Goal: Task Accomplishment & Management: Manage account settings

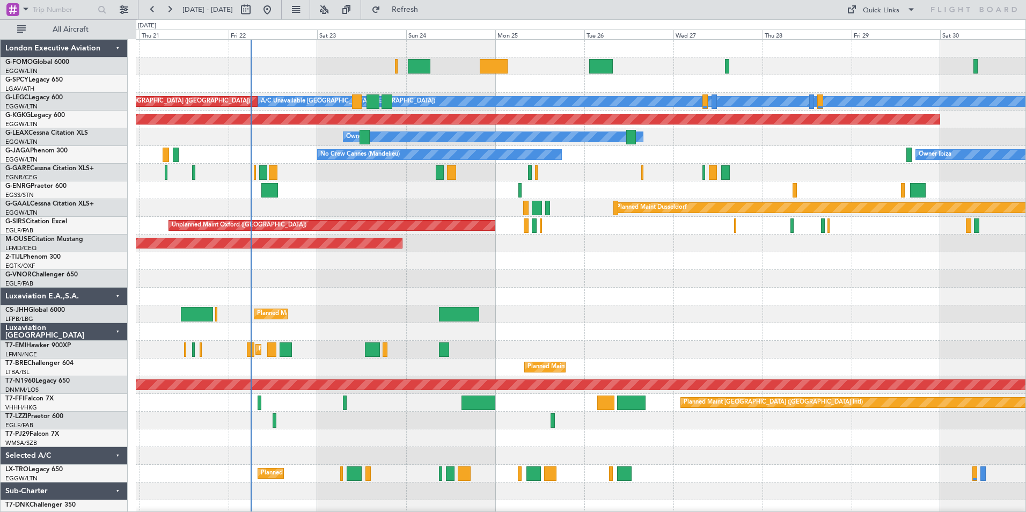
click at [359, 318] on div "A/C Unavailable [GEOGRAPHIC_DATA] ([GEOGRAPHIC_DATA]) Planned Maint [GEOGRAPHIC…" at bounding box center [580, 288] width 889 height 496
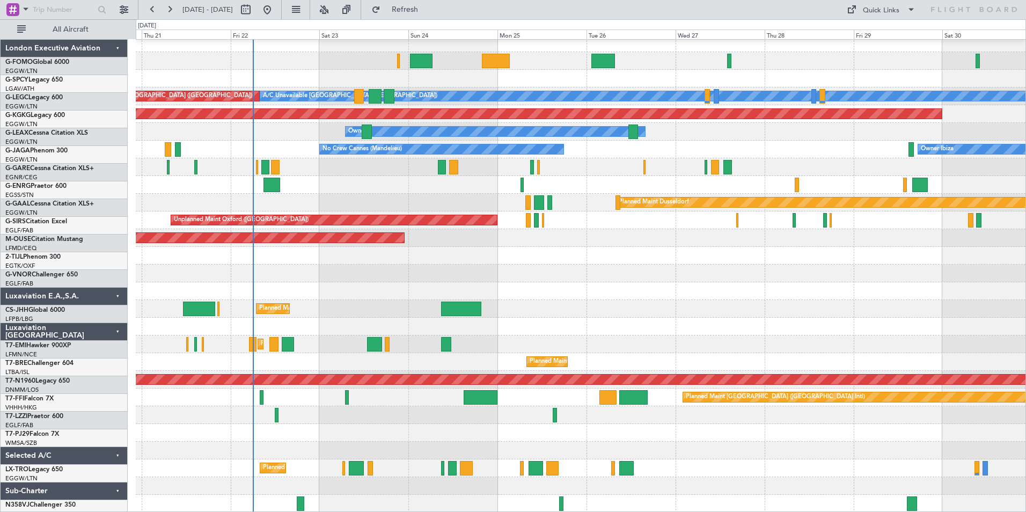
scroll to position [5, 0]
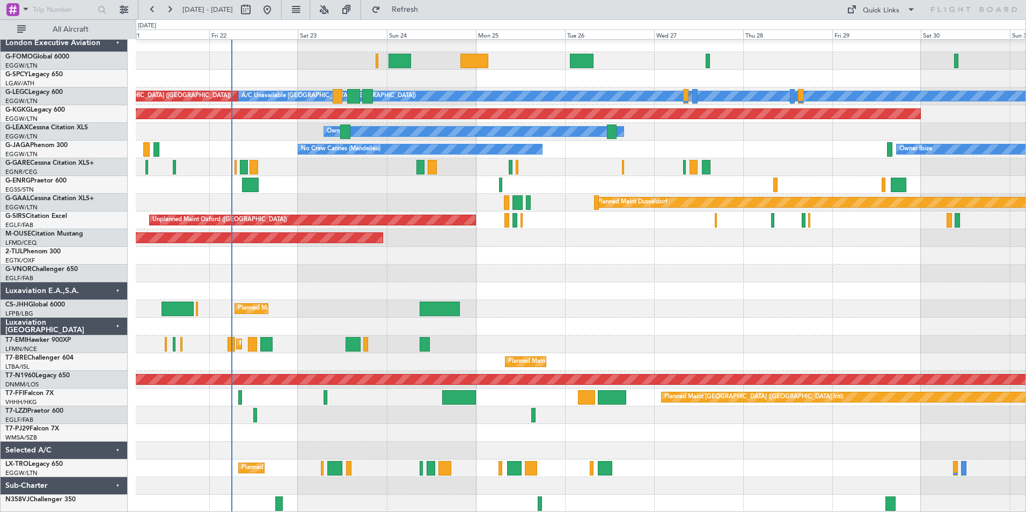
click at [248, 408] on div "A/C Unavailable [GEOGRAPHIC_DATA] ([GEOGRAPHIC_DATA]) Planned Maint [GEOGRAPHIC…" at bounding box center [580, 273] width 889 height 478
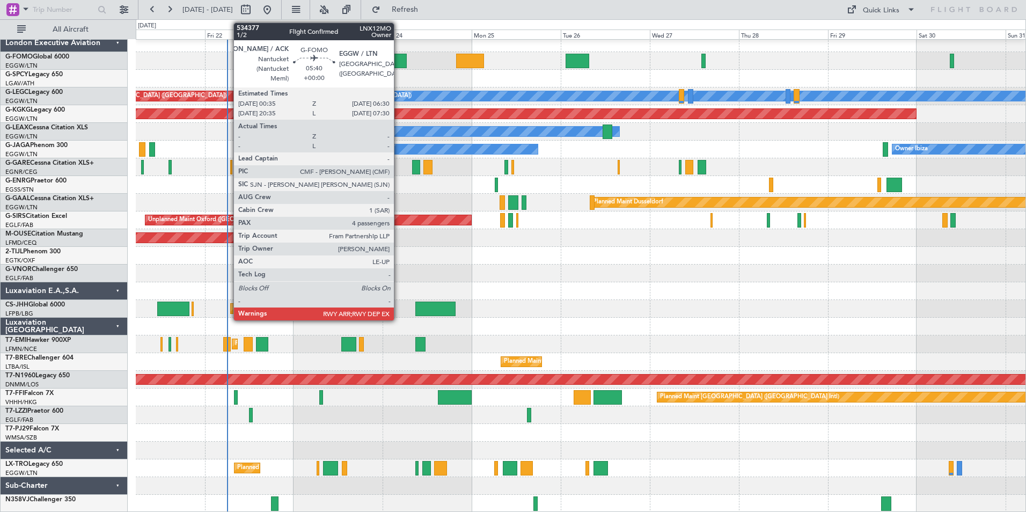
click at [399, 59] on div at bounding box center [395, 61] width 22 height 14
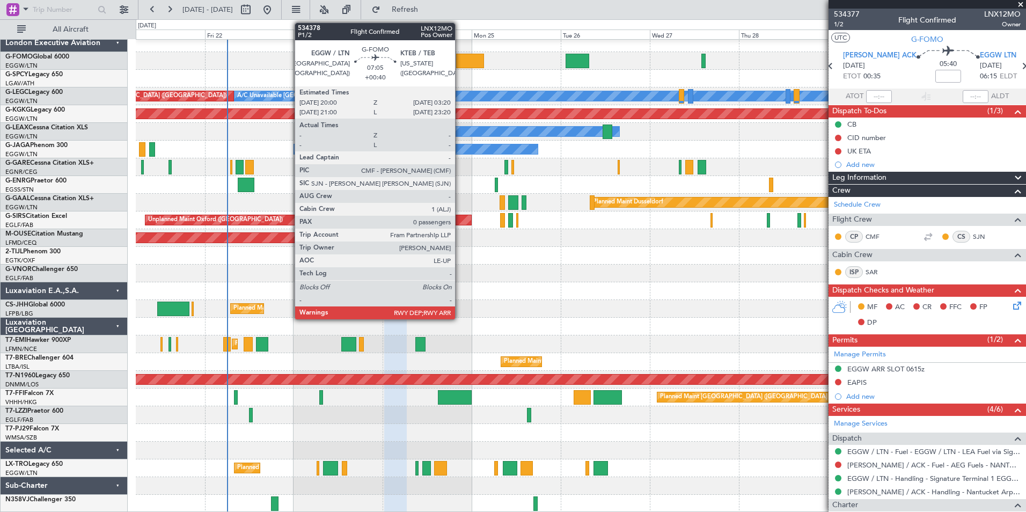
click at [460, 64] on div at bounding box center [469, 61] width 27 height 14
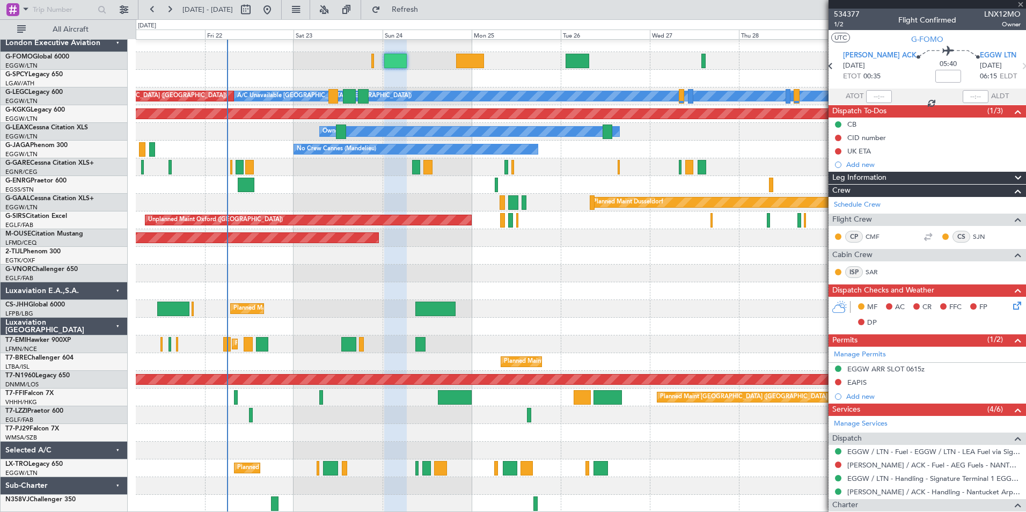
type input "+00:40"
type input "0"
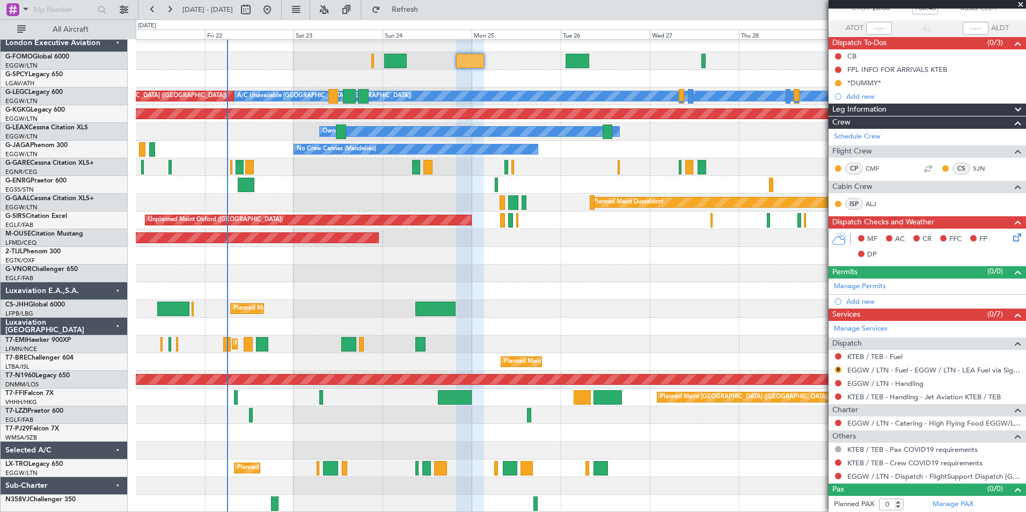
scroll to position [69, 0]
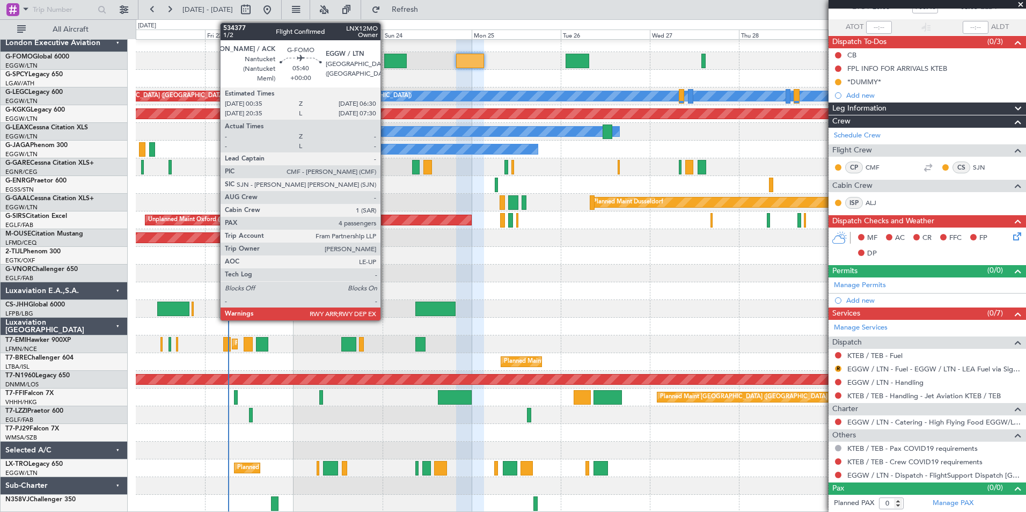
click at [385, 62] on div at bounding box center [395, 61] width 22 height 14
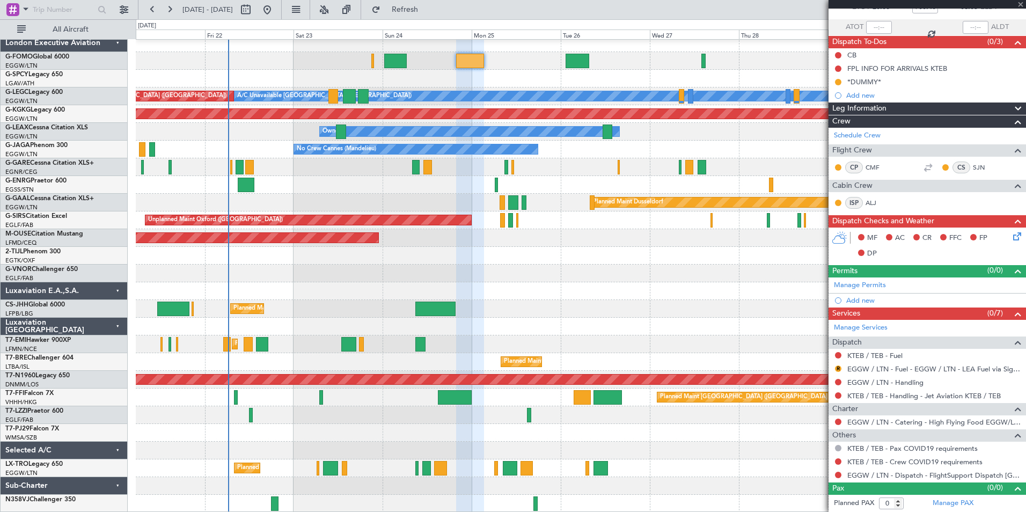
type input "4"
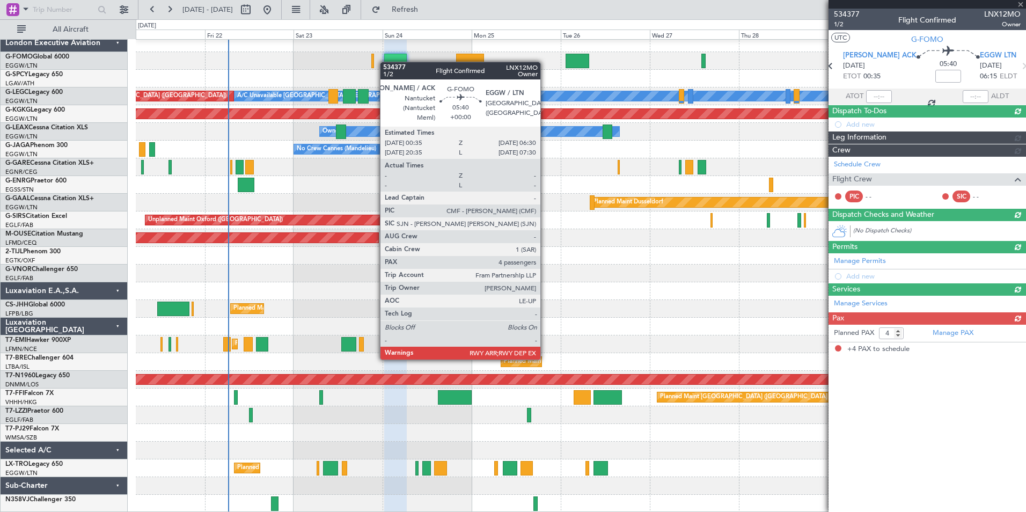
scroll to position [0, 0]
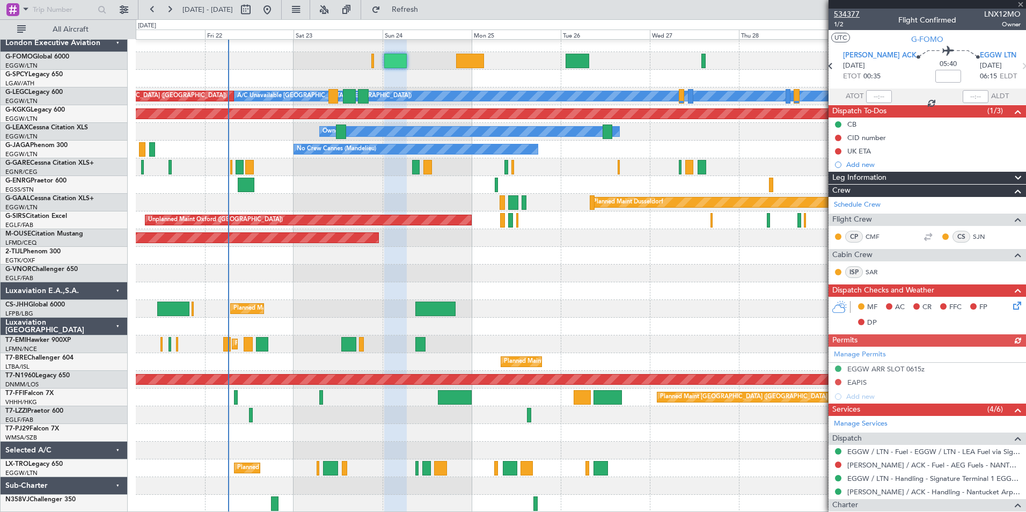
click at [851, 18] on span "534377" at bounding box center [847, 14] width 26 height 11
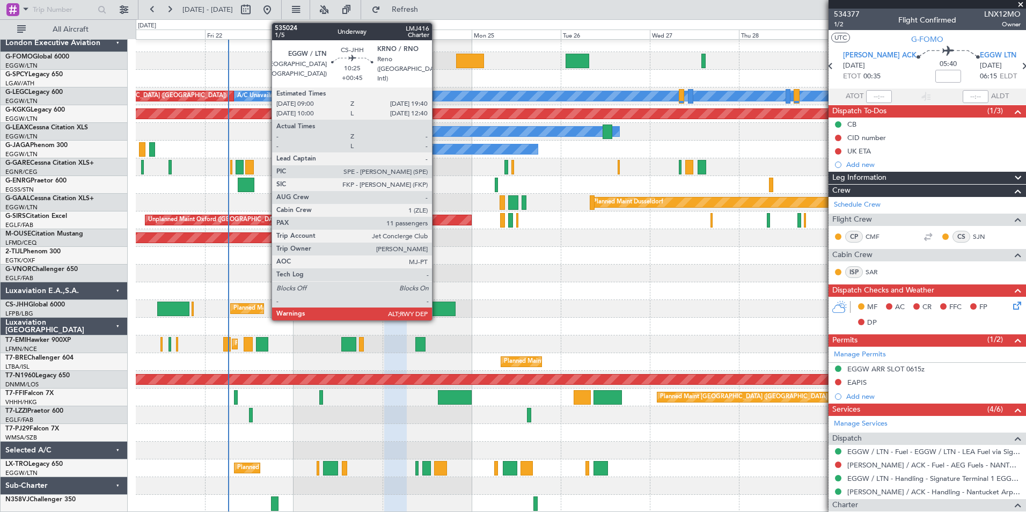
click at [437, 311] on div at bounding box center [435, 308] width 40 height 14
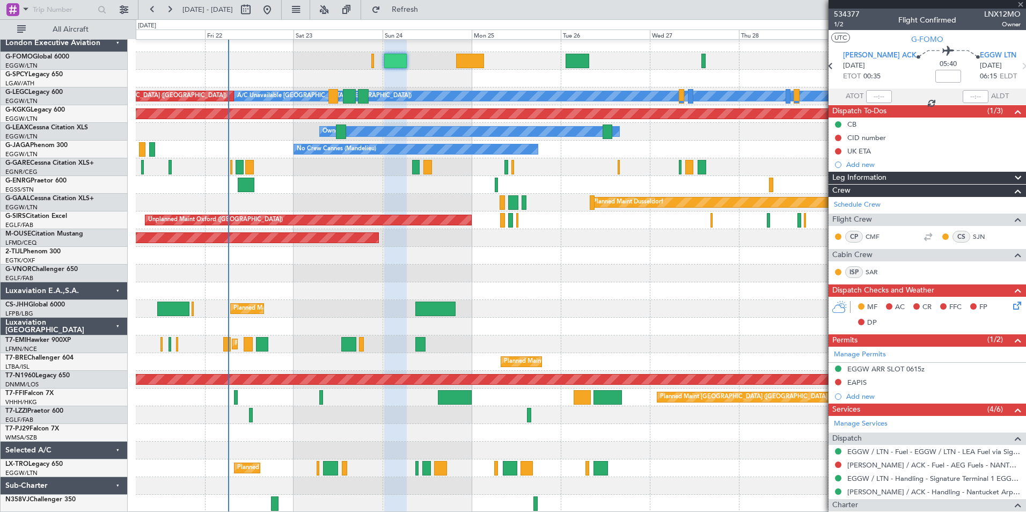
type input "+00:45"
type input "11"
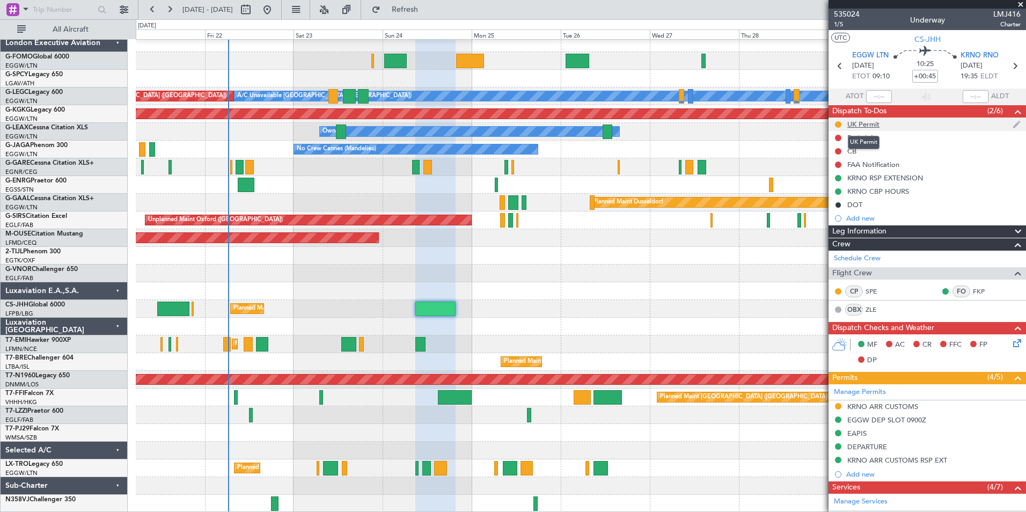
click at [871, 120] on div "UK Permit" at bounding box center [863, 124] width 32 height 9
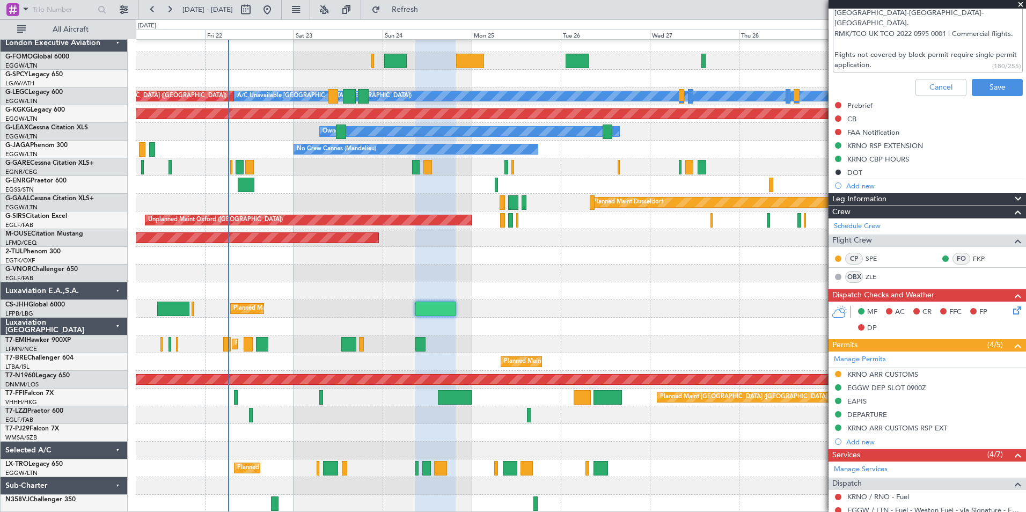
scroll to position [250, 0]
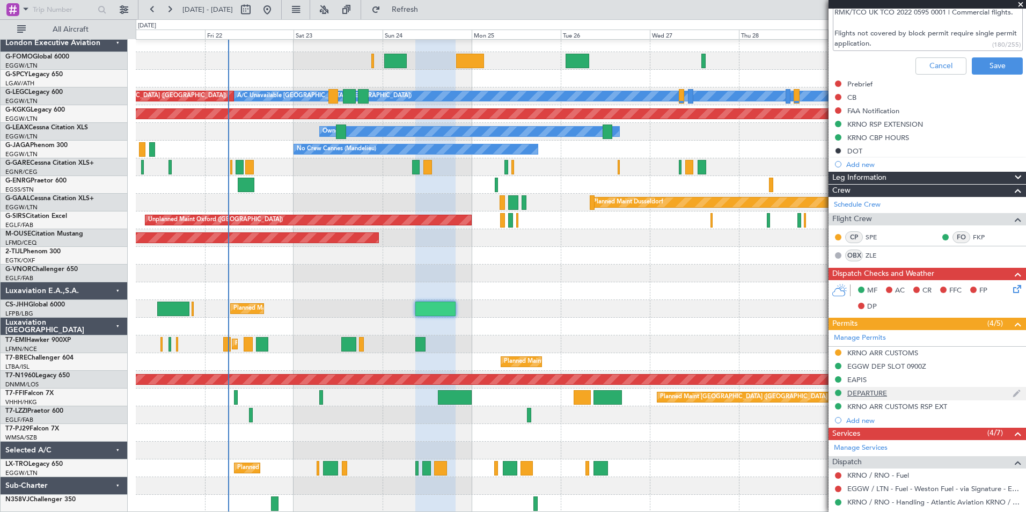
click at [871, 396] on div "DEPARTURE" at bounding box center [867, 392] width 40 height 9
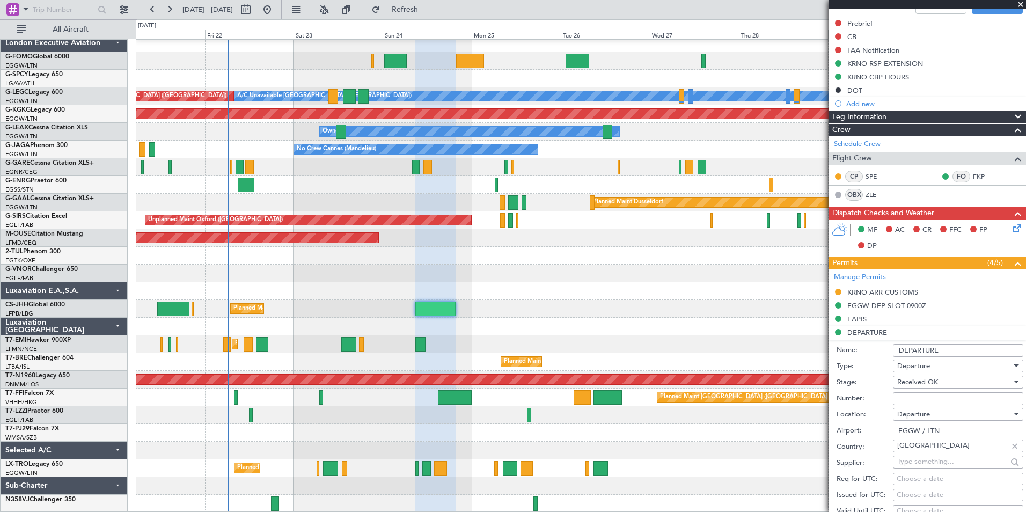
scroll to position [315, 0]
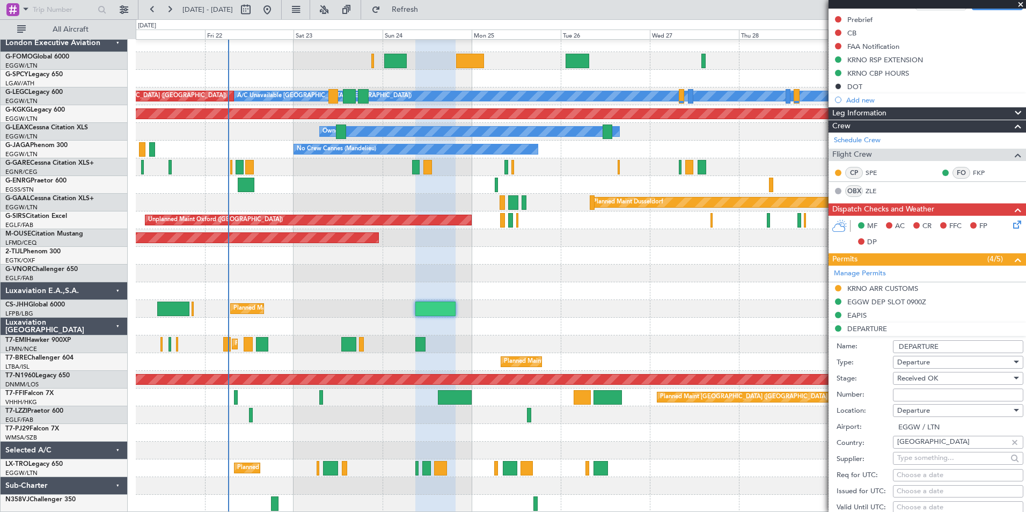
click at [1014, 507] on fb-calendar-cell "Choose a date" at bounding box center [958, 507] width 130 height 13
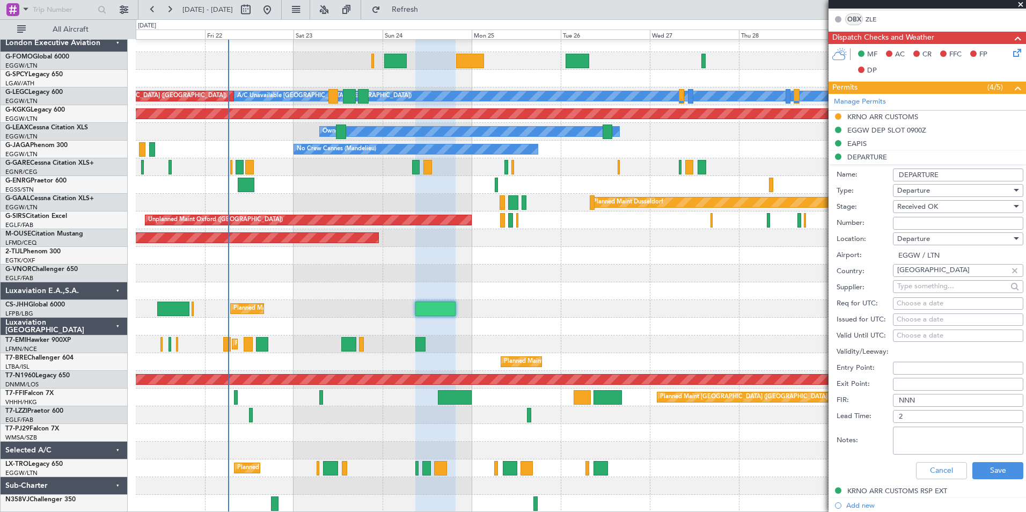
scroll to position [493, 0]
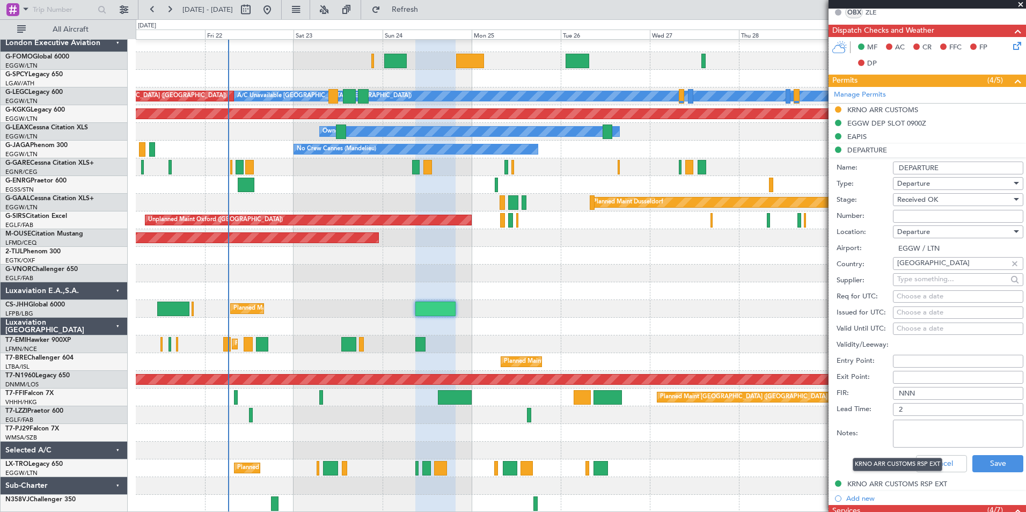
click at [934, 470] on div "KRNO ARR CUSTOMS RSP EXT" at bounding box center [897, 464] width 90 height 13
click at [947, 457] on mat-tooltip-component "KRNO ARR CUSTOMS RSP EXT" at bounding box center [897, 464] width 105 height 28
click at [945, 458] on mat-tooltip-component "KRNO ARR CUSTOMS RSP EXT" at bounding box center [897, 464] width 105 height 28
click at [384, 458] on div at bounding box center [580, 450] width 889 height 18
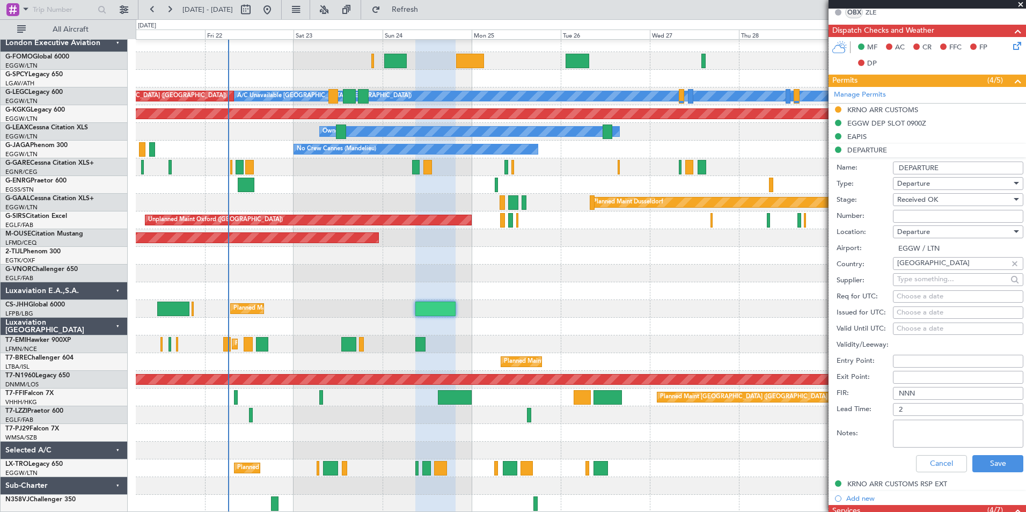
click at [384, 458] on div at bounding box center [580, 450] width 889 height 18
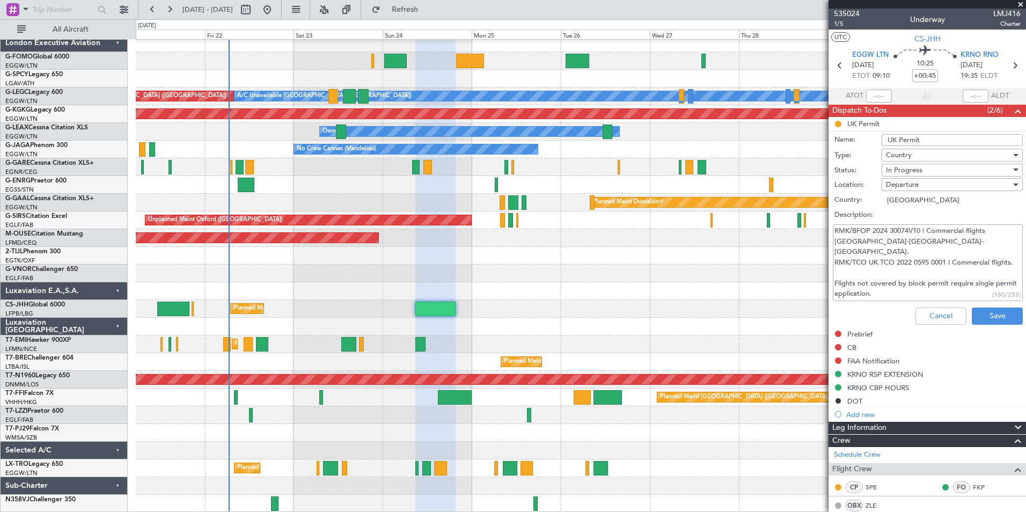
scroll to position [0, 0]
click at [1020, 3] on span at bounding box center [1020, 5] width 11 height 10
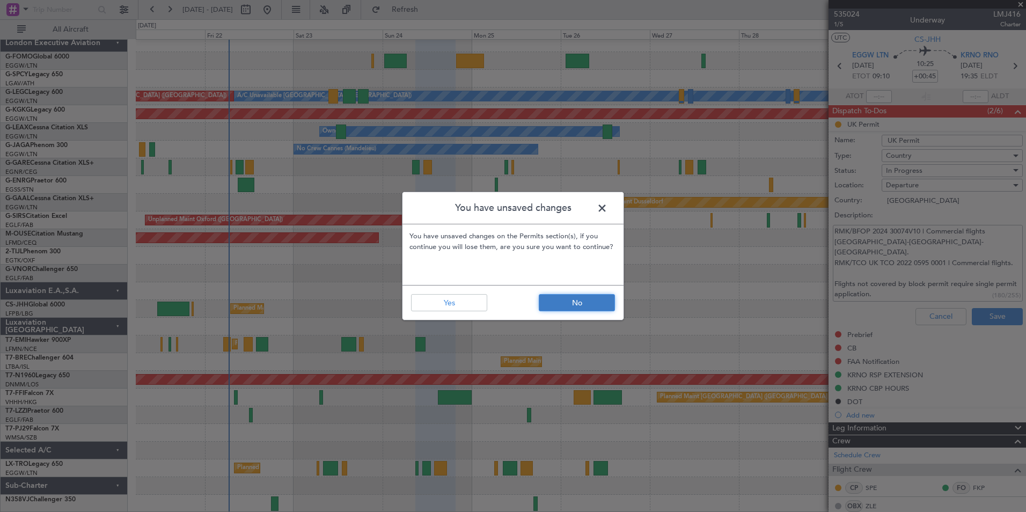
click at [581, 300] on button "No" at bounding box center [577, 302] width 76 height 17
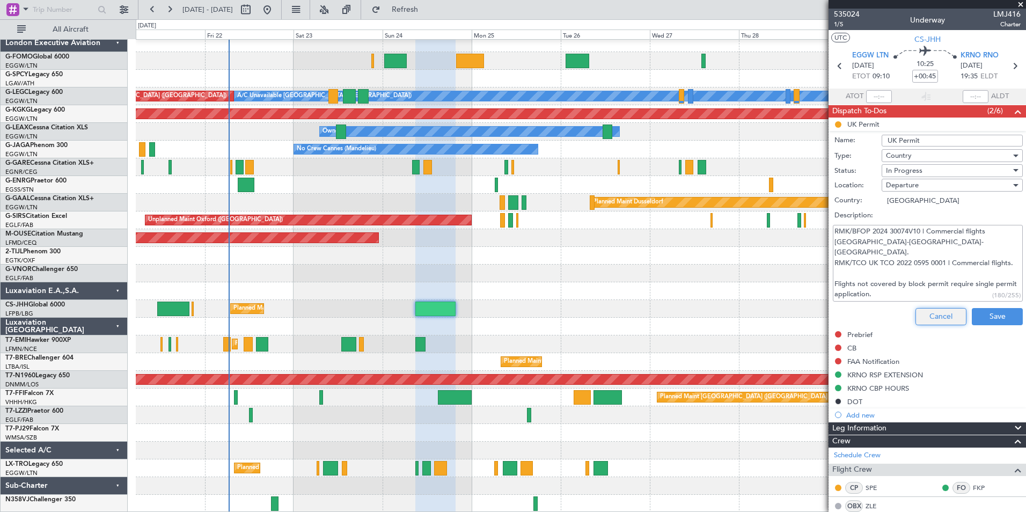
click at [921, 318] on button "Cancel" at bounding box center [940, 316] width 51 height 17
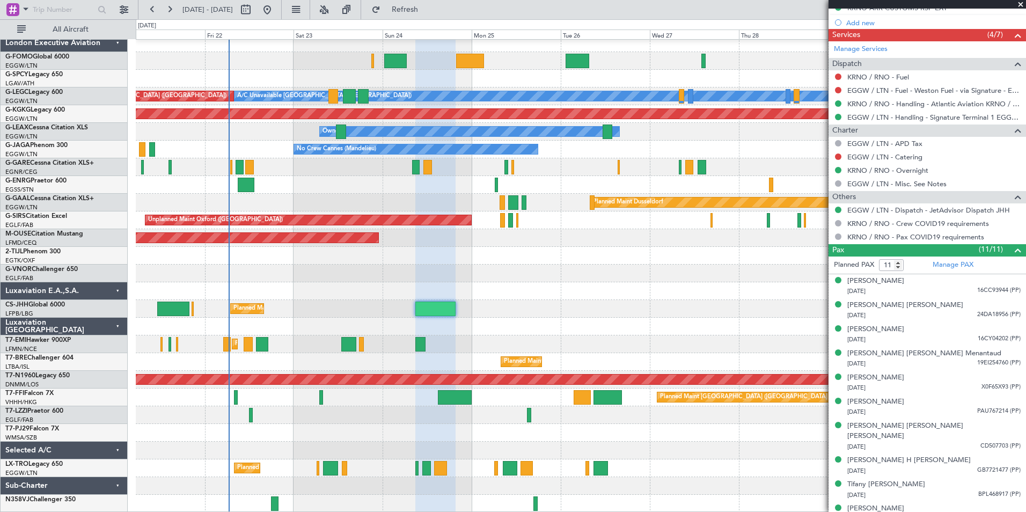
scroll to position [800, 0]
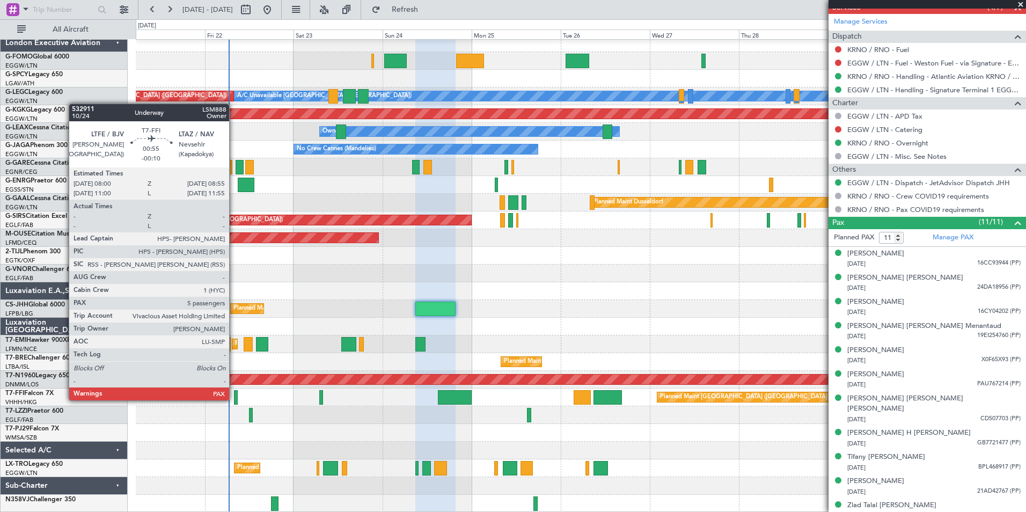
click at [234, 399] on div at bounding box center [236, 397] width 4 height 14
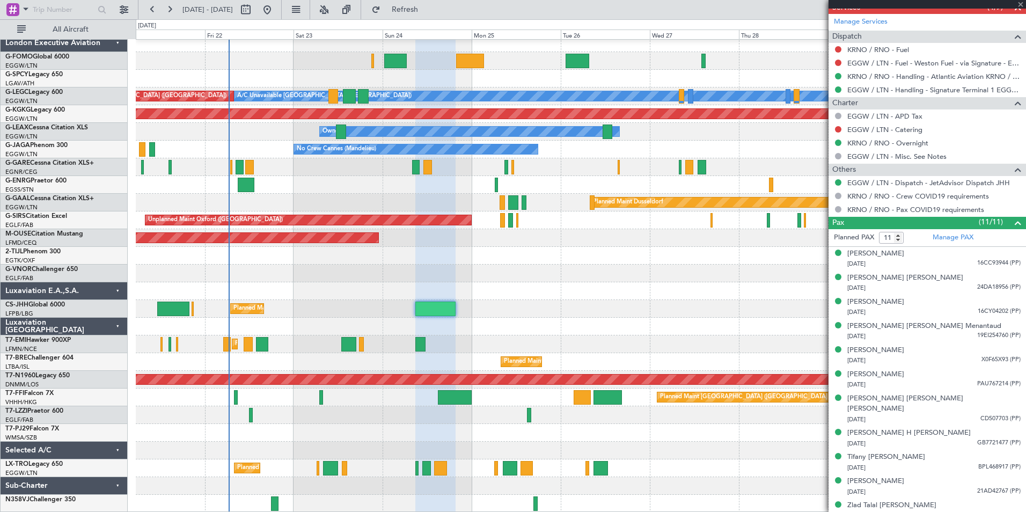
type input "-00:10"
type input "5"
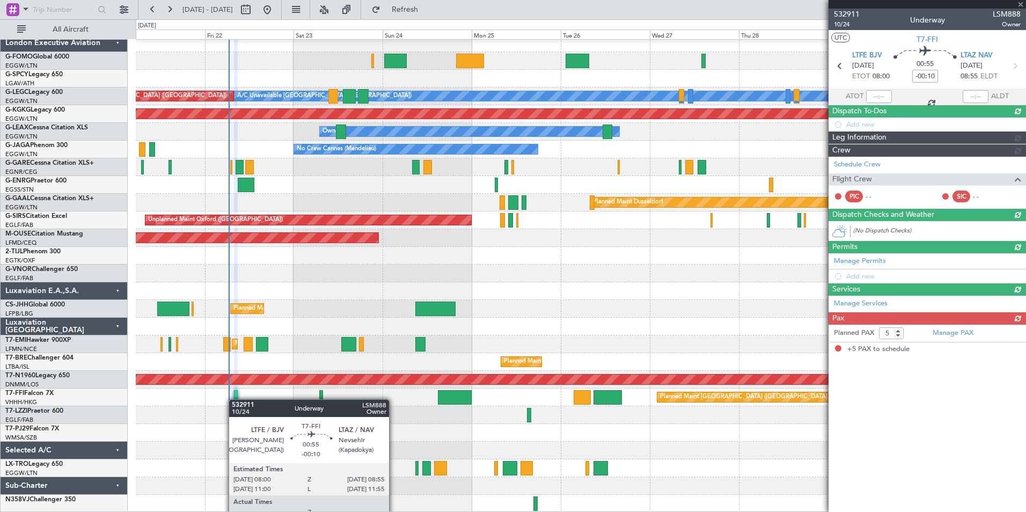
scroll to position [0, 0]
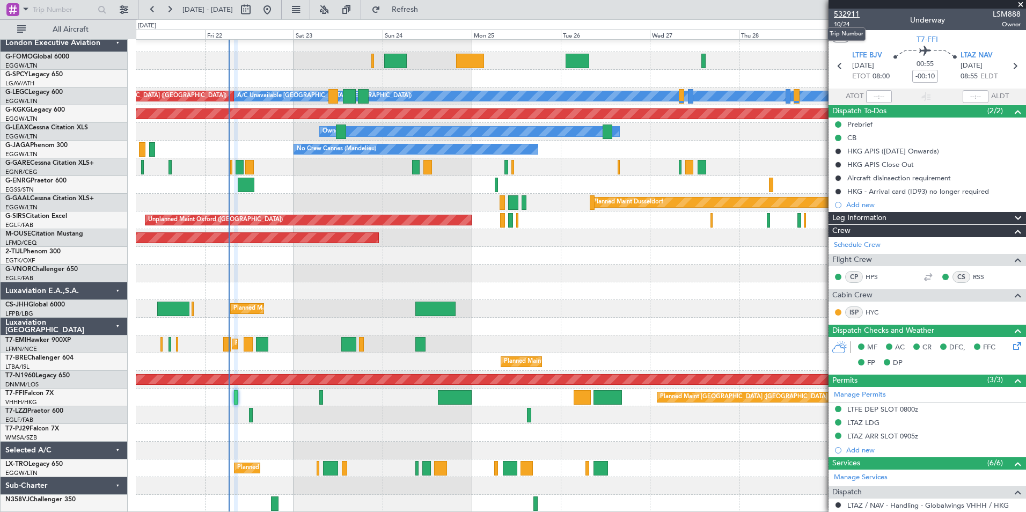
click at [852, 16] on span "532911" at bounding box center [847, 14] width 26 height 11
click at [847, 21] on span "10/24" at bounding box center [847, 24] width 26 height 9
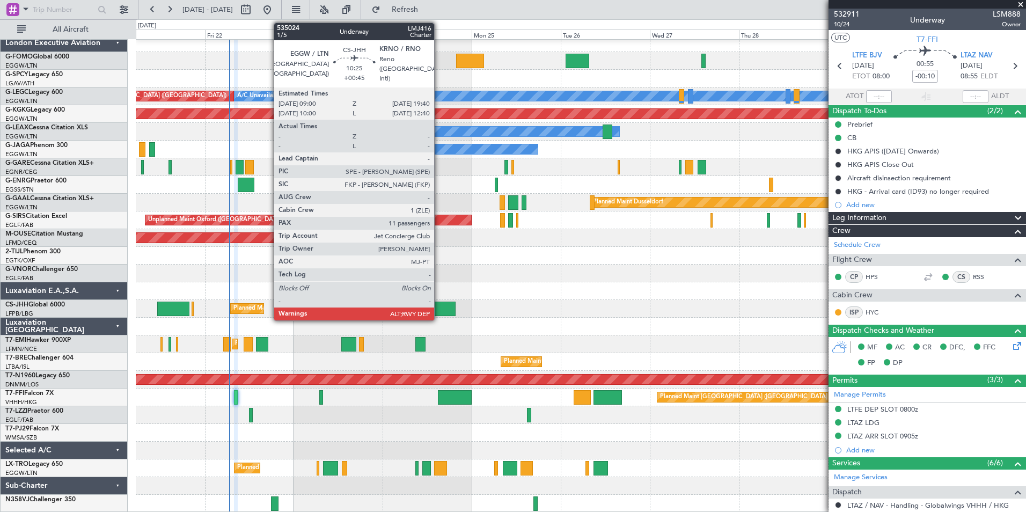
click at [439, 306] on div at bounding box center [435, 308] width 40 height 14
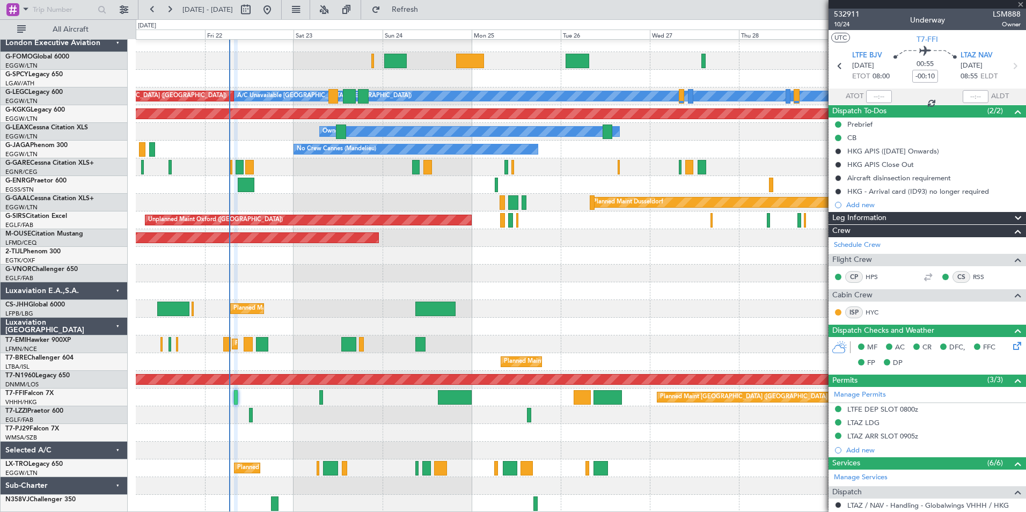
type input "+00:45"
type input "11"
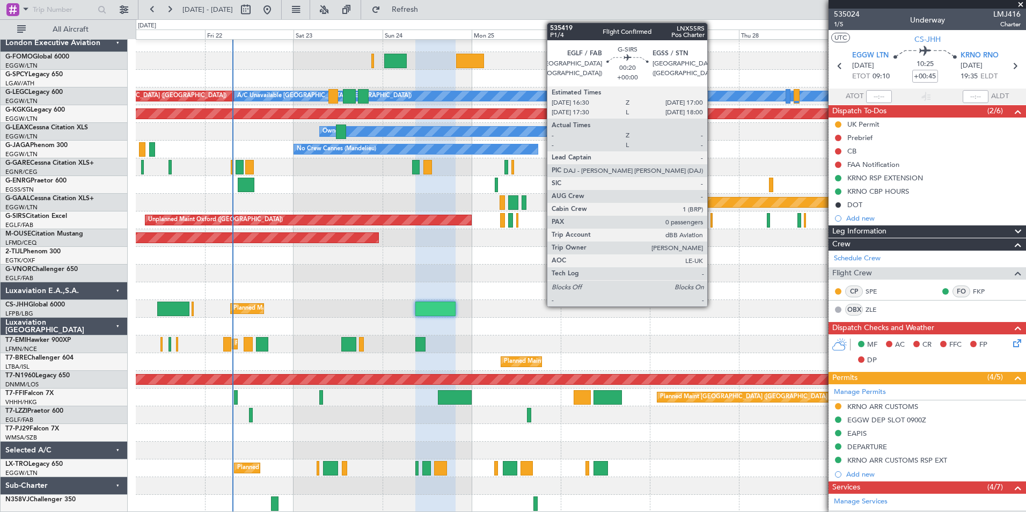
click at [712, 222] on div at bounding box center [711, 220] width 2 height 14
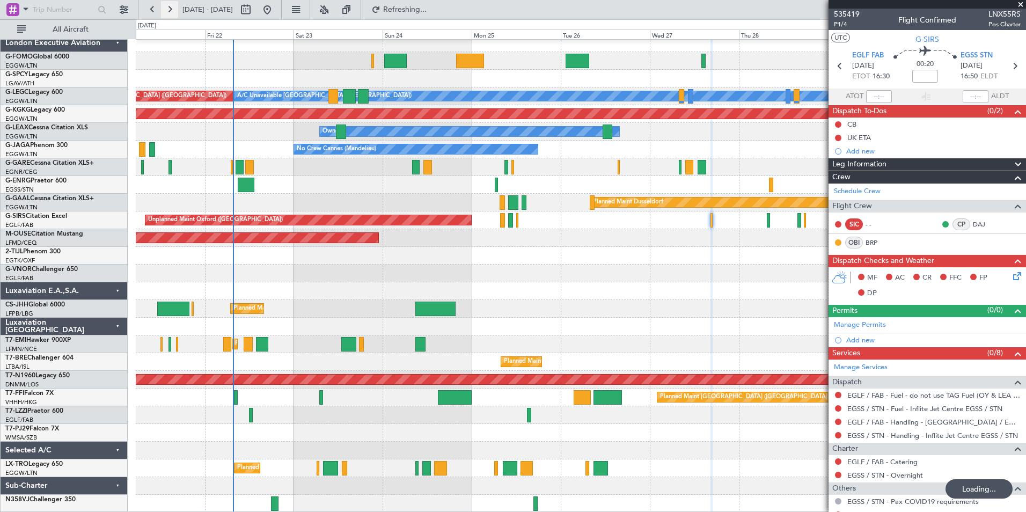
click at [174, 12] on button at bounding box center [169, 9] width 17 height 17
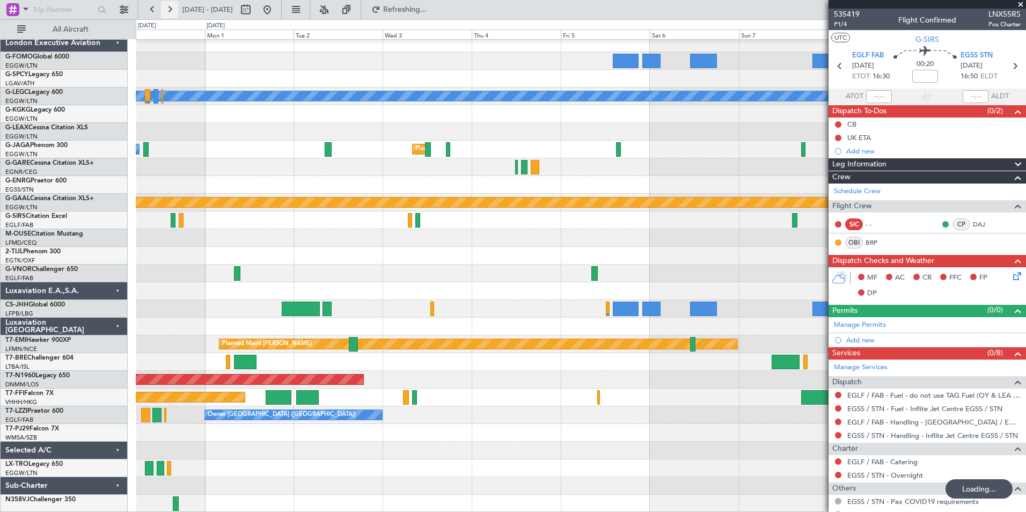
click at [174, 12] on button at bounding box center [169, 9] width 17 height 17
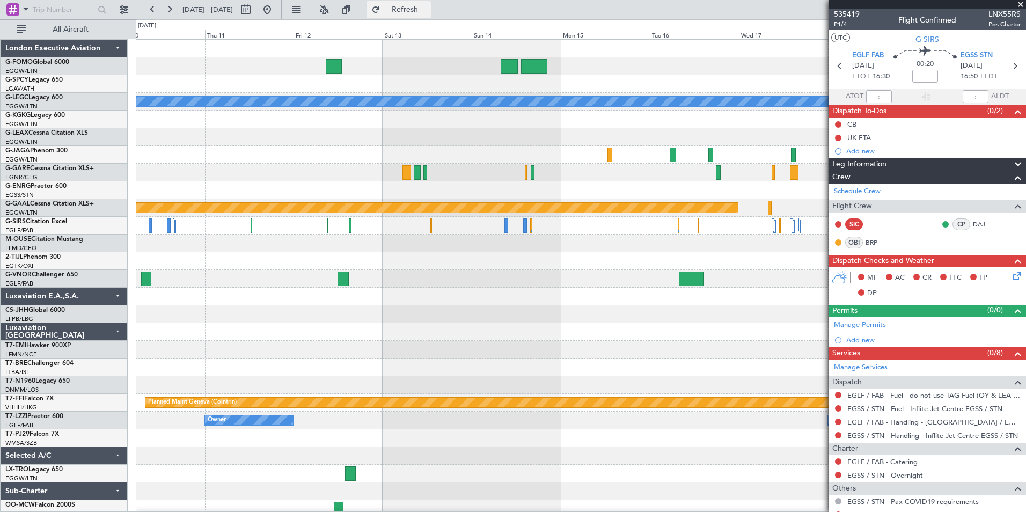
click at [414, 11] on button "Refresh" at bounding box center [398, 9] width 64 height 17
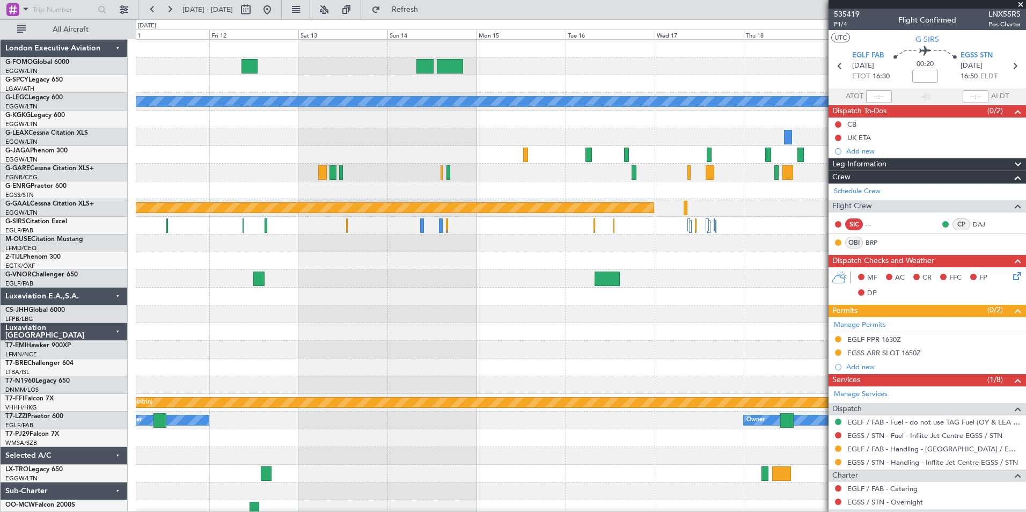
click at [389, 446] on div at bounding box center [580, 438] width 889 height 18
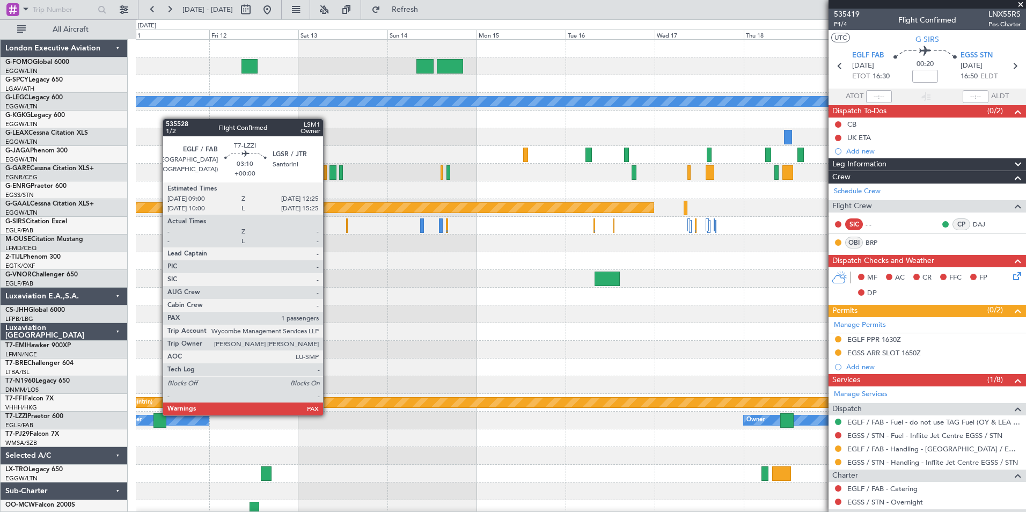
click at [157, 414] on div at bounding box center [159, 420] width 13 height 14
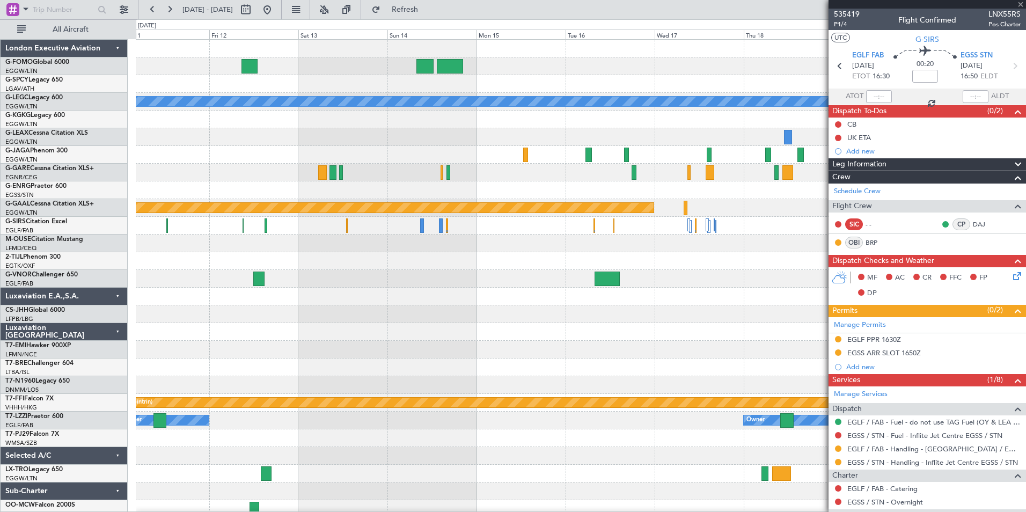
type input "1"
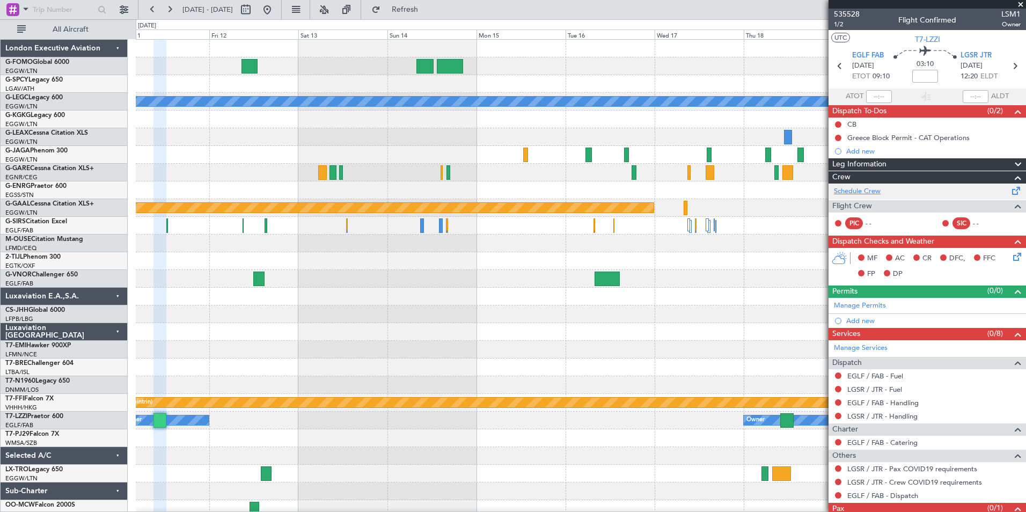
click at [862, 189] on link "Schedule Crew" at bounding box center [857, 191] width 47 height 11
click at [427, 10] on span "Refresh" at bounding box center [404, 10] width 45 height 8
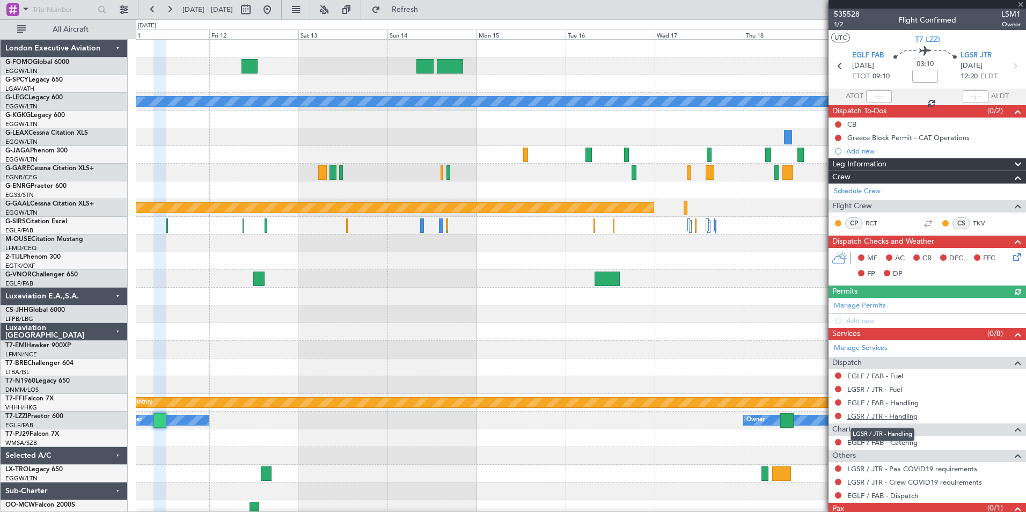
click at [915, 418] on link "LGSR / JTR - Handling" at bounding box center [882, 415] width 70 height 9
click at [904, 403] on link "EGLF / FAB - Handling" at bounding box center [882, 402] width 71 height 9
click at [872, 390] on link "LGSR / JTR - Fuel" at bounding box center [874, 389] width 55 height 9
click at [421, 11] on span "Refresh" at bounding box center [404, 10] width 45 height 8
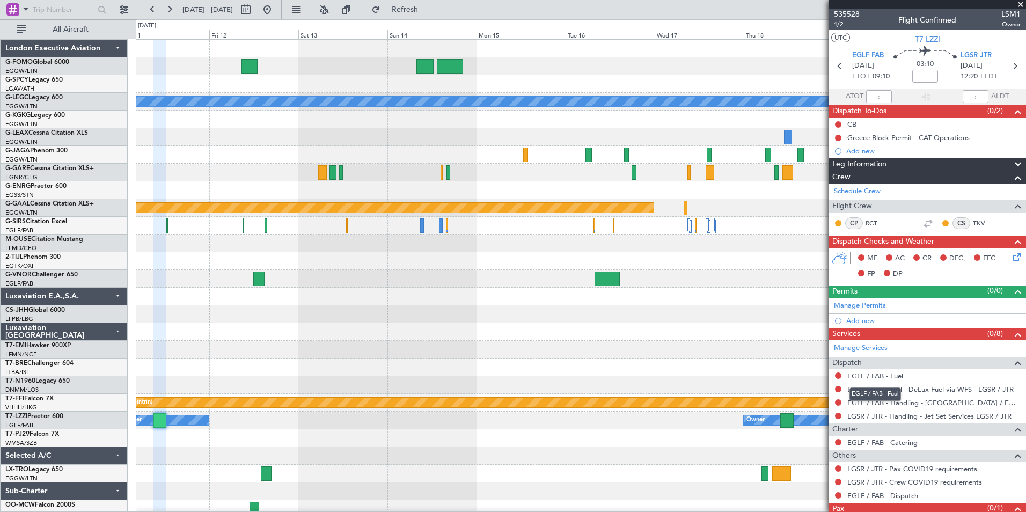
click at [893, 377] on link "EGLF / FAB - Fuel" at bounding box center [875, 375] width 56 height 9
click at [413, 16] on button "Refresh" at bounding box center [398, 9] width 64 height 17
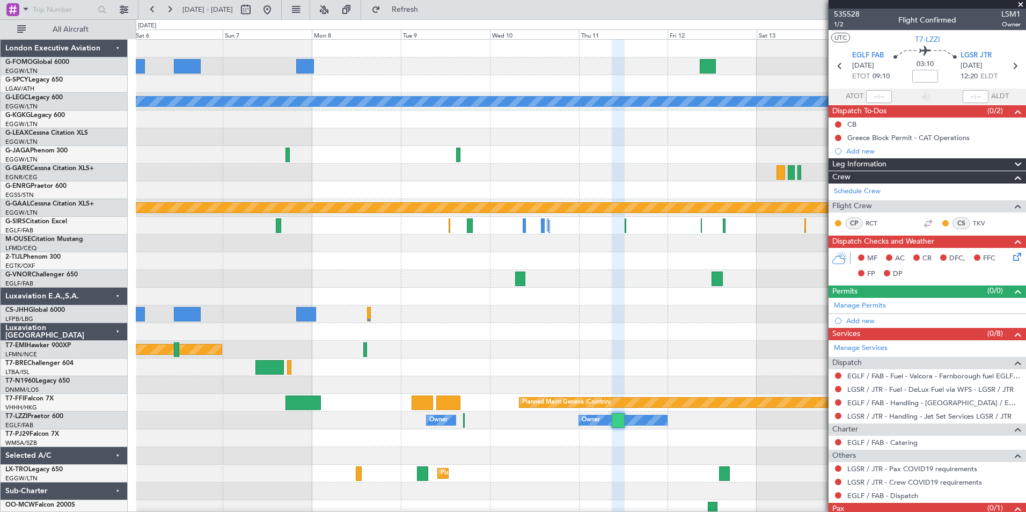
click at [664, 511] on html "11 Sep 2025 - 21 Sep 2025 Refresh Quick Links All Aircraft A/C Unavailable Lond…" at bounding box center [513, 256] width 1026 height 512
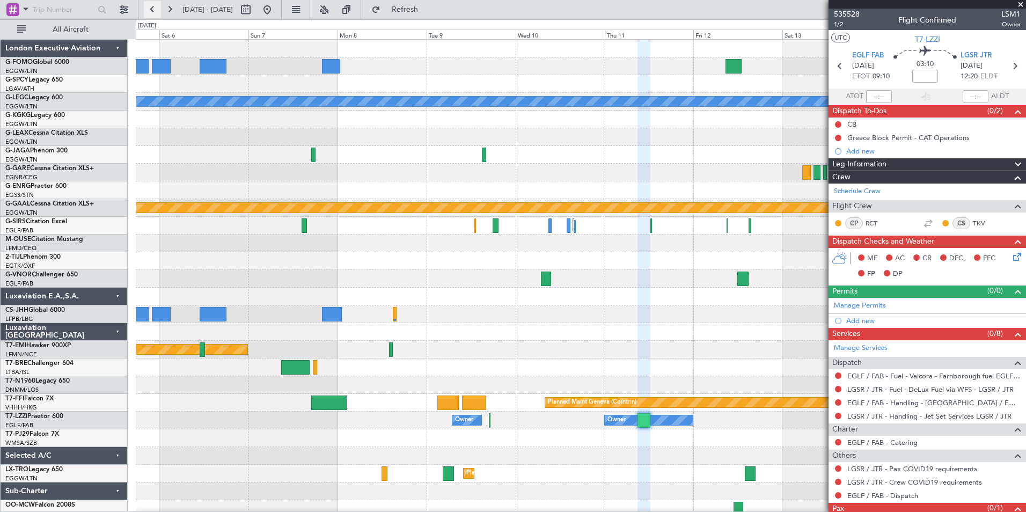
click at [152, 13] on button at bounding box center [152, 9] width 17 height 17
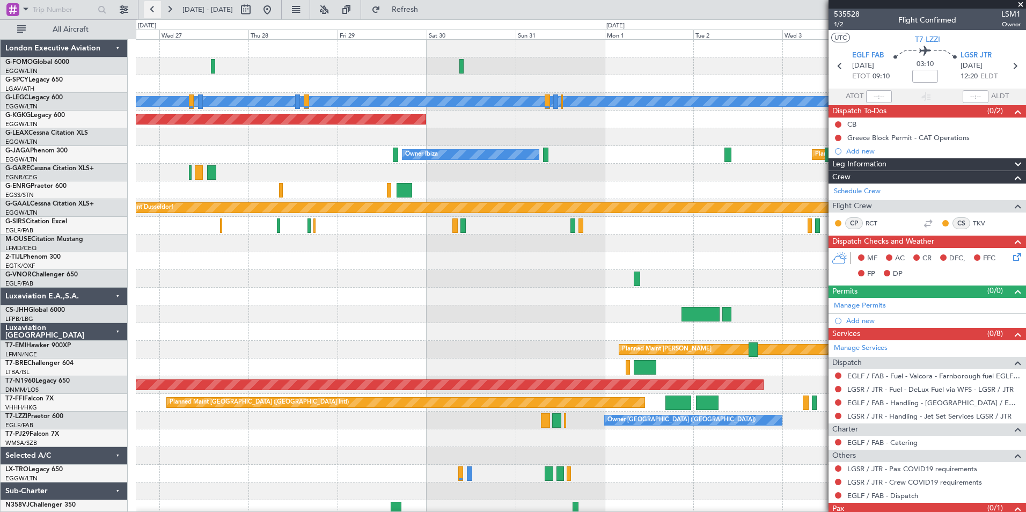
click at [152, 13] on button at bounding box center [152, 9] width 17 height 17
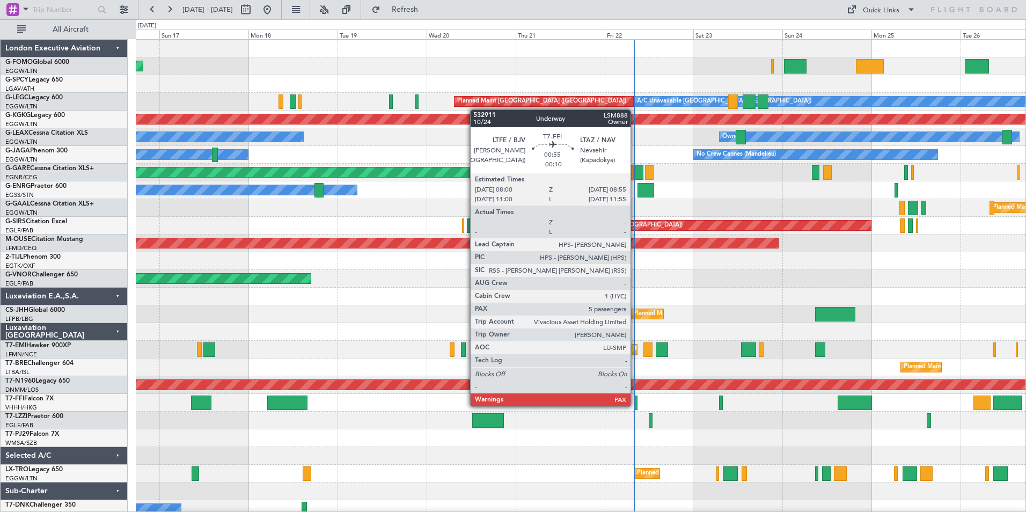
click at [635, 405] on div at bounding box center [635, 402] width 4 height 14
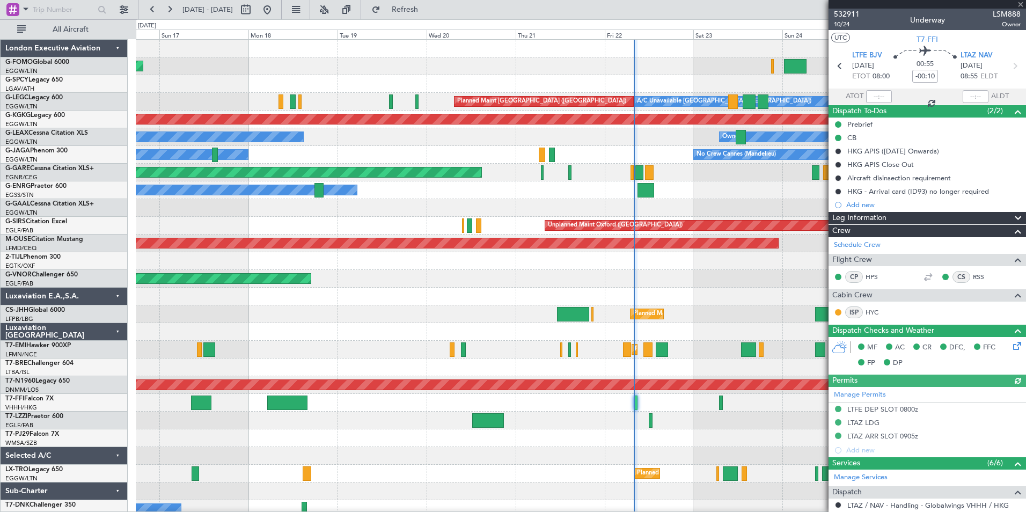
scroll to position [364, 0]
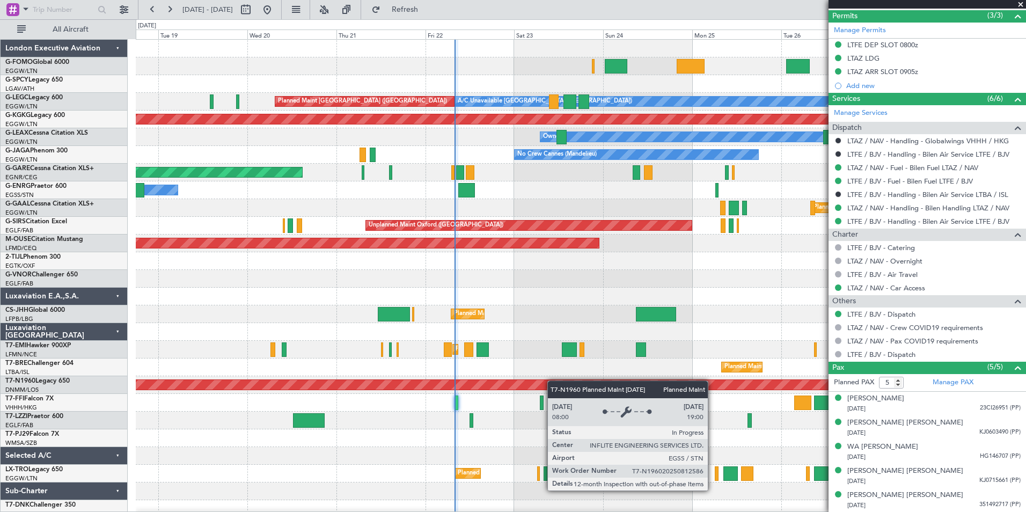
click at [513, 390] on div "Planned Maint Windsor Locks (Bradley Intl) Planned Maint London (Luton) A/C Una…" at bounding box center [580, 288] width 889 height 496
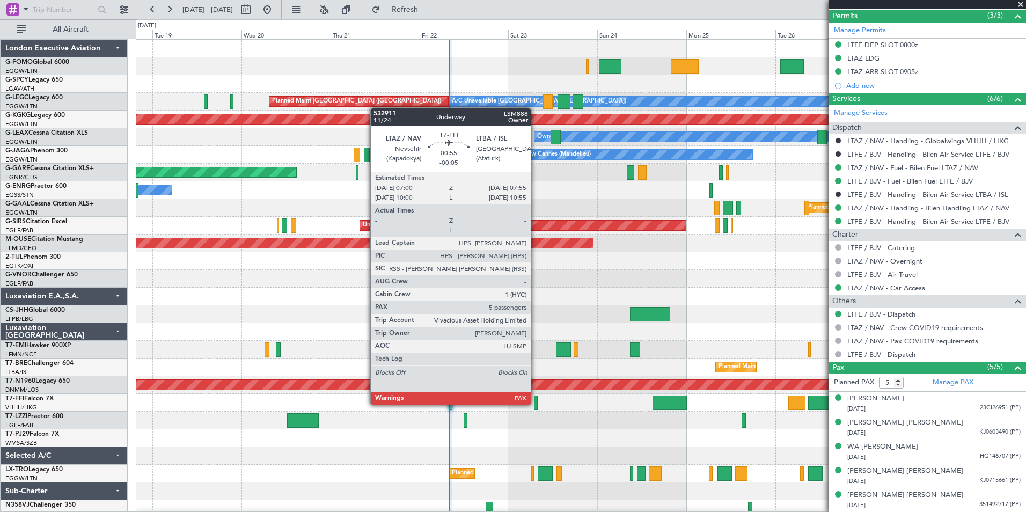
click at [535, 403] on div at bounding box center [536, 402] width 4 height 14
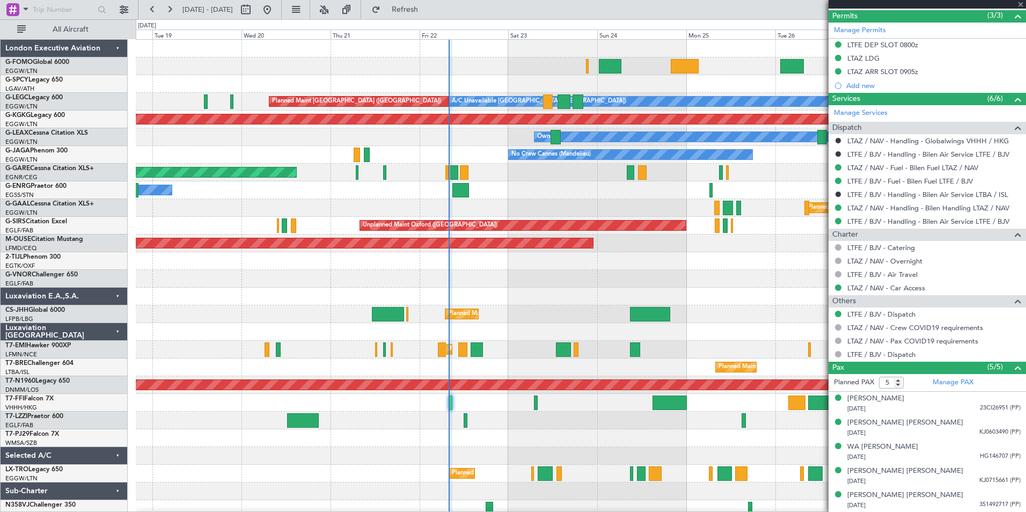
type input "-00:05"
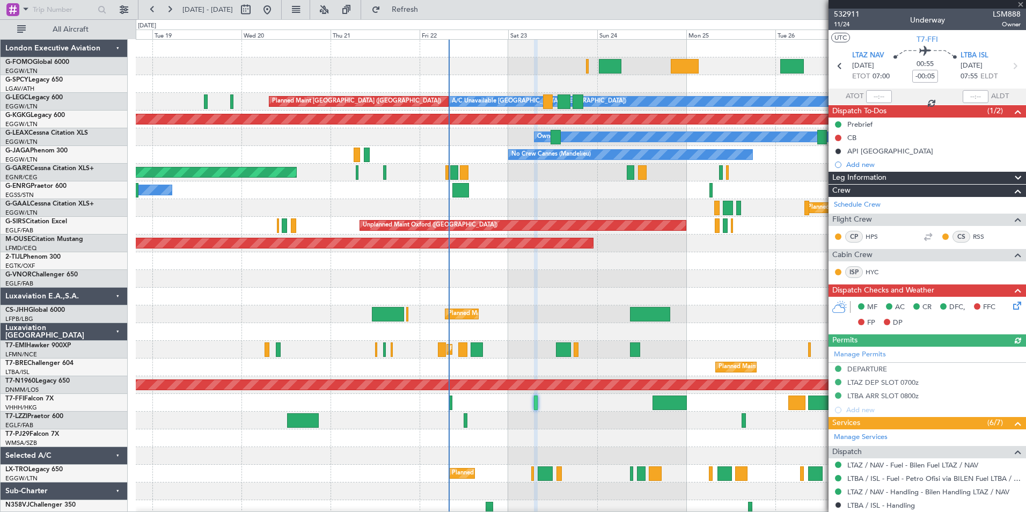
scroll to position [324, 0]
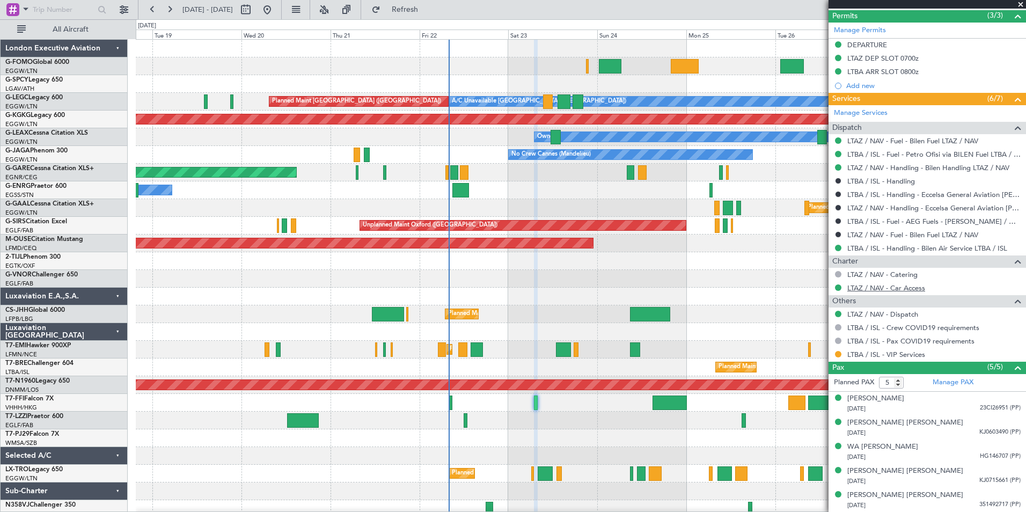
click at [922, 286] on link "LTAZ / NAV - Car Access" at bounding box center [886, 287] width 78 height 9
click at [917, 286] on link "LTAZ / NAV - Car Access" at bounding box center [886, 287] width 78 height 9
click at [175, 9] on button at bounding box center [169, 9] width 17 height 17
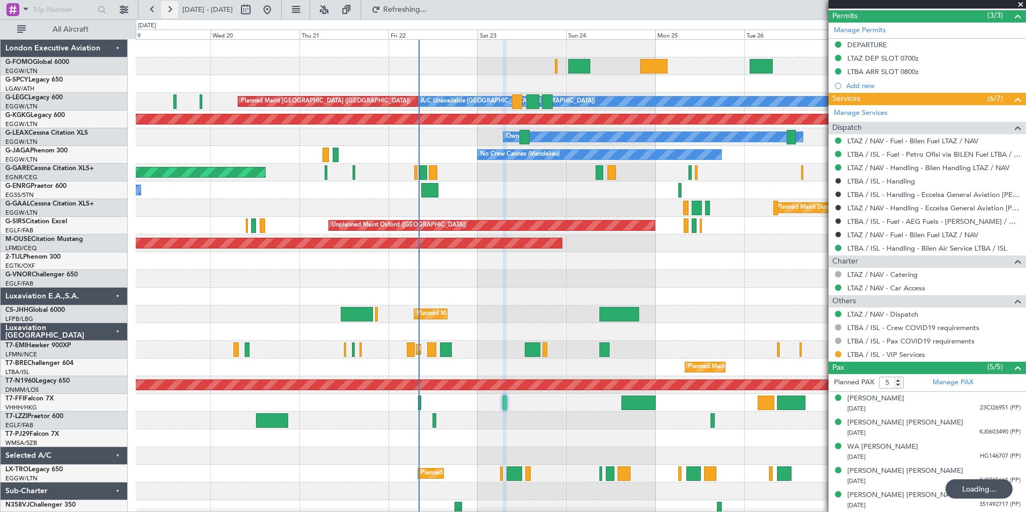
click at [175, 9] on button at bounding box center [169, 9] width 17 height 17
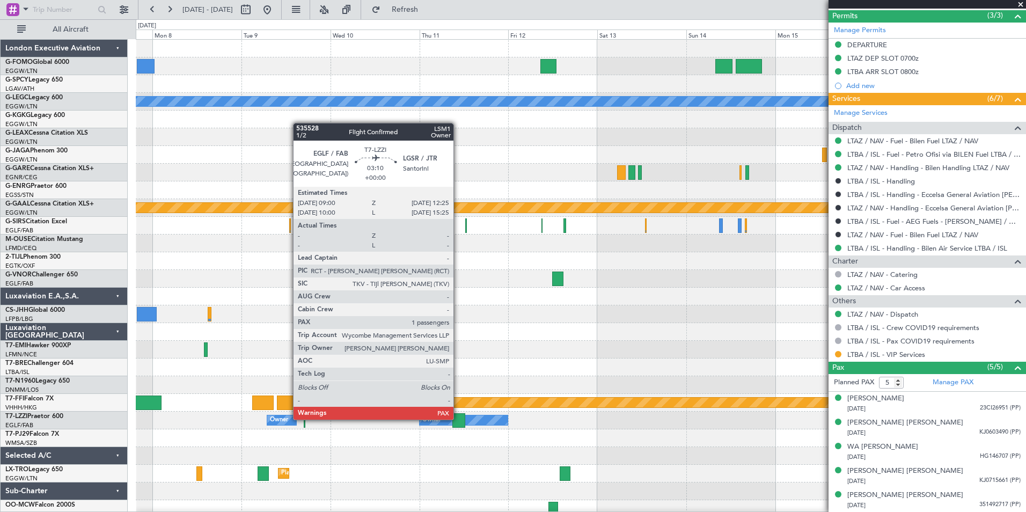
click at [458, 418] on div at bounding box center [458, 420] width 13 height 14
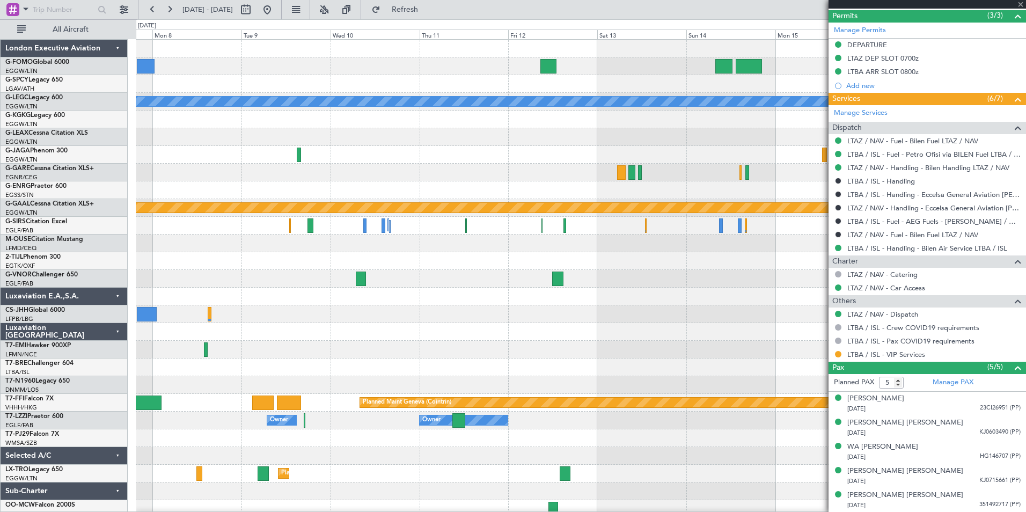
type input "1"
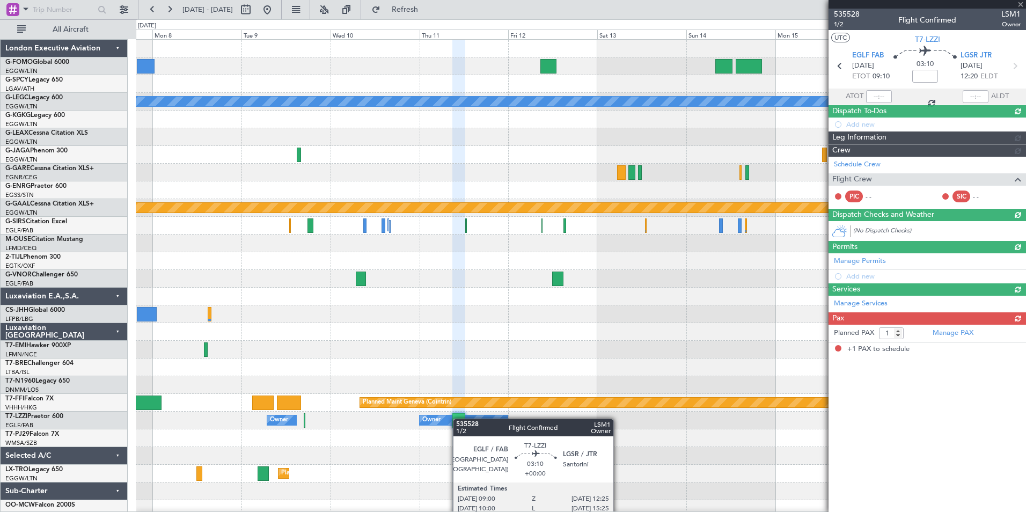
scroll to position [0, 0]
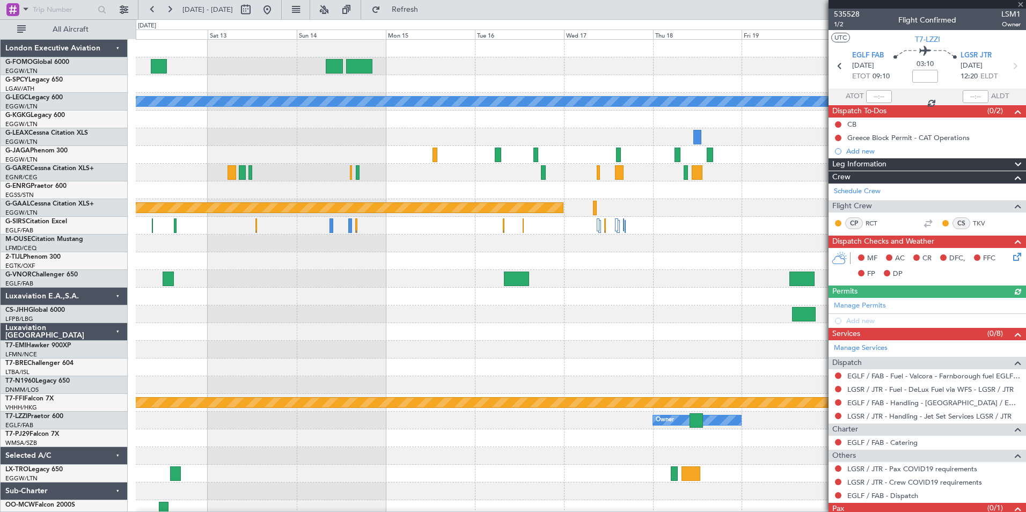
click at [188, 505] on div "A/C Unavailable London (Luton) Planned Maint Dusseldorf Planned Maint Geneva (C…" at bounding box center [580, 279] width 889 height 478
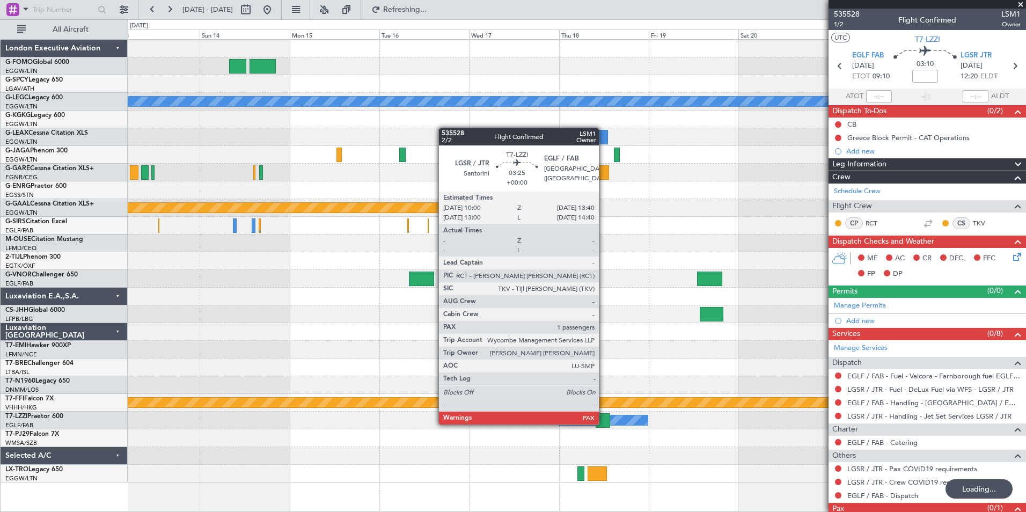
click at [603, 423] on div at bounding box center [602, 420] width 14 height 14
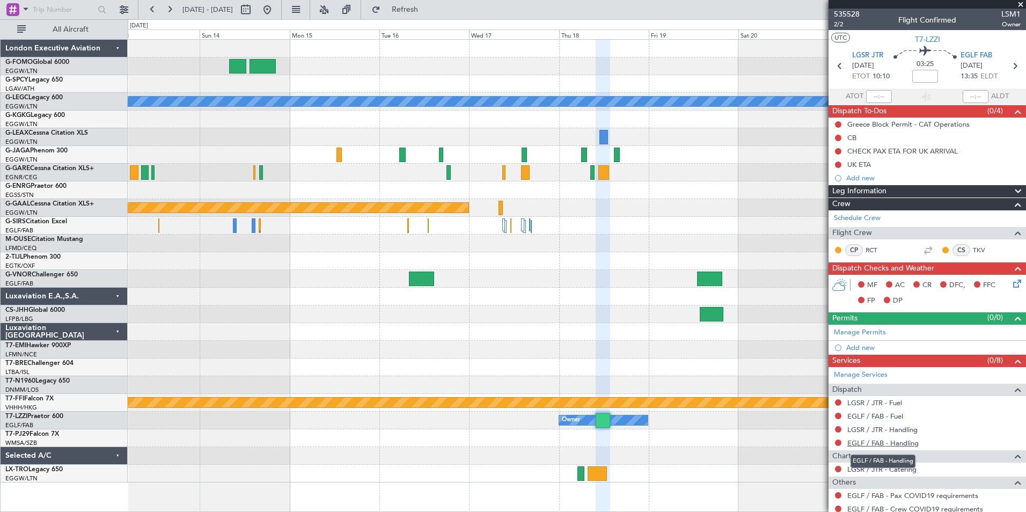
click at [909, 446] on link "EGLF / FAB - Handling" at bounding box center [882, 442] width 71 height 9
click at [904, 429] on mat-tooltip-component "LGSR / JTR - Fuel" at bounding box center [874, 421] width 65 height 28
click at [909, 429] on link "LGSR / JTR - Handling" at bounding box center [882, 429] width 70 height 9
click at [424, 12] on span "Refresh" at bounding box center [404, 10] width 45 height 8
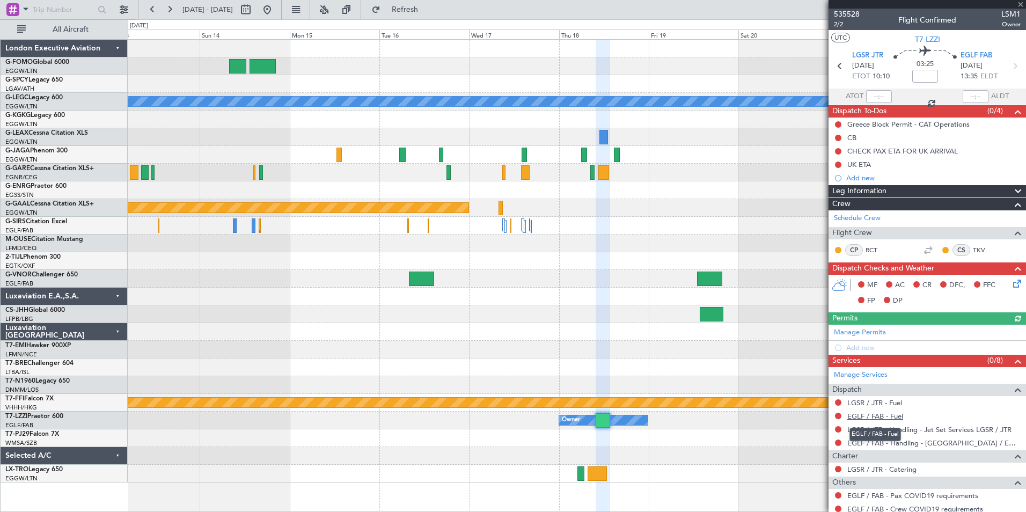
click at [895, 416] on link "EGLF / FAB - Fuel" at bounding box center [875, 415] width 56 height 9
click at [869, 404] on link "LGSR / JTR - Fuel" at bounding box center [874, 402] width 55 height 9
click at [431, 14] on button "Refresh" at bounding box center [398, 9] width 64 height 17
click at [427, 11] on span "Refresh" at bounding box center [404, 10] width 45 height 8
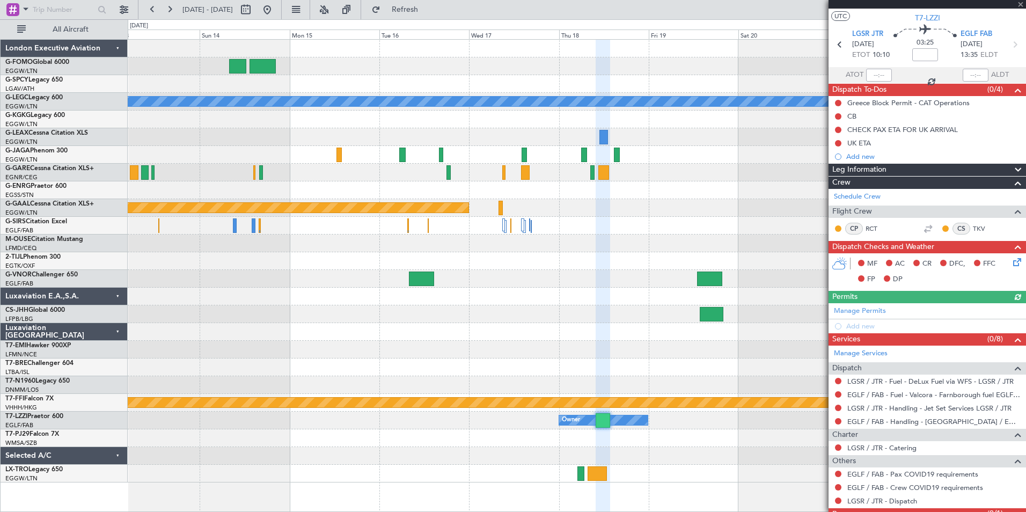
scroll to position [61, 0]
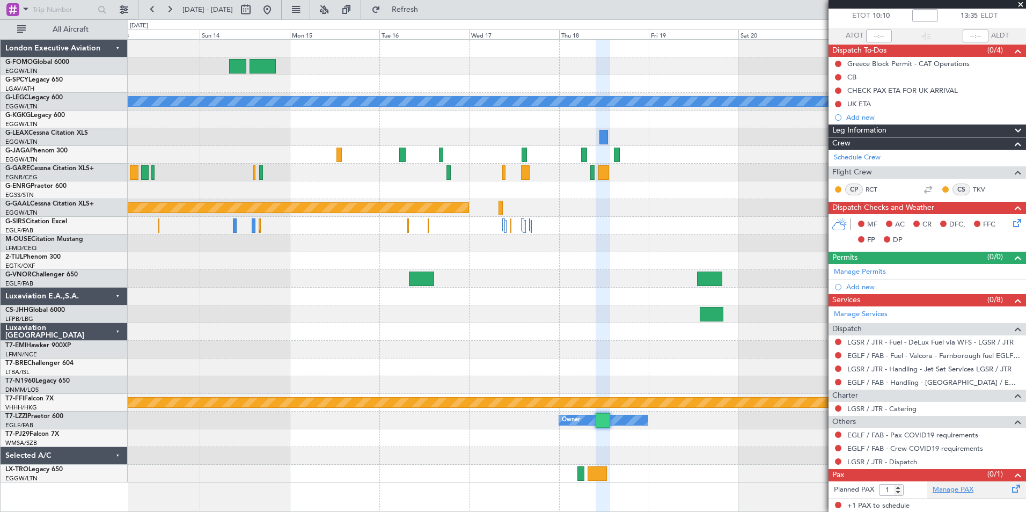
click at [957, 491] on link "Manage PAX" at bounding box center [952, 489] width 41 height 11
click at [415, 8] on button "Refresh" at bounding box center [398, 9] width 64 height 17
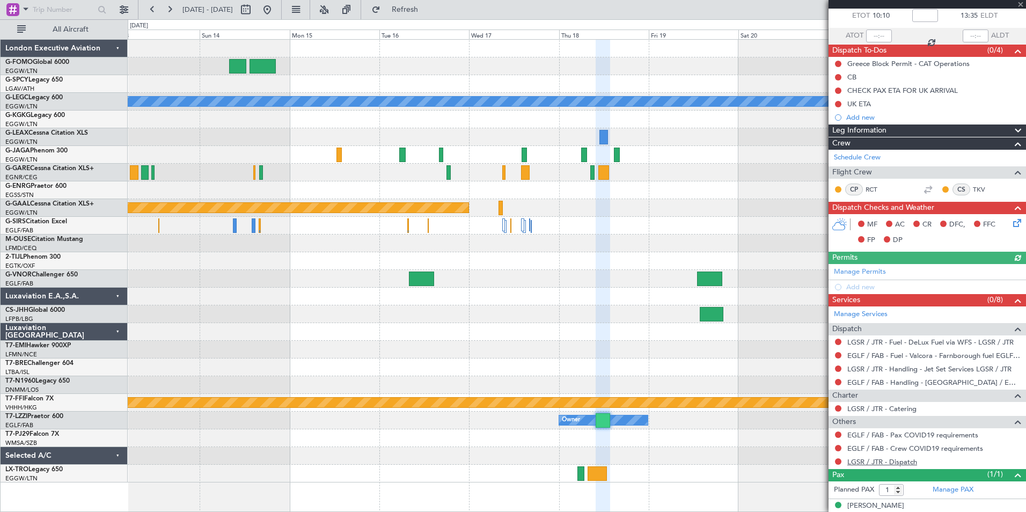
click at [892, 461] on link "LGSR / JTR - Dispatch" at bounding box center [882, 461] width 70 height 9
click at [915, 461] on mat-tooltip-component "Complete" at bounding box center [923, 454] width 46 height 28
click at [873, 462] on link "LGSR / JTR - Dispatch" at bounding box center [882, 461] width 70 height 9
click at [427, 9] on span "Refresh" at bounding box center [404, 10] width 45 height 8
click at [153, 17] on button at bounding box center [152, 9] width 17 height 17
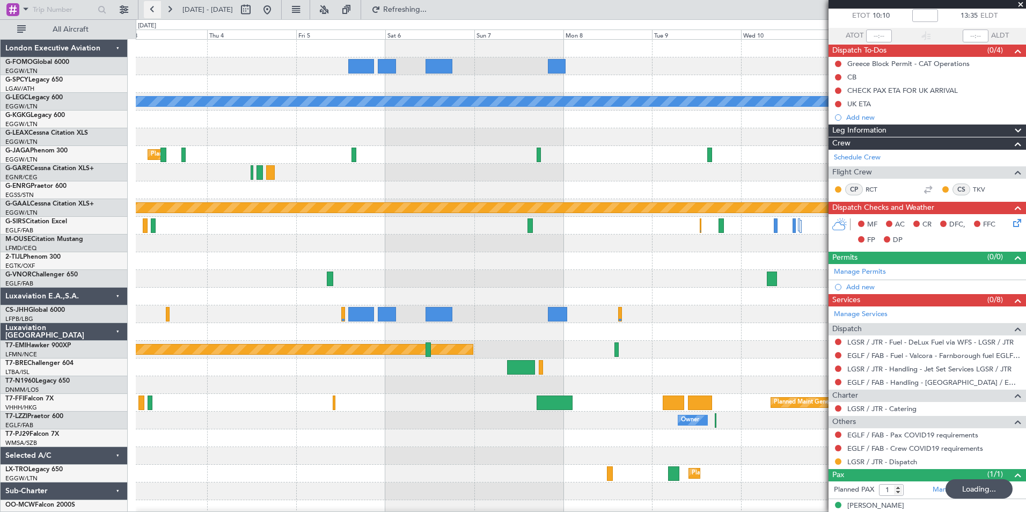
click at [153, 17] on button at bounding box center [152, 9] width 17 height 17
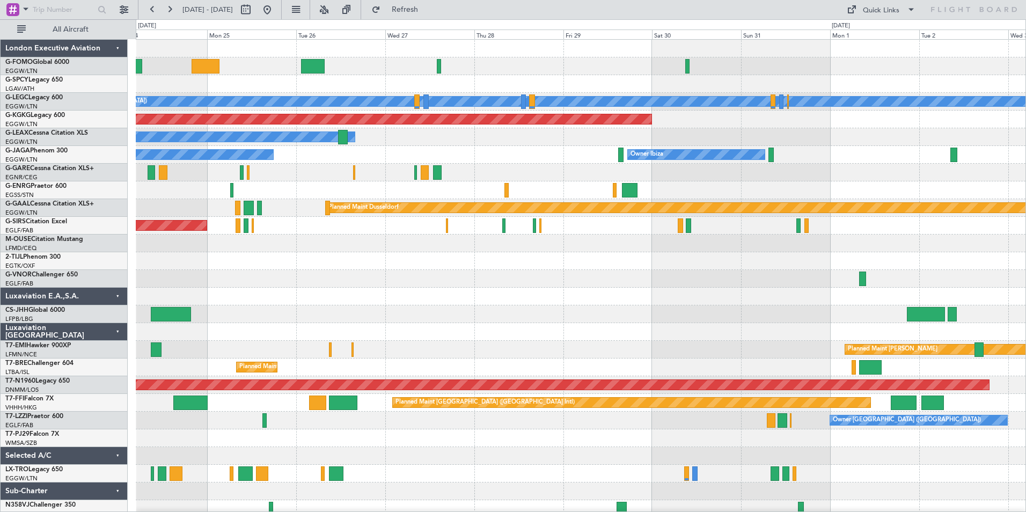
scroll to position [0, 0]
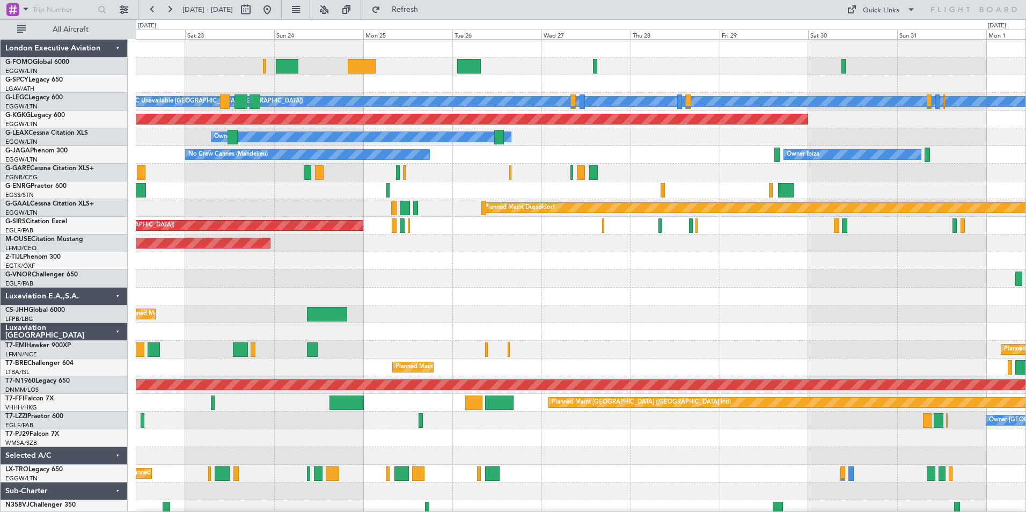
click at [447, 294] on div "A/C Unavailable London (Luton) Planned Maint London (Luton) AOG Maint Istanbul …" at bounding box center [580, 279] width 889 height 478
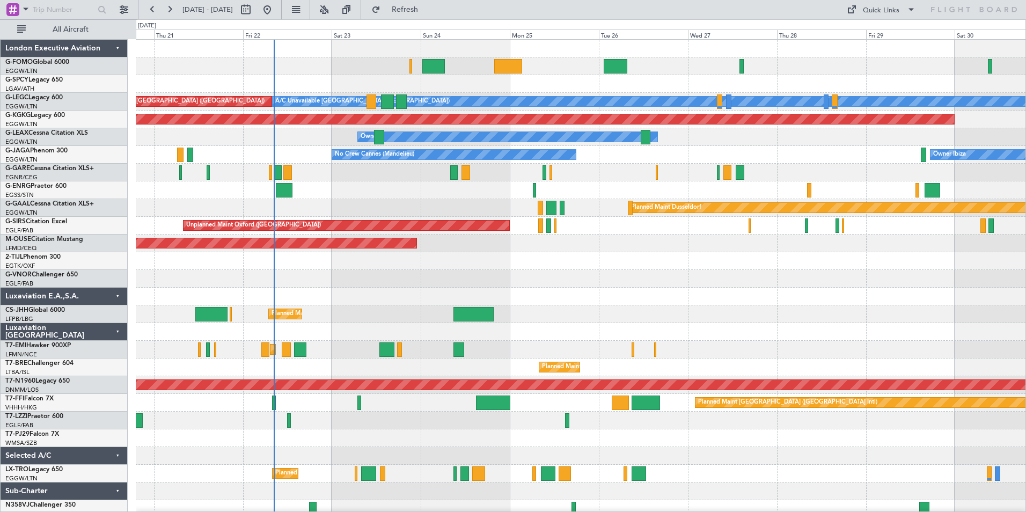
click at [372, 456] on div "A/C Unavailable London (Luton) Planned Maint London (Luton) AOG Maint Istanbul …" at bounding box center [580, 279] width 889 height 478
click at [148, 293] on div at bounding box center [580, 296] width 889 height 18
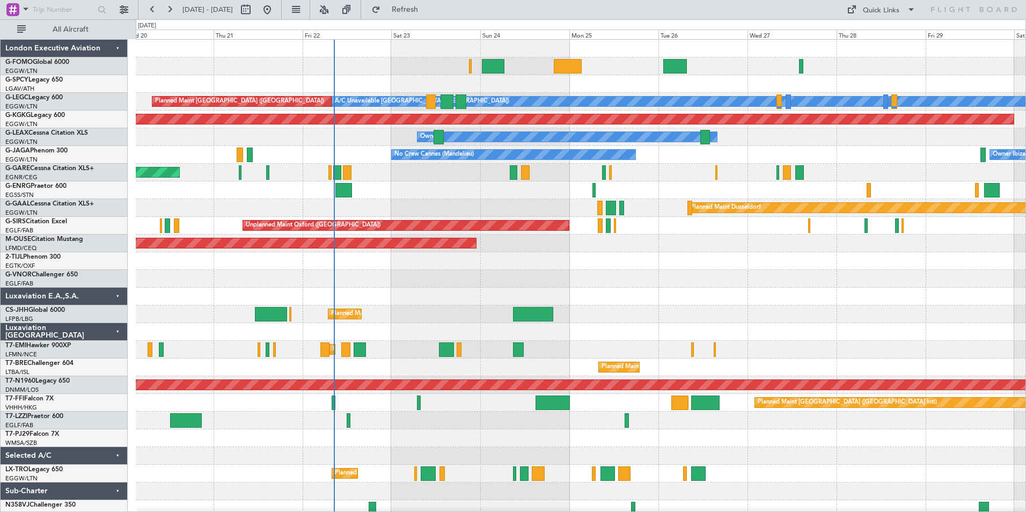
click at [384, 302] on div "A/C Unavailable London (Luton) Planned Maint London (Luton) AOG Maint Istanbul …" at bounding box center [580, 279] width 889 height 478
click at [384, 302] on div at bounding box center [580, 296] width 889 height 18
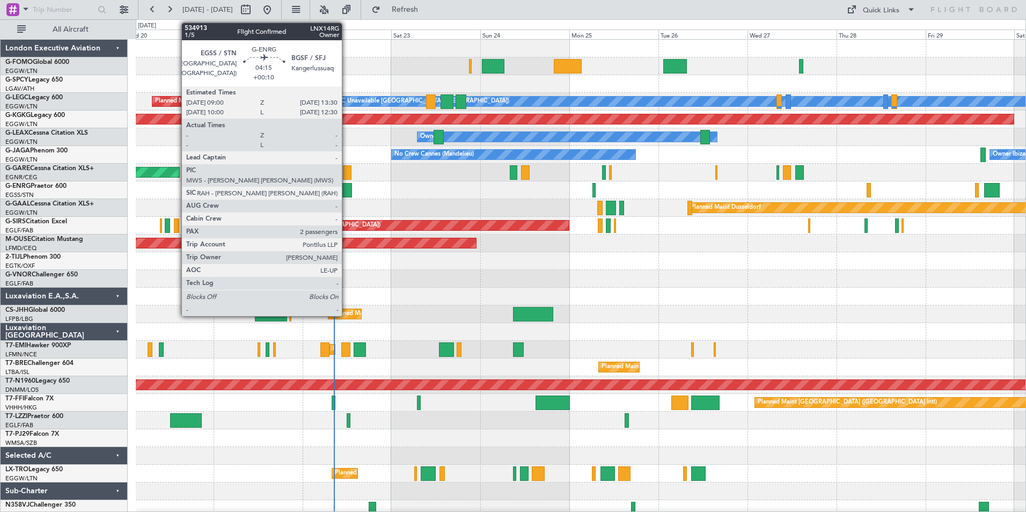
click at [346, 193] on div at bounding box center [343, 190] width 17 height 14
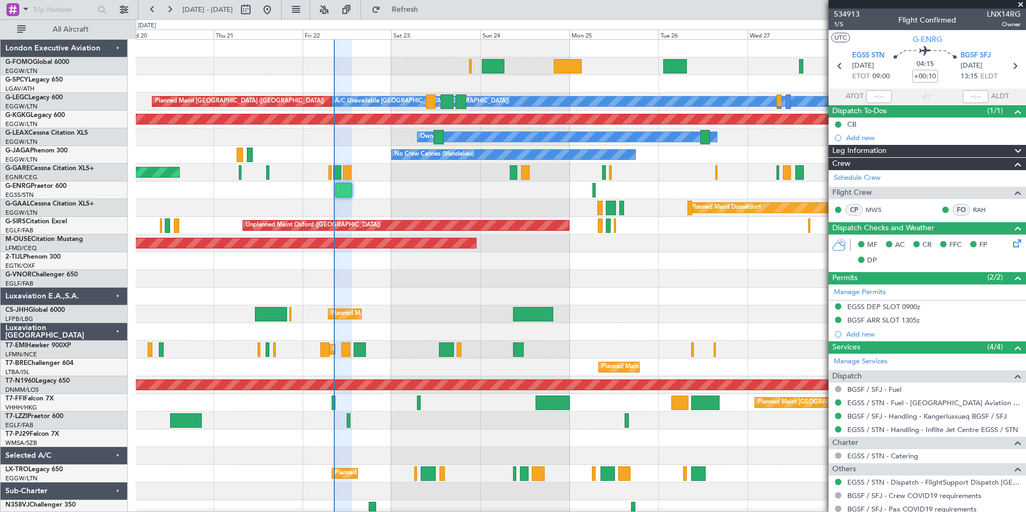
scroll to position [5, 0]
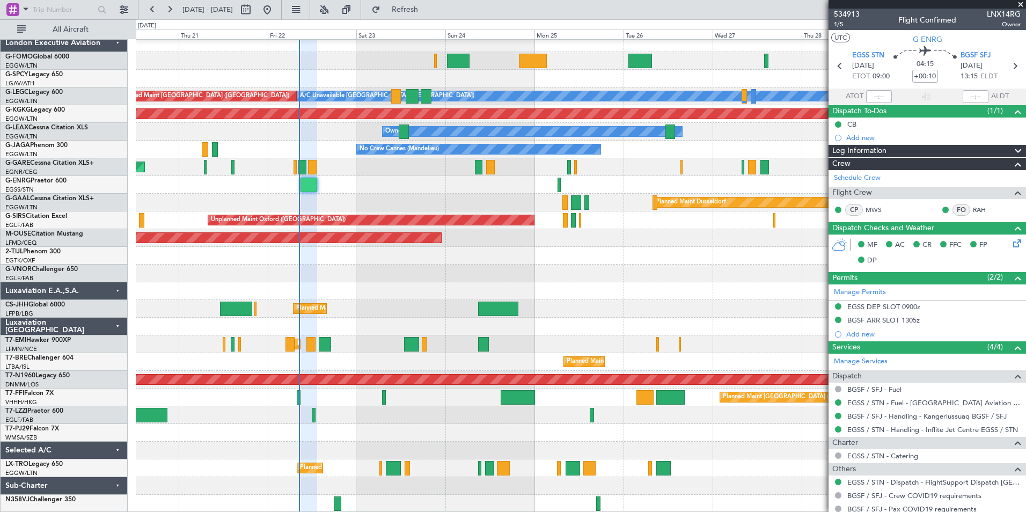
click at [286, 200] on div "A/C Unavailable London (Luton) Planned Maint London (Luton) AOG Maint Istanbul …" at bounding box center [580, 273] width 889 height 478
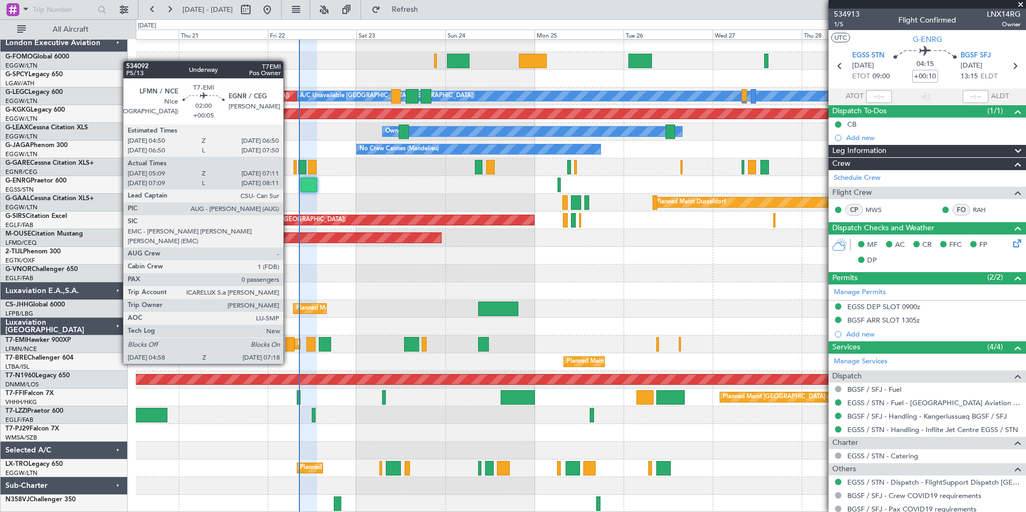
click at [288, 343] on div at bounding box center [289, 344] width 9 height 14
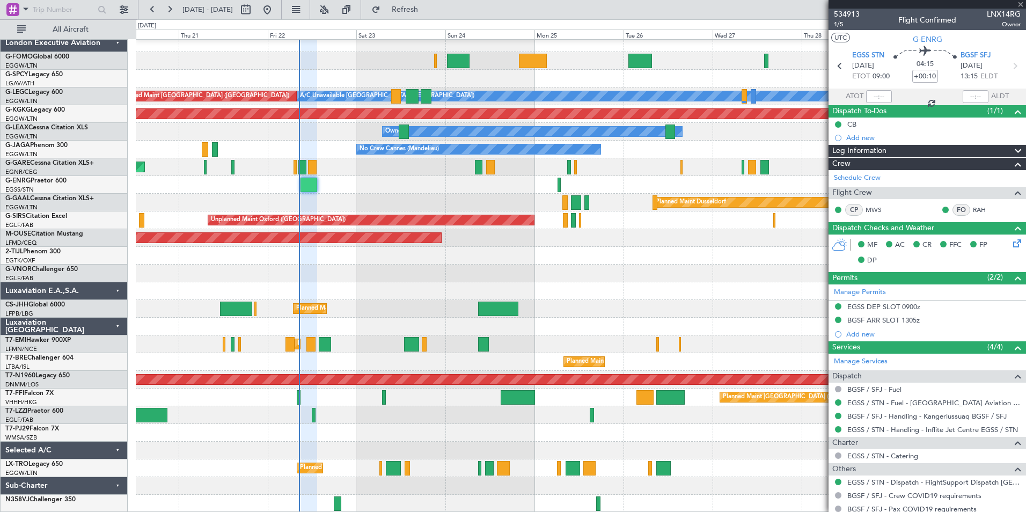
type input "+00:05"
type input "05:09"
type input "07:11"
type input "0"
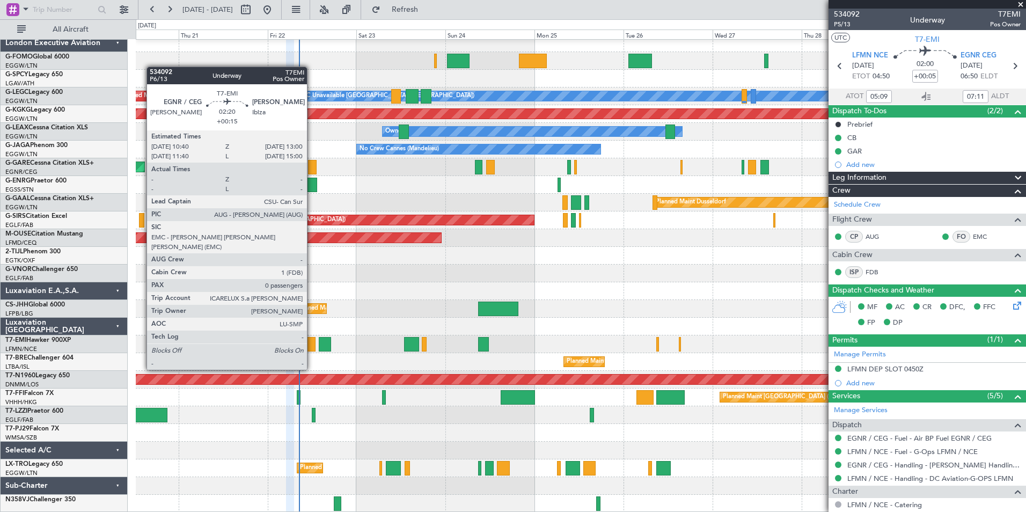
click at [312, 349] on div at bounding box center [310, 344] width 9 height 14
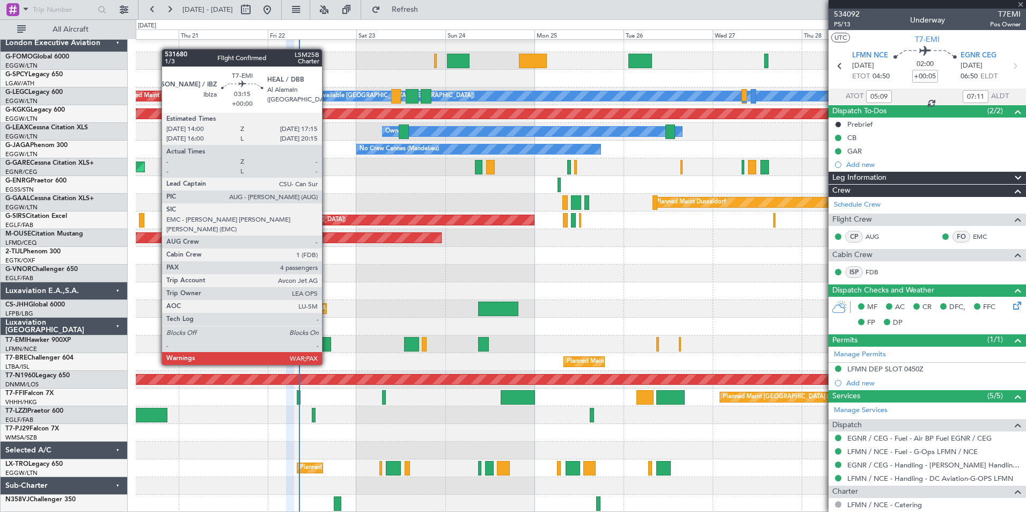
type input "+00:15"
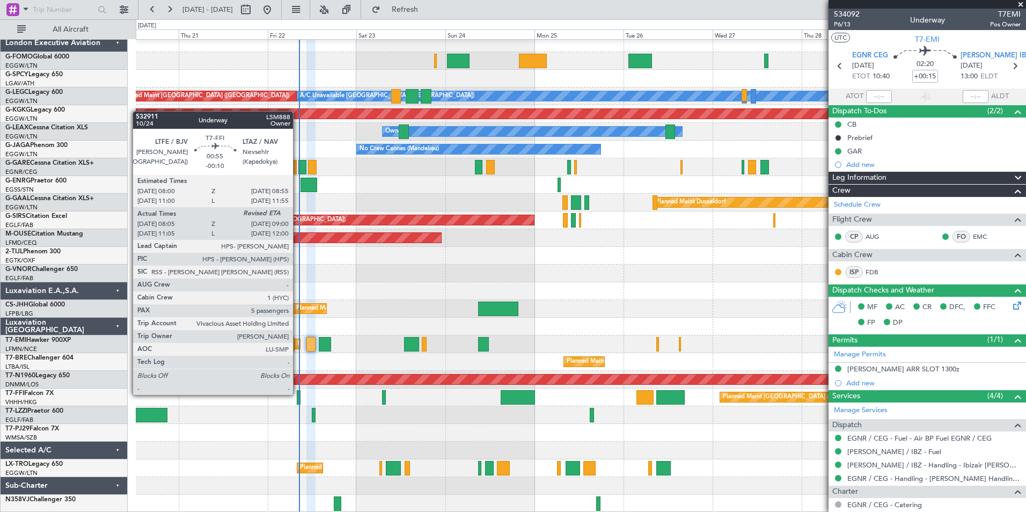
click at [298, 394] on div at bounding box center [299, 397] width 4 height 14
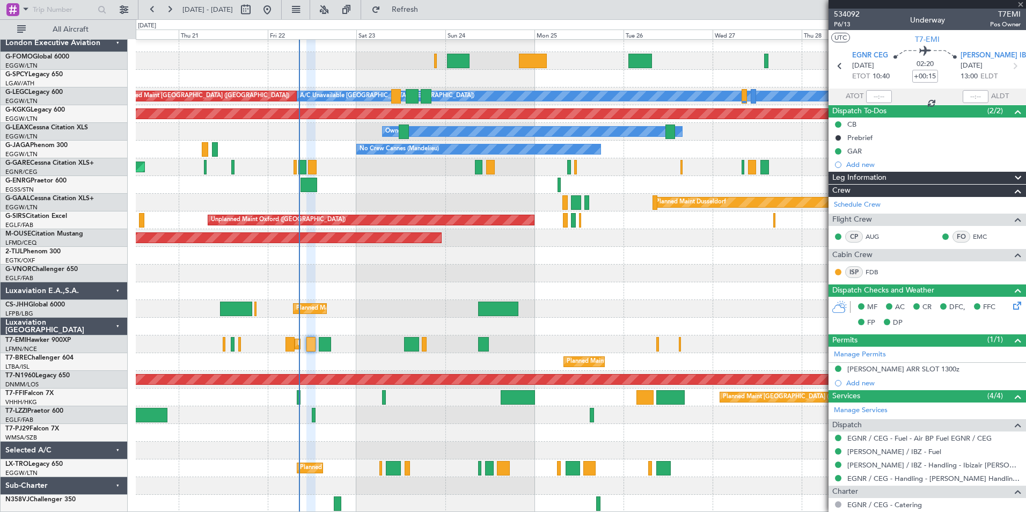
type input "-00:10"
type input "08:05"
type input "5"
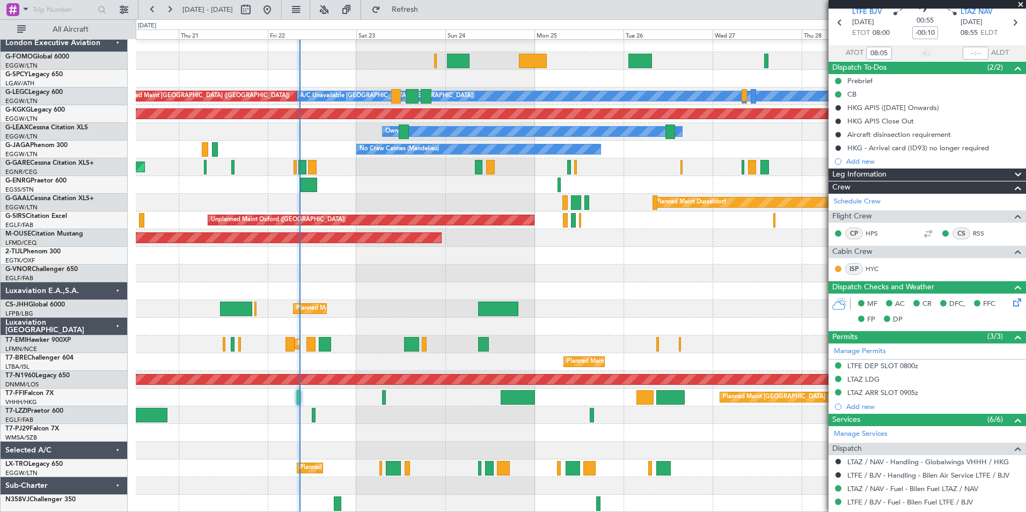
scroll to position [64, 0]
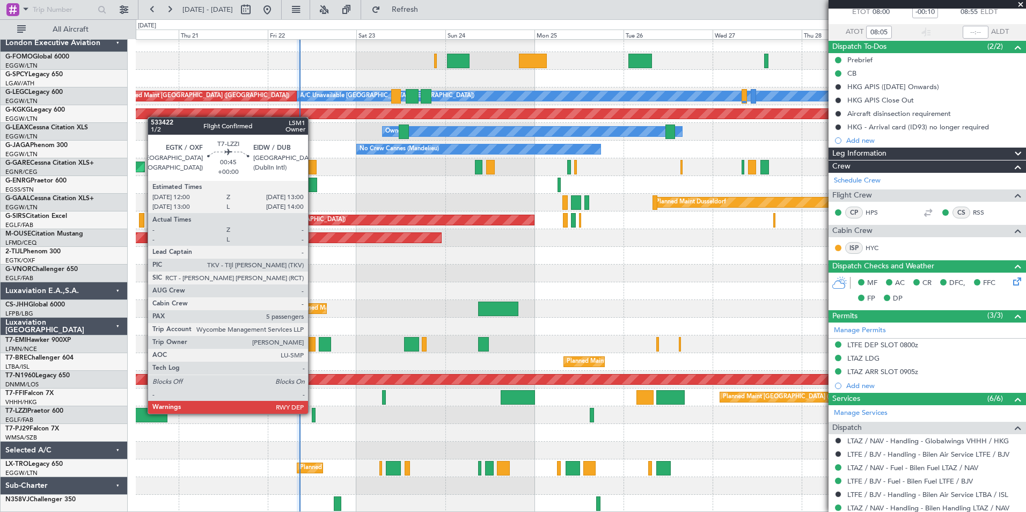
click at [313, 412] on div at bounding box center [314, 415] width 4 height 14
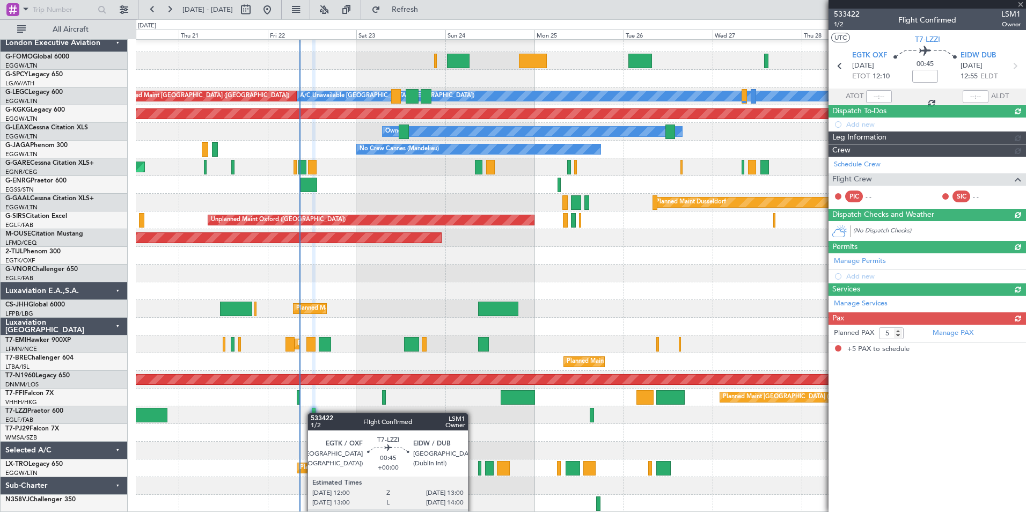
scroll to position [0, 0]
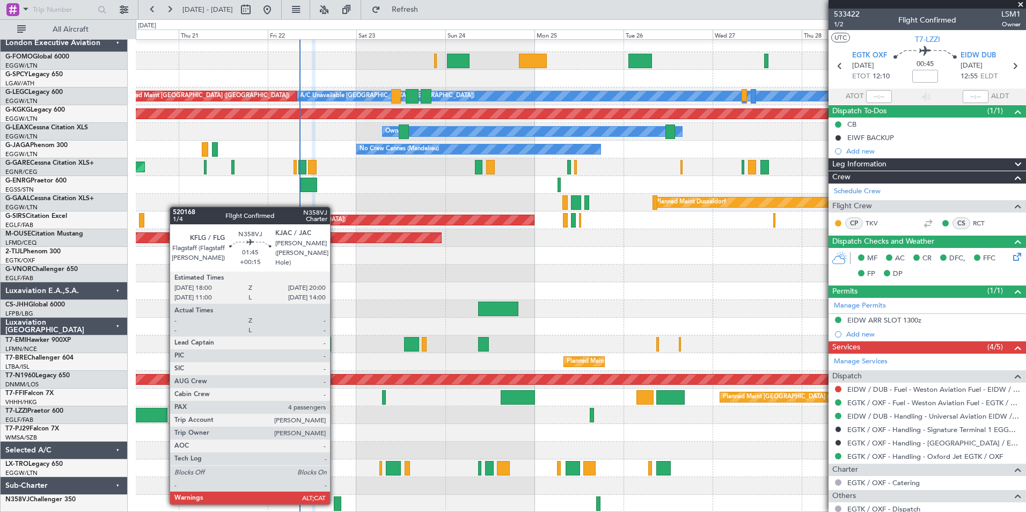
click at [335, 503] on div at bounding box center [338, 503] width 8 height 14
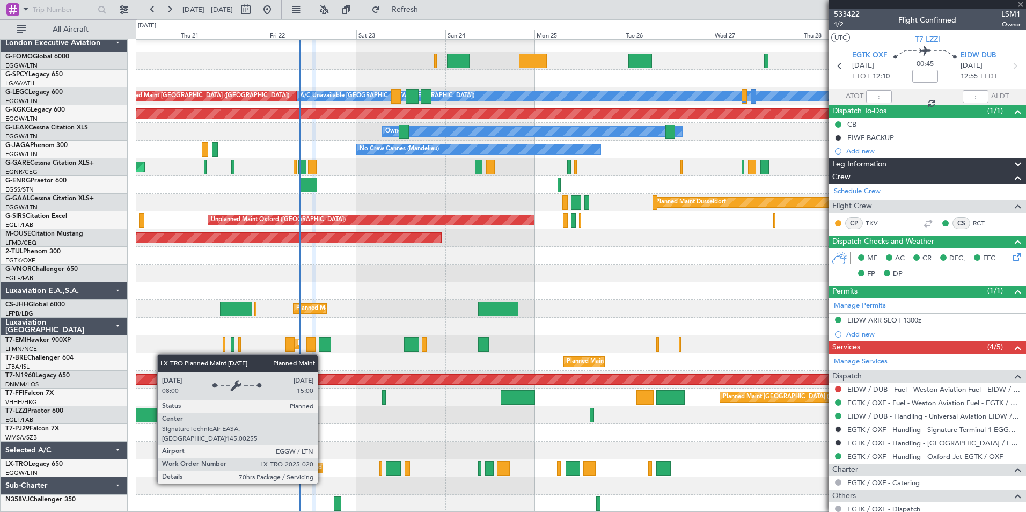
type input "+00:15"
type input "4"
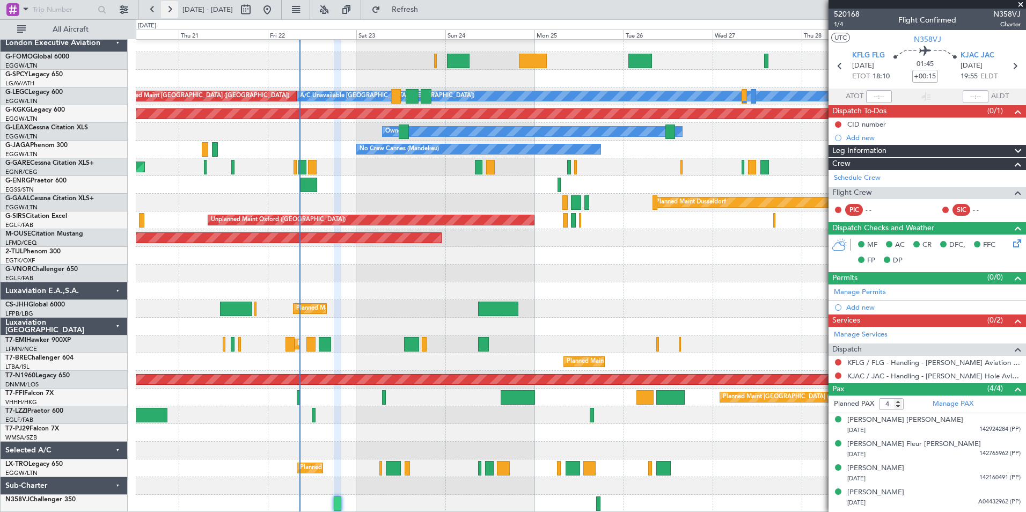
click at [172, 17] on button at bounding box center [169, 9] width 17 height 17
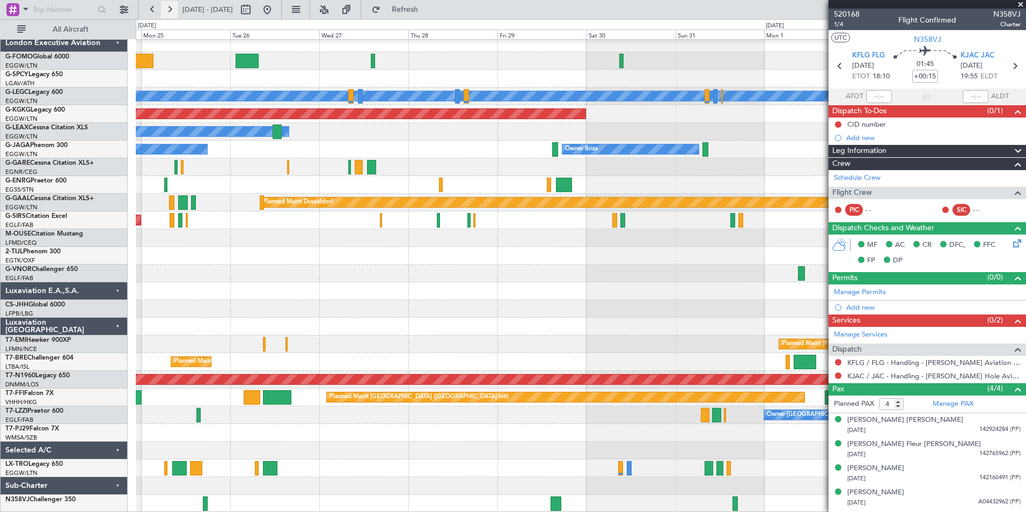
click at [172, 17] on button at bounding box center [169, 9] width 17 height 17
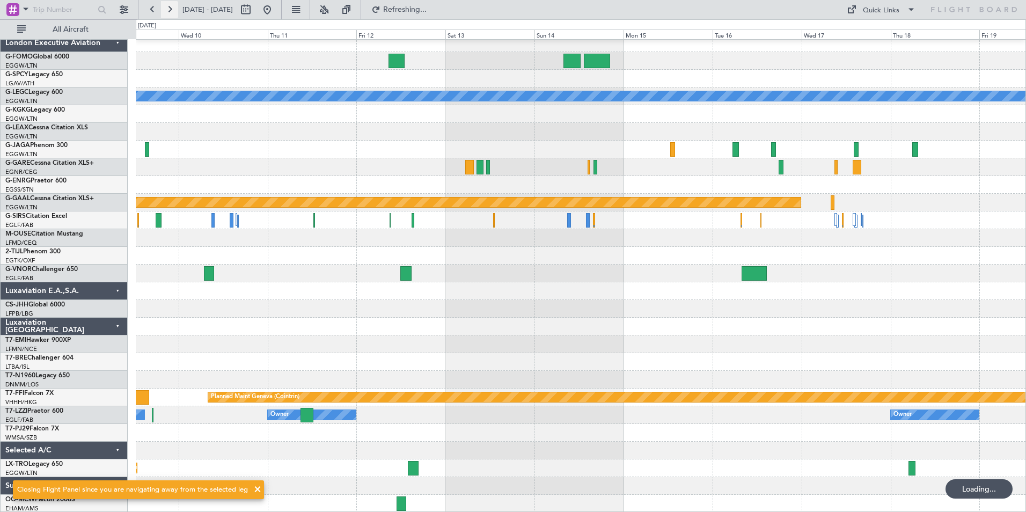
click at [172, 17] on button at bounding box center [169, 9] width 17 height 17
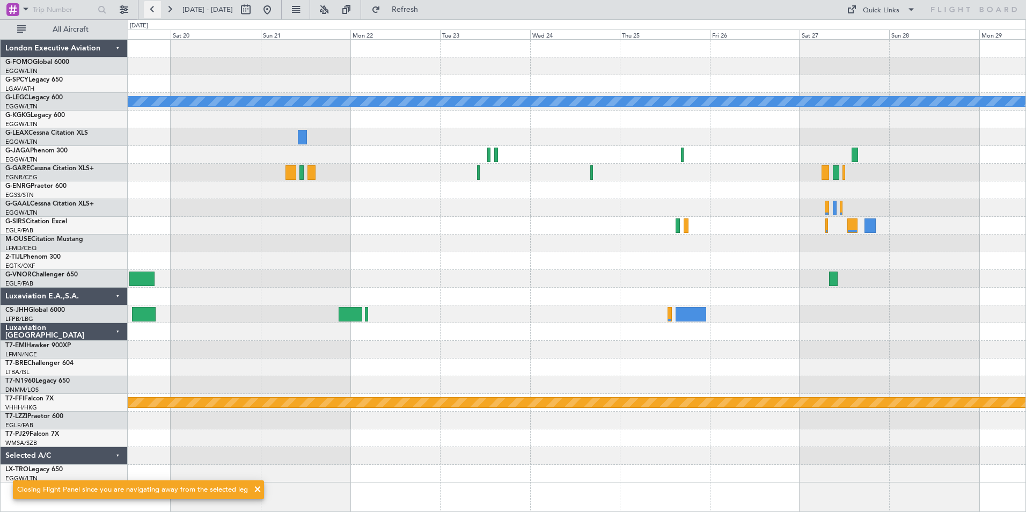
click at [156, 6] on button at bounding box center [152, 9] width 17 height 17
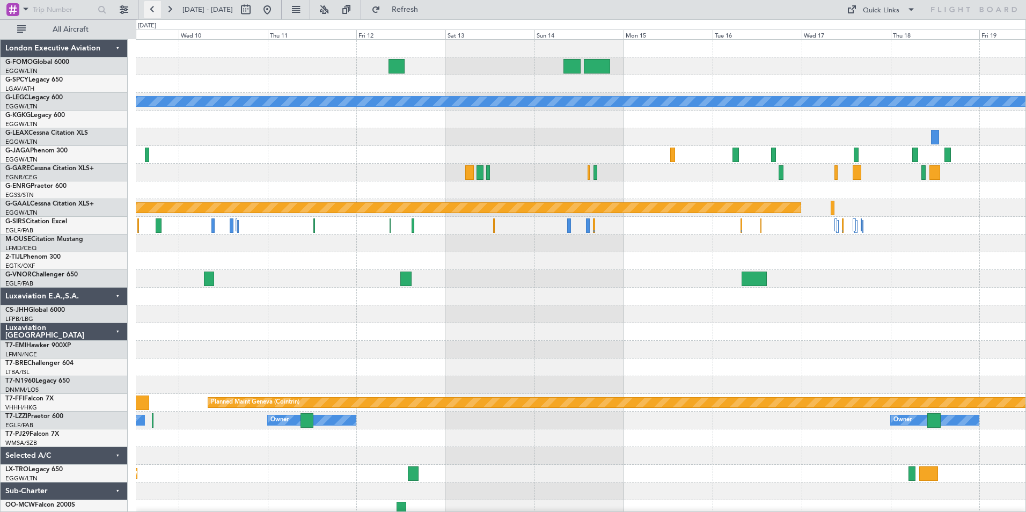
click at [153, 10] on button at bounding box center [152, 9] width 17 height 17
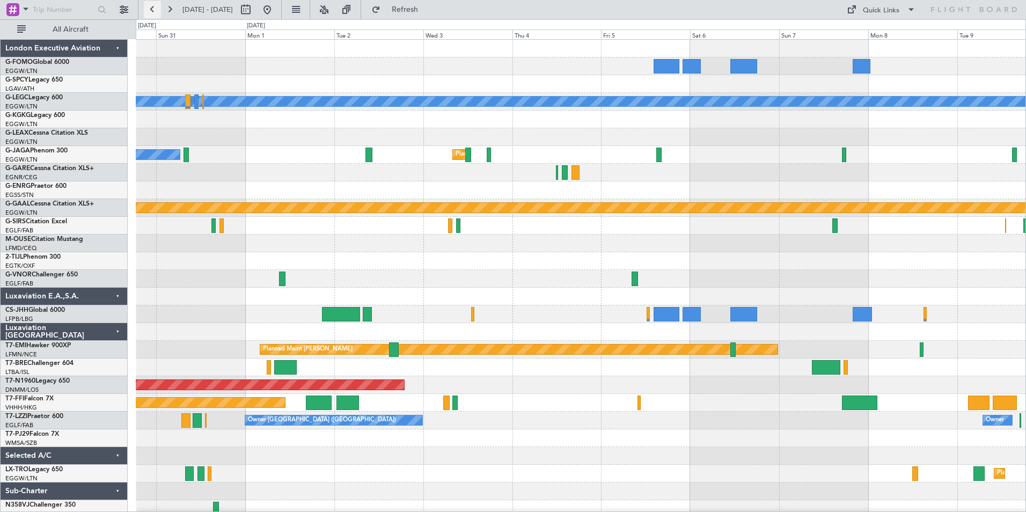
click at [153, 10] on button at bounding box center [152, 9] width 17 height 17
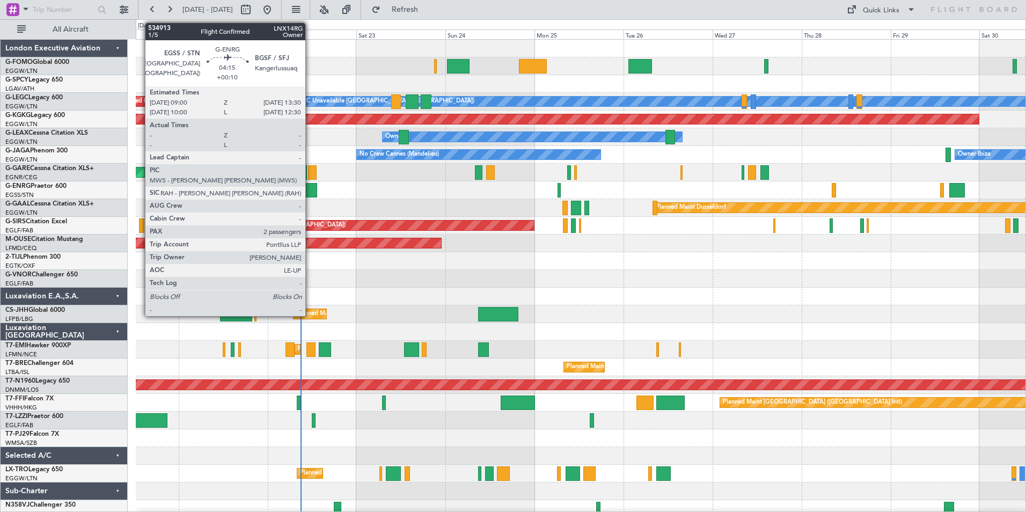
click at [310, 191] on div at bounding box center [308, 190] width 17 height 14
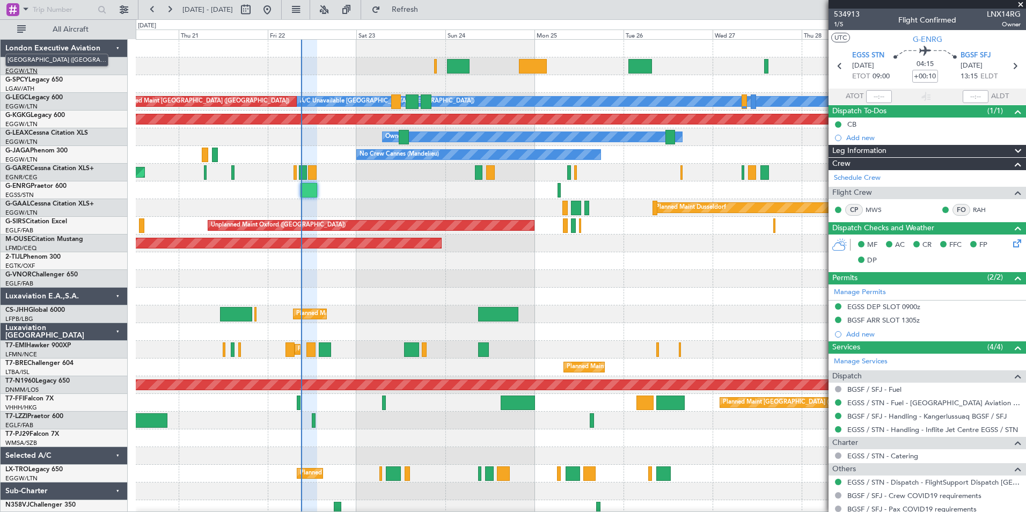
click at [21, 73] on link "EGGW/LTN London (Luton)" at bounding box center [21, 71] width 32 height 8
click at [166, 12] on button at bounding box center [169, 9] width 17 height 17
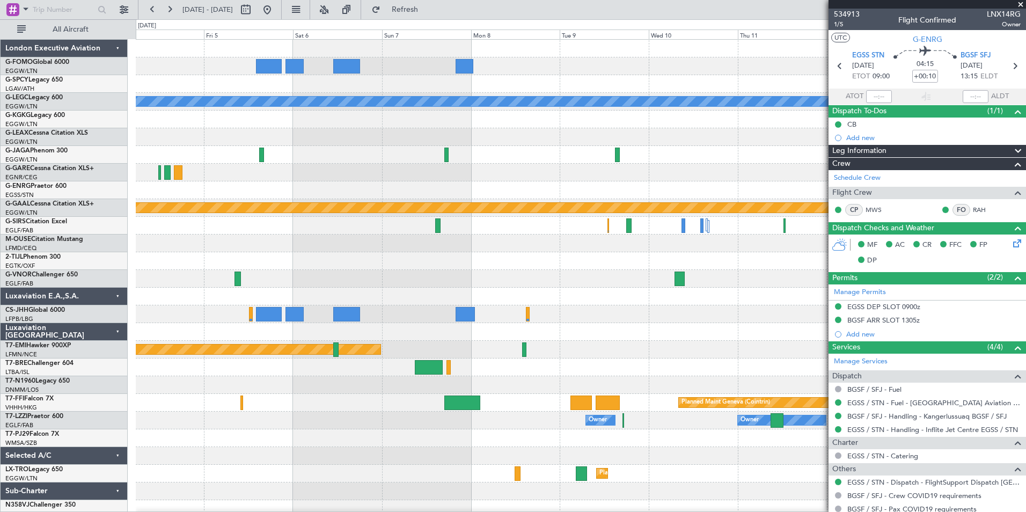
click at [288, 511] on html "[DATE] - [DATE] Refresh Quick Links All Aircraft A/C Unavailable [GEOGRAPHIC_DA…" at bounding box center [513, 256] width 1026 height 512
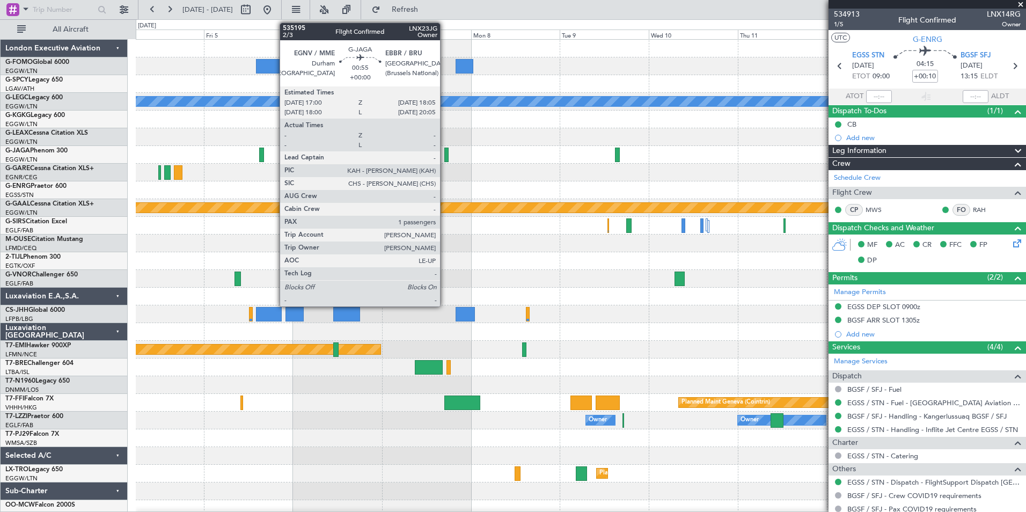
click at [445, 157] on div at bounding box center [446, 155] width 4 height 14
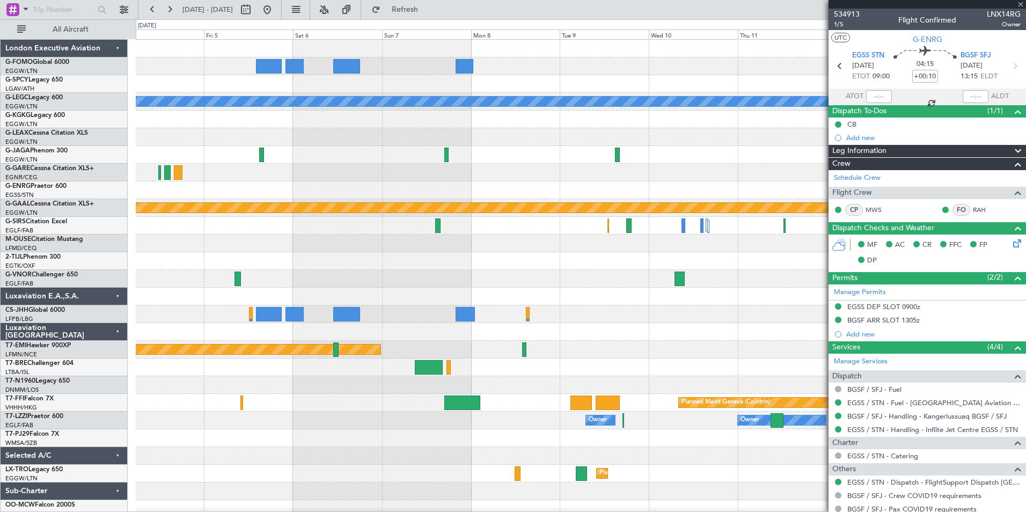
type input "1"
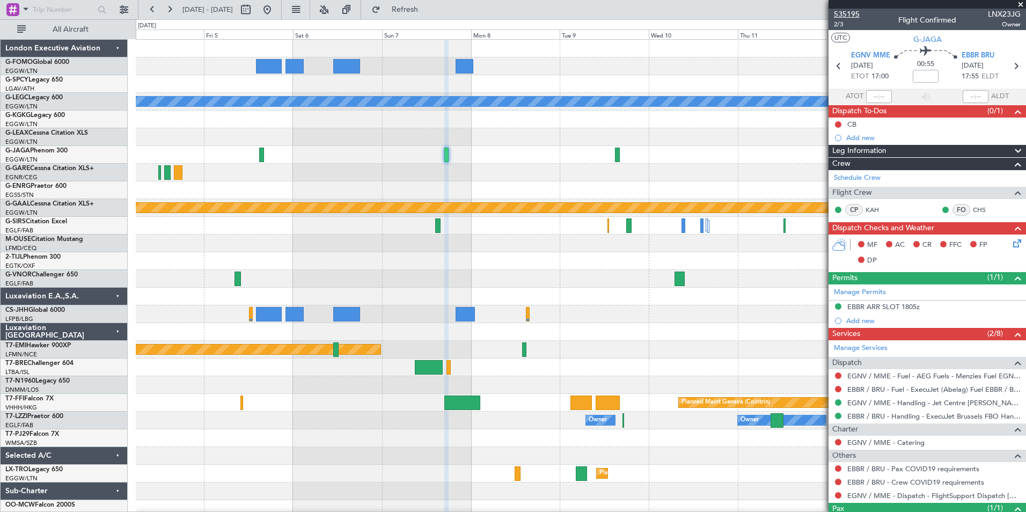
click at [845, 14] on span "535195" at bounding box center [847, 14] width 26 height 11
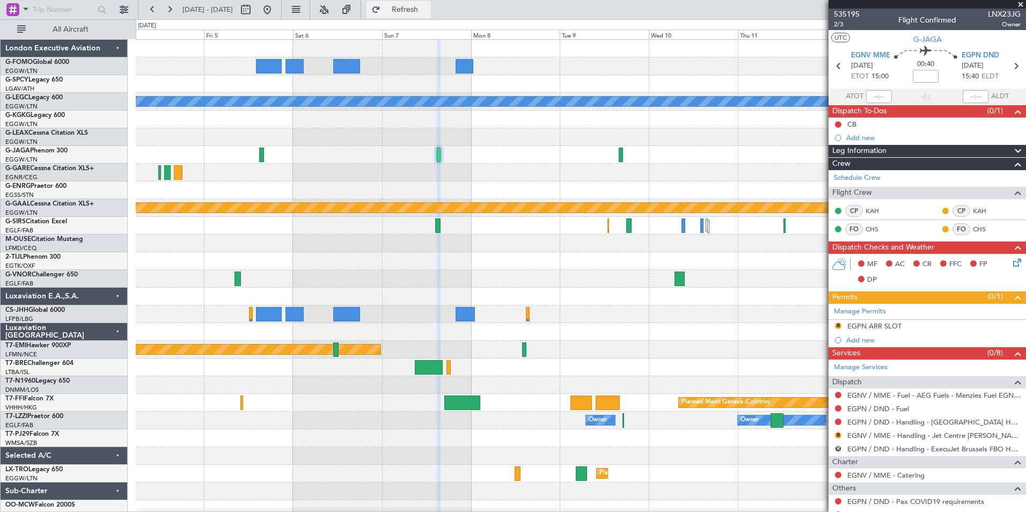
click at [431, 17] on button "Refresh" at bounding box center [398, 9] width 64 height 17
click at [893, 405] on link "EGPN / DND - Fuel" at bounding box center [878, 408] width 62 height 9
click at [427, 12] on span "Refresh" at bounding box center [404, 10] width 45 height 8
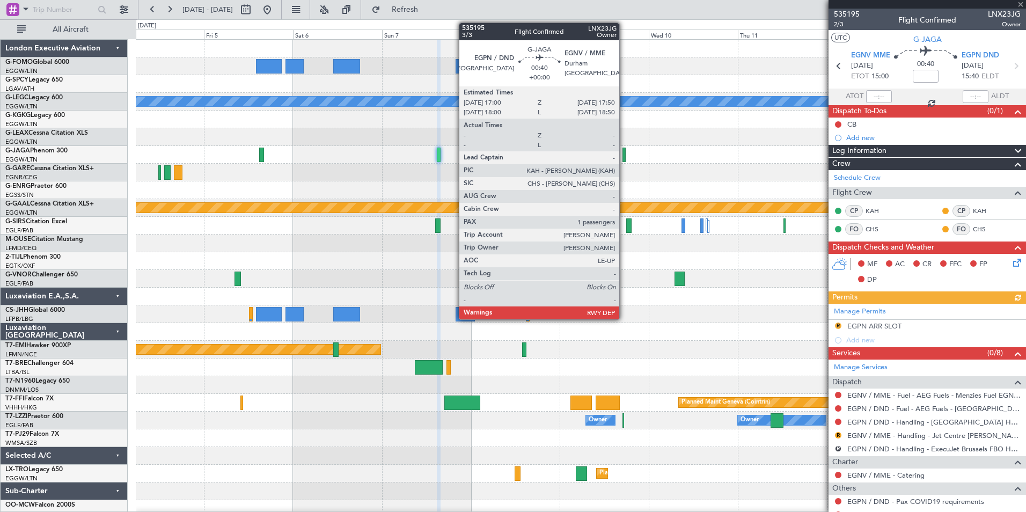
click at [624, 157] on div at bounding box center [623, 155] width 3 height 14
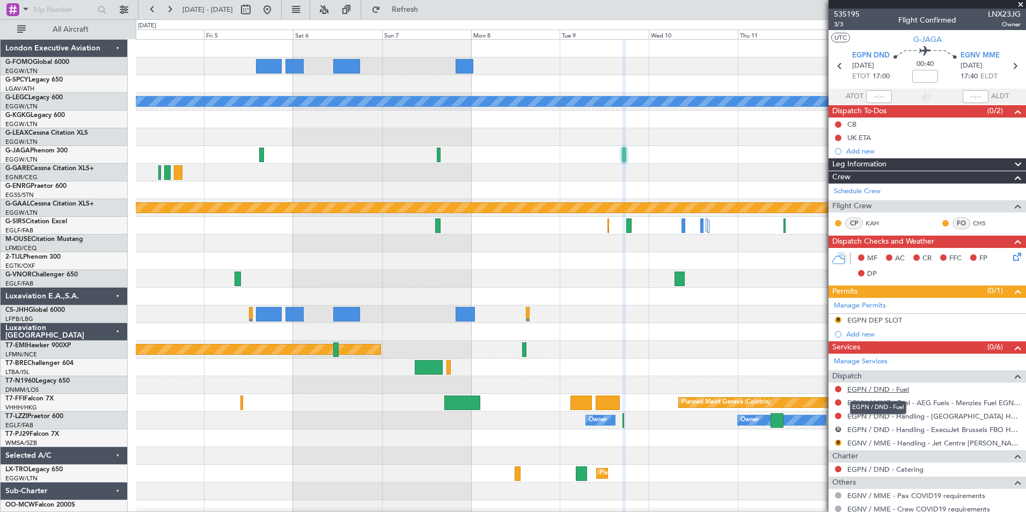
click at [885, 390] on link "EGPN / DND - Fuel" at bounding box center [878, 389] width 62 height 9
click at [427, 6] on span "Refresh" at bounding box center [404, 10] width 45 height 8
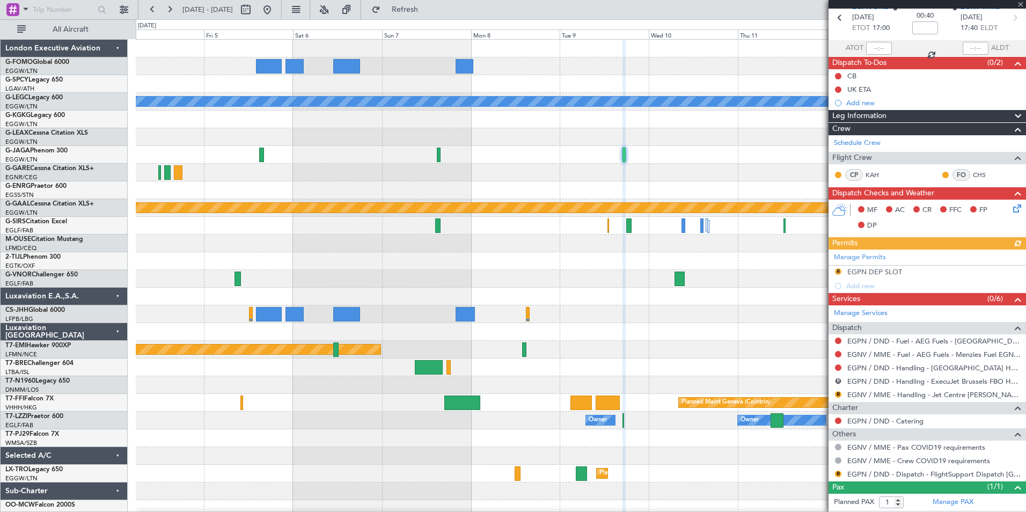
scroll to position [71, 0]
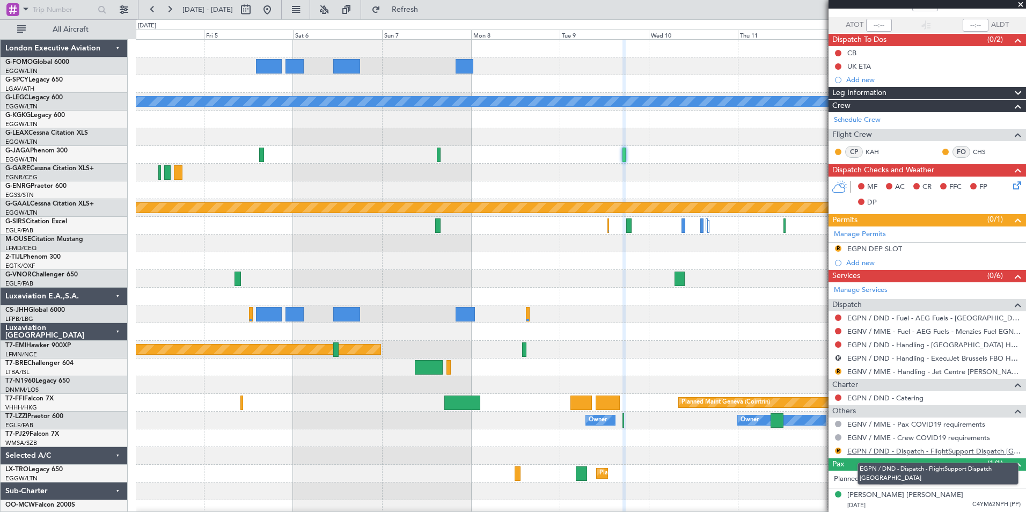
click at [977, 450] on link "EGPN / DND - Dispatch - FlightSupport Dispatch [GEOGRAPHIC_DATA]" at bounding box center [933, 450] width 173 height 9
click at [421, 11] on span "Refresh" at bounding box center [404, 10] width 45 height 8
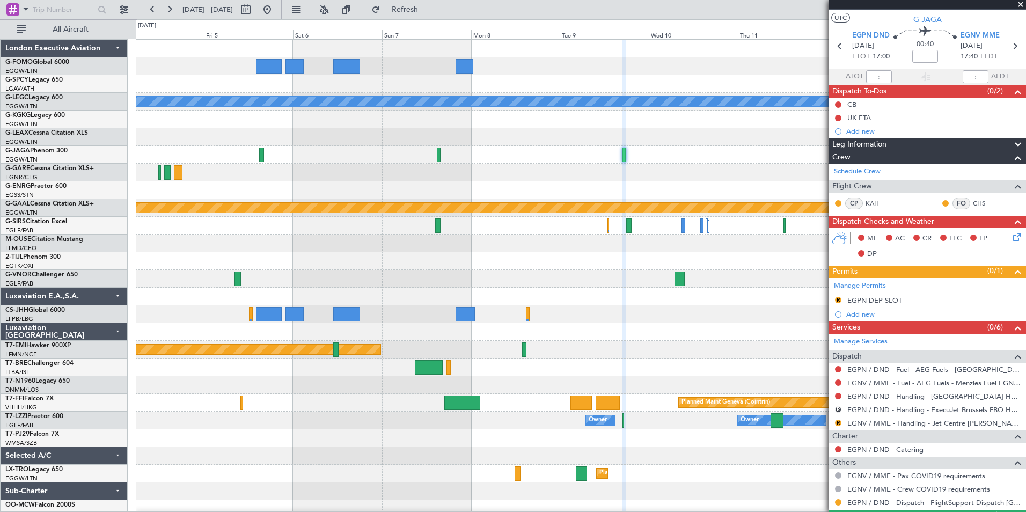
scroll to position [0, 0]
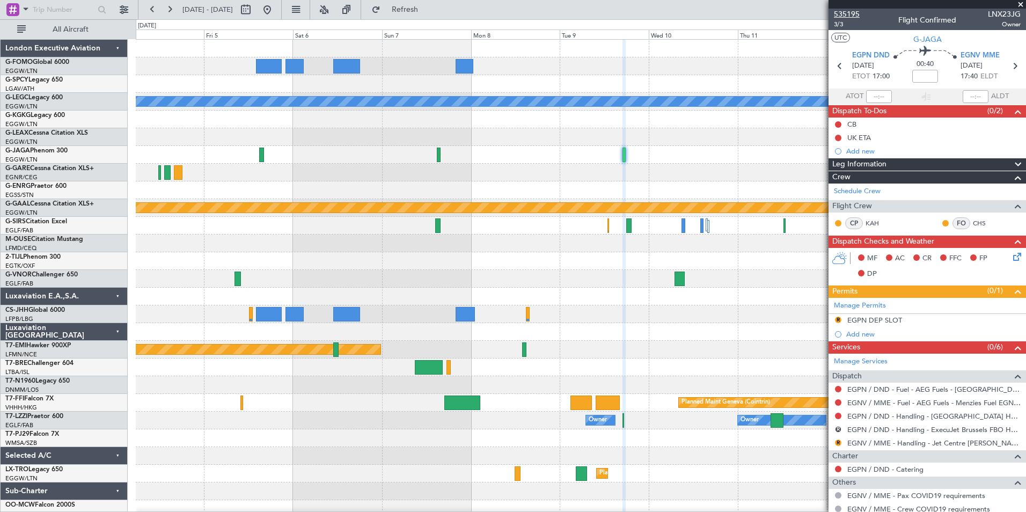
click at [852, 13] on span "535195" at bounding box center [847, 14] width 26 height 11
click at [154, 14] on button at bounding box center [152, 9] width 17 height 17
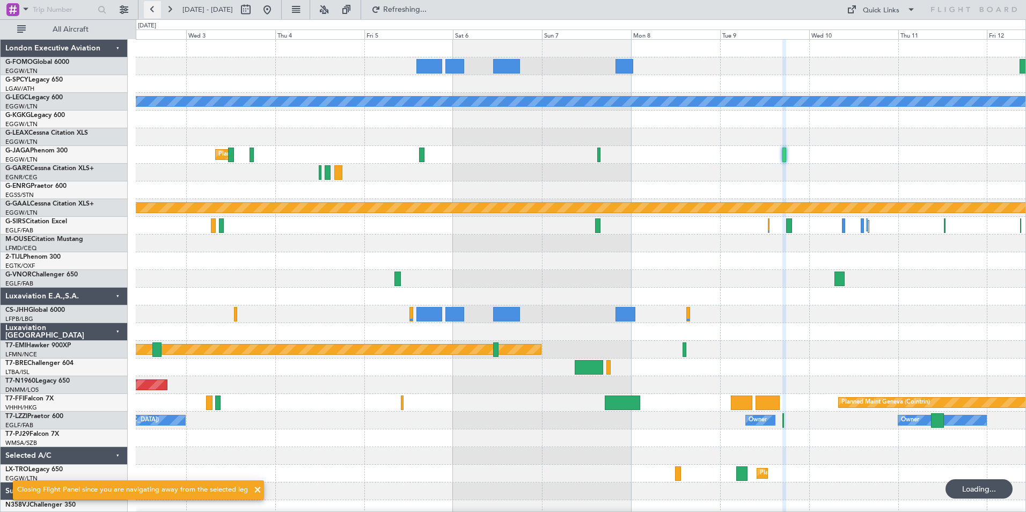
click at [154, 14] on button at bounding box center [152, 9] width 17 height 17
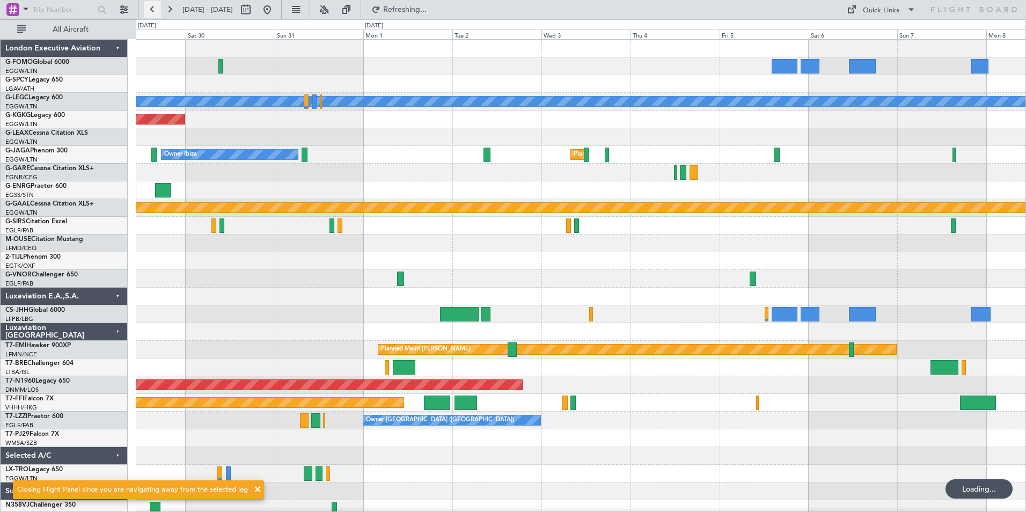
click at [154, 14] on button at bounding box center [152, 9] width 17 height 17
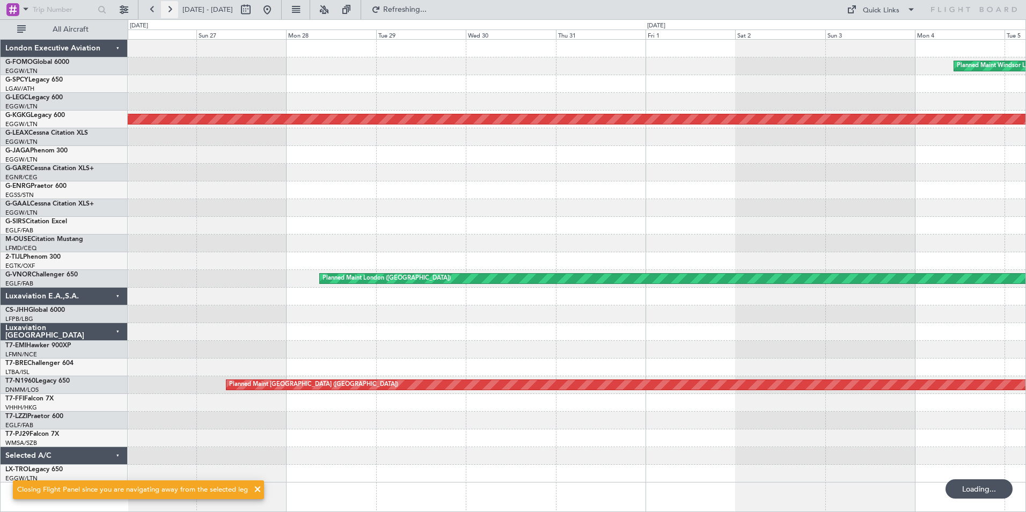
click at [168, 13] on button at bounding box center [169, 9] width 17 height 17
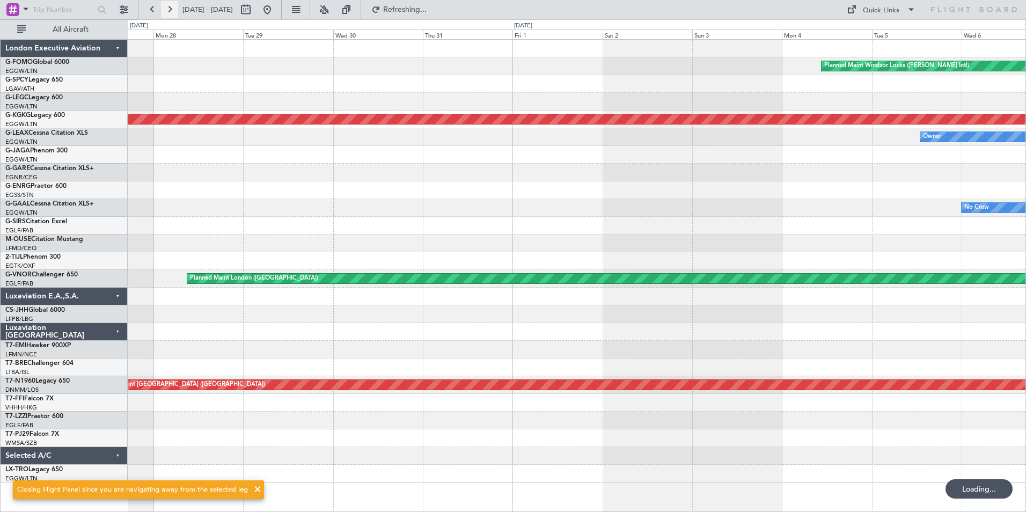
click at [168, 13] on button at bounding box center [169, 9] width 17 height 17
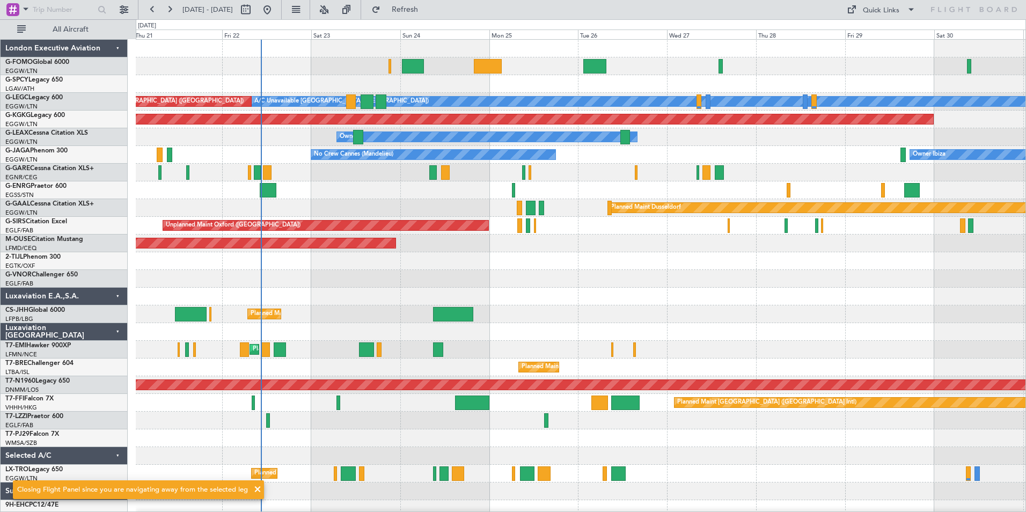
click at [318, 511] on html "[DATE] - [DATE] Refresh Quick Links All Aircraft A/C Unavailable [GEOGRAPHIC_DA…" at bounding box center [513, 256] width 1026 height 512
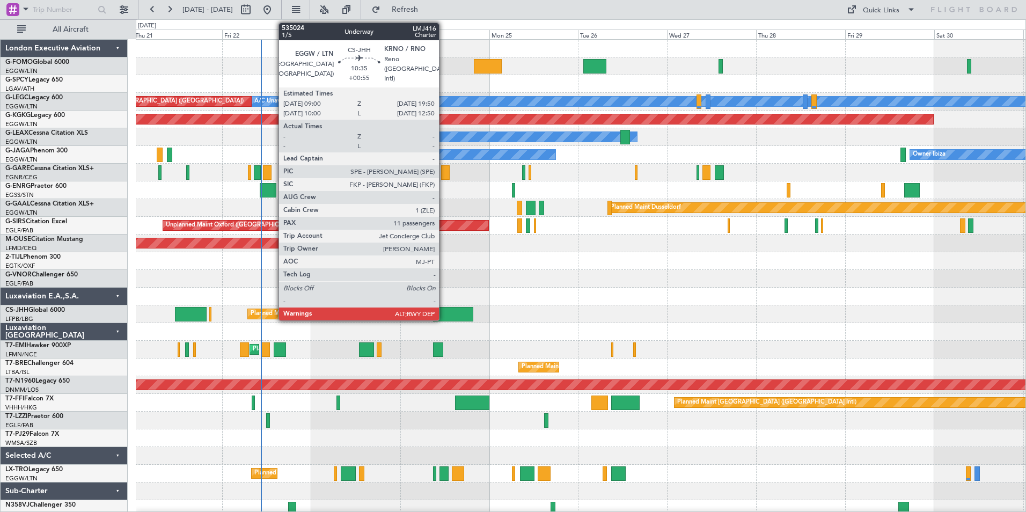
click at [444, 316] on div at bounding box center [453, 314] width 40 height 14
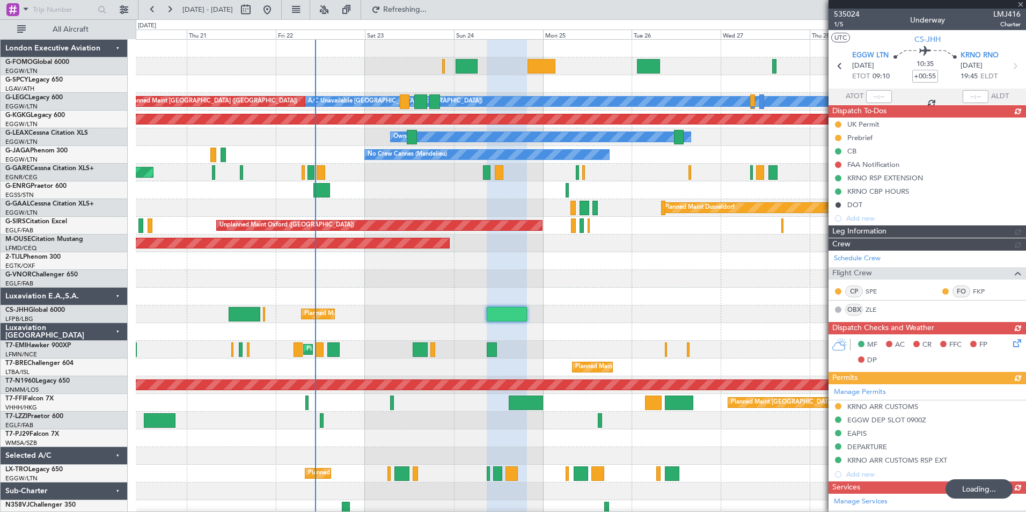
type input "+01:10"
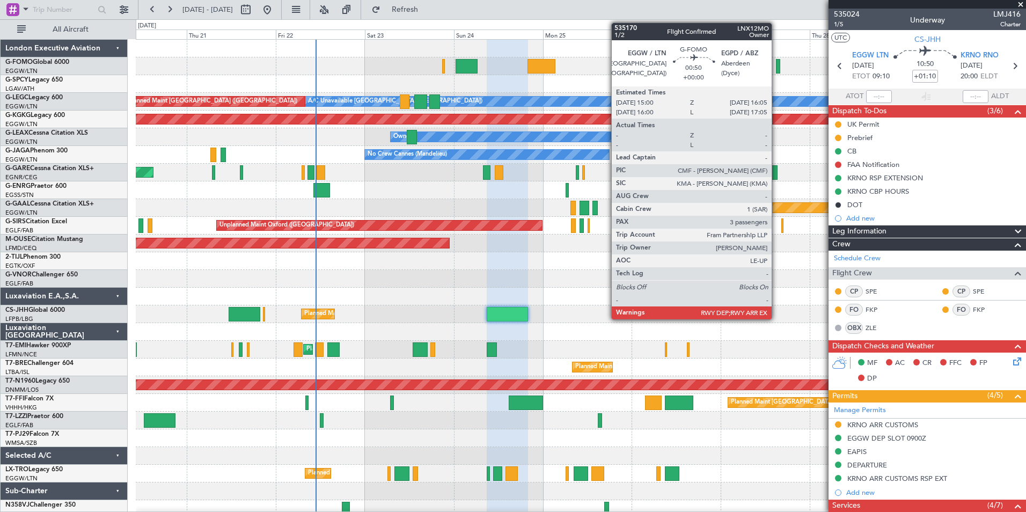
click at [776, 70] on div at bounding box center [778, 66] width 4 height 14
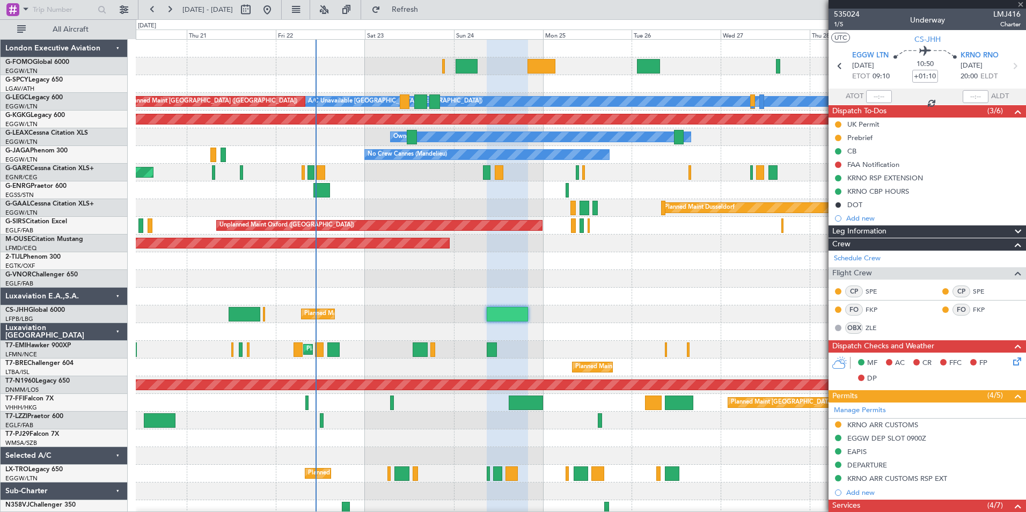
type input "3"
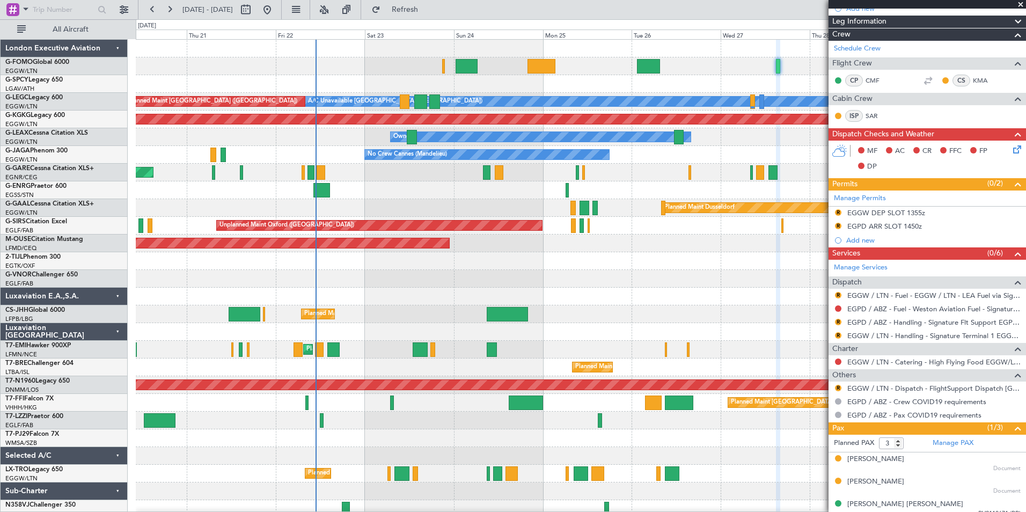
scroll to position [152, 0]
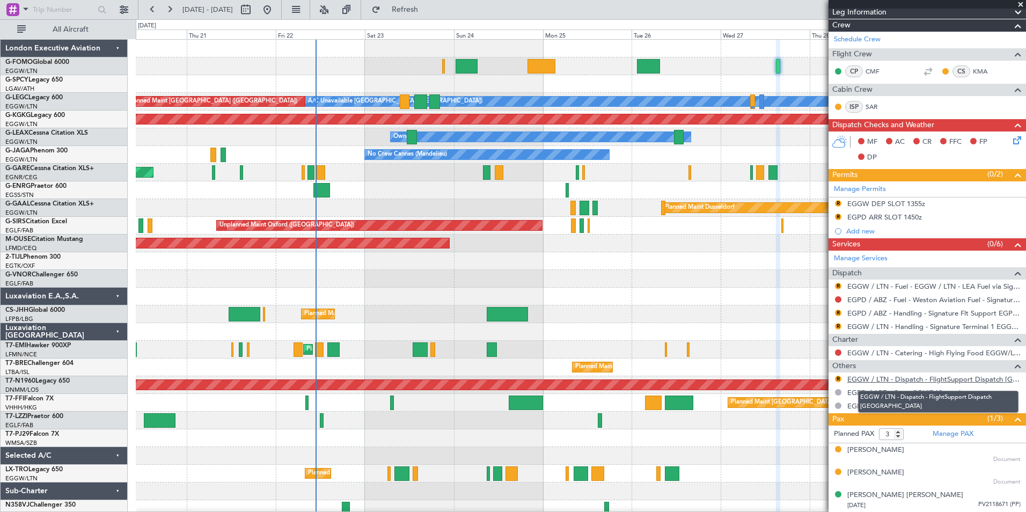
click at [967, 379] on link "EGGW / LTN - Dispatch - FlightSupport Dispatch [GEOGRAPHIC_DATA]" at bounding box center [933, 378] width 173 height 9
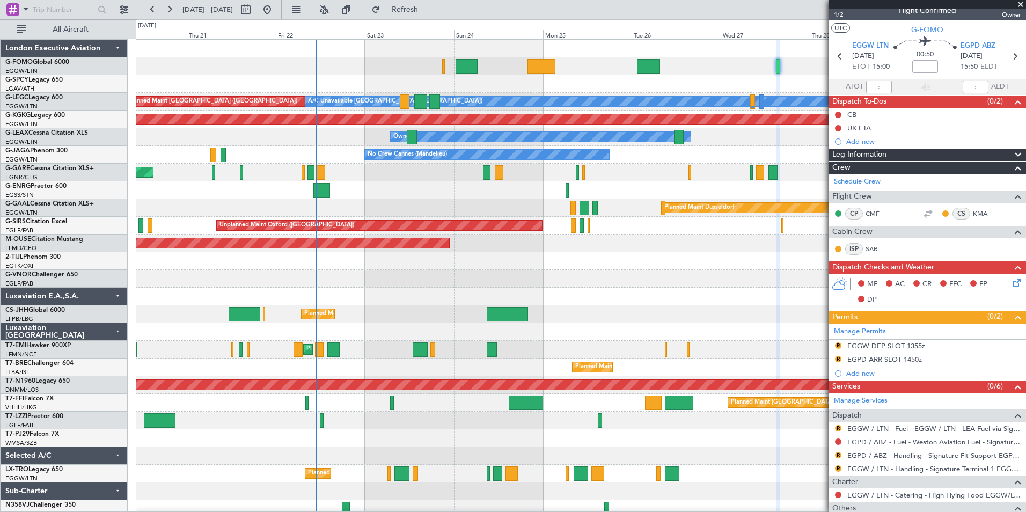
scroll to position [0, 0]
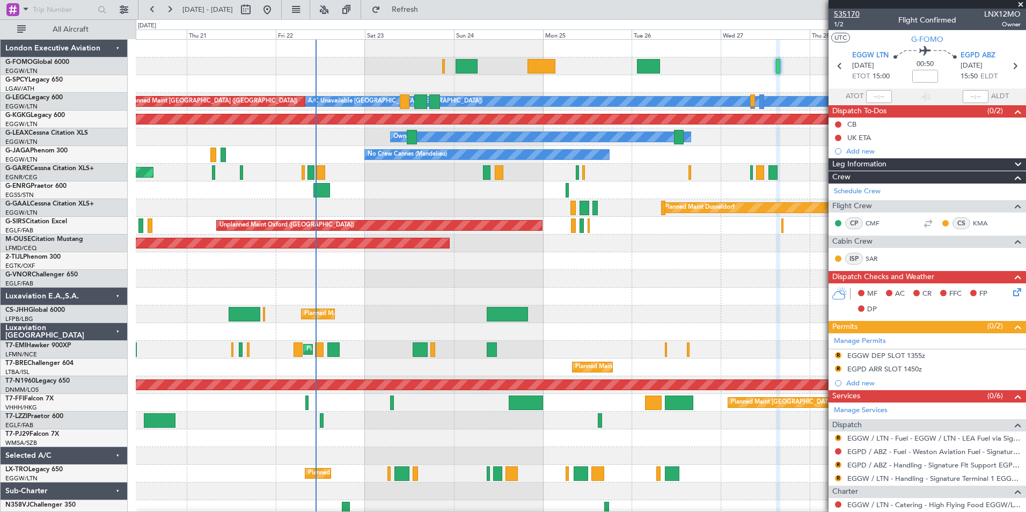
click at [855, 14] on span "535170" at bounding box center [847, 14] width 26 height 11
click at [173, 8] on button at bounding box center [169, 9] width 17 height 17
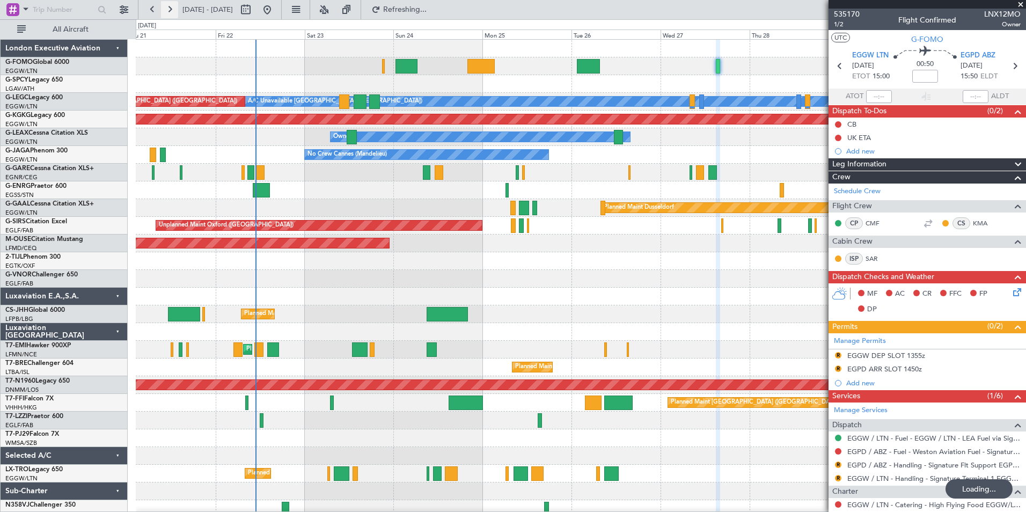
click at [173, 8] on button at bounding box center [169, 9] width 17 height 17
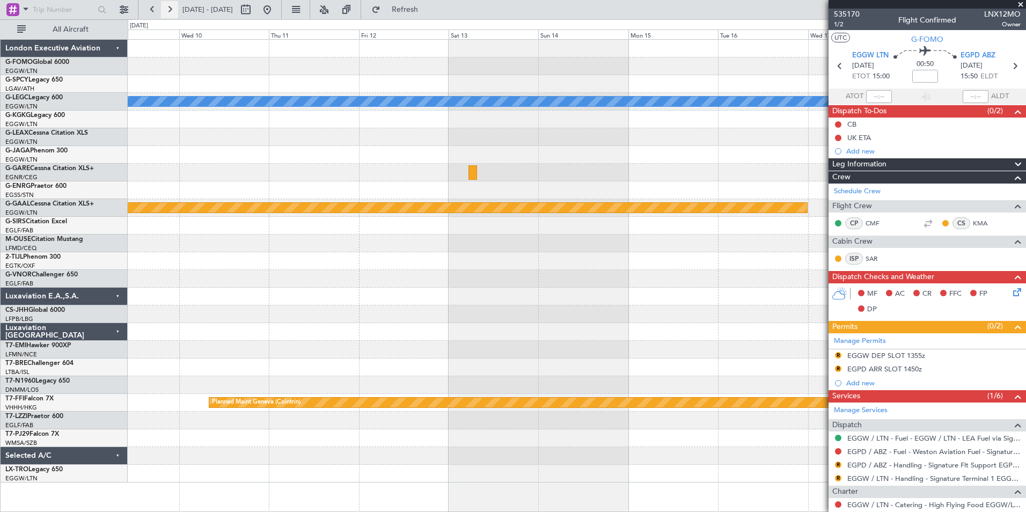
click at [173, 8] on button at bounding box center [169, 9] width 17 height 17
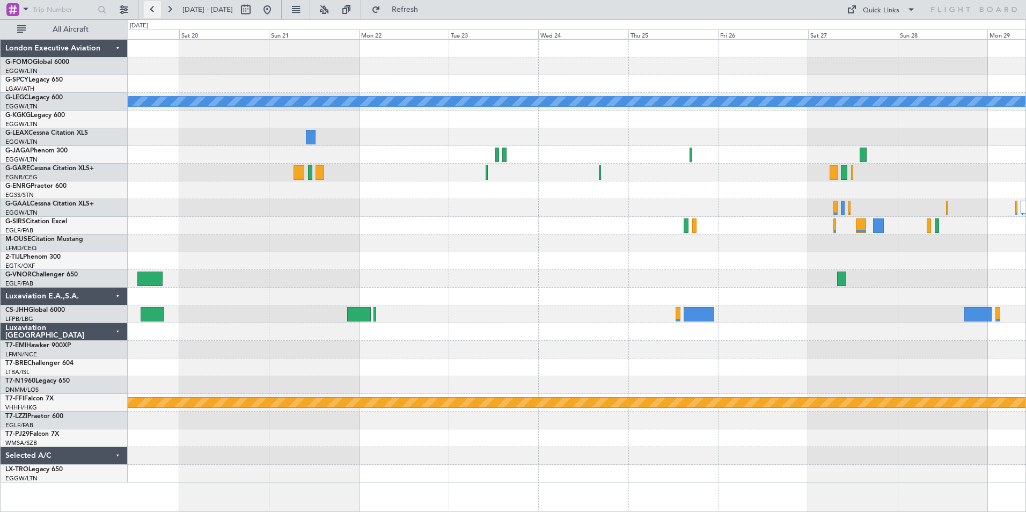
click at [152, 8] on button at bounding box center [152, 9] width 17 height 17
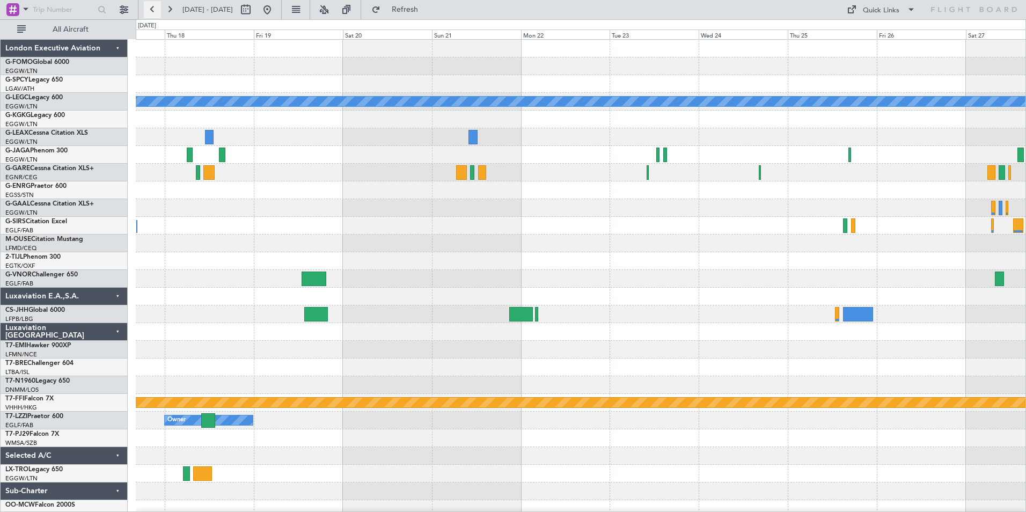
click at [152, 8] on button at bounding box center [152, 9] width 17 height 17
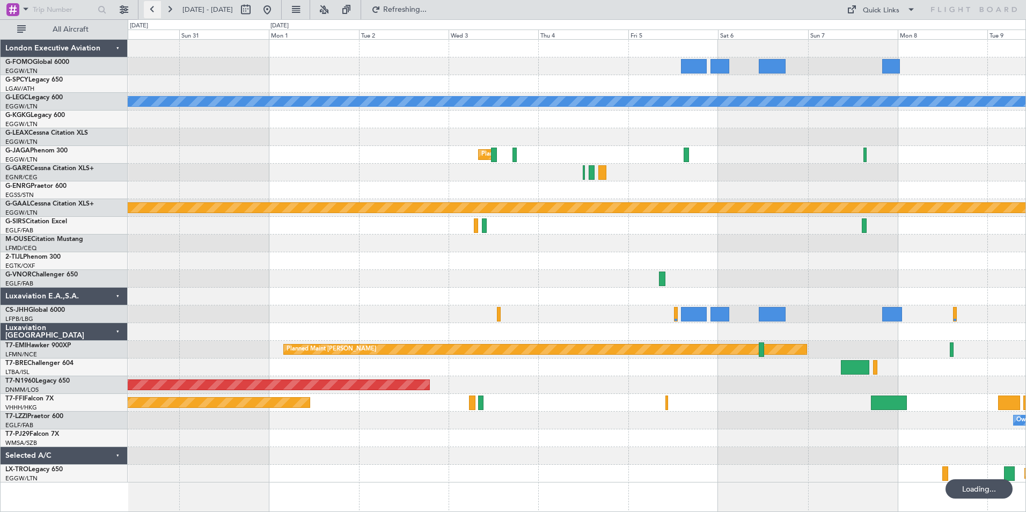
click at [152, 8] on button at bounding box center [152, 9] width 17 height 17
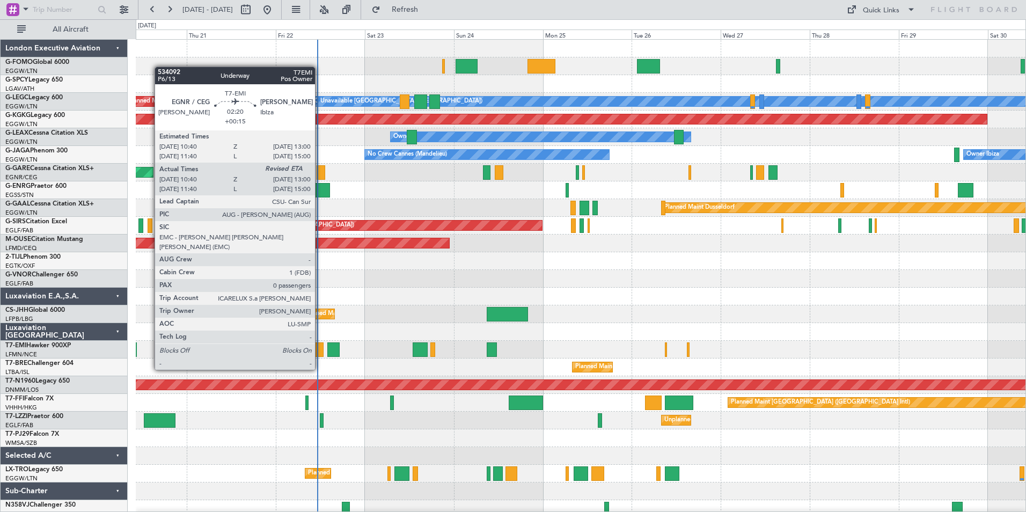
click at [320, 349] on div at bounding box center [319, 349] width 9 height 14
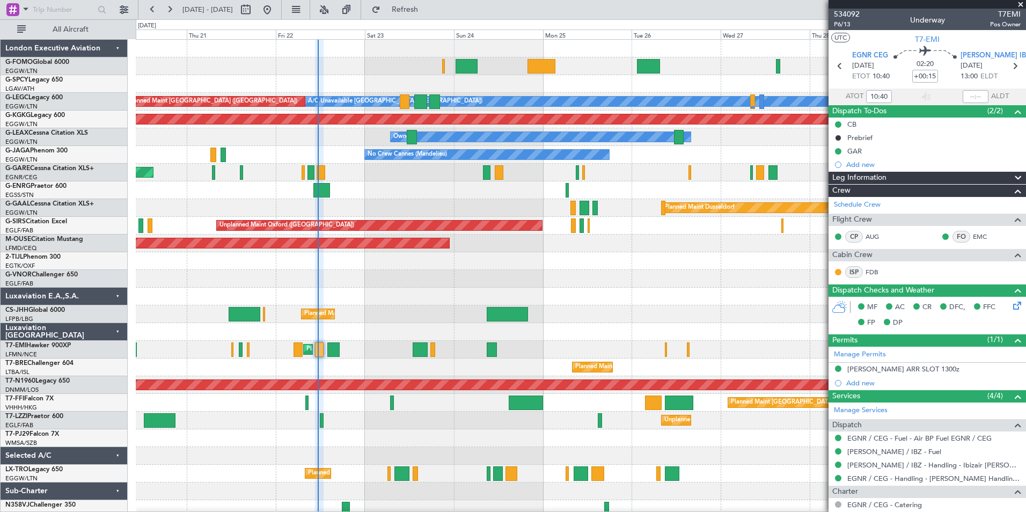
click at [357, 423] on div "Unplanned Maint [GEOGRAPHIC_DATA] ([GEOGRAPHIC_DATA]) Owner London ([GEOGRAPHIC…" at bounding box center [580, 420] width 889 height 18
drag, startPoint x: 736, startPoint y: 357, endPoint x: 603, endPoint y: 378, distance: 134.7
drag, startPoint x: 603, startPoint y: 378, endPoint x: 543, endPoint y: 314, distance: 88.0
drag, startPoint x: 543, startPoint y: 314, endPoint x: 753, endPoint y: 344, distance: 211.9
drag, startPoint x: 753, startPoint y: 344, endPoint x: 594, endPoint y: 384, distance: 163.3
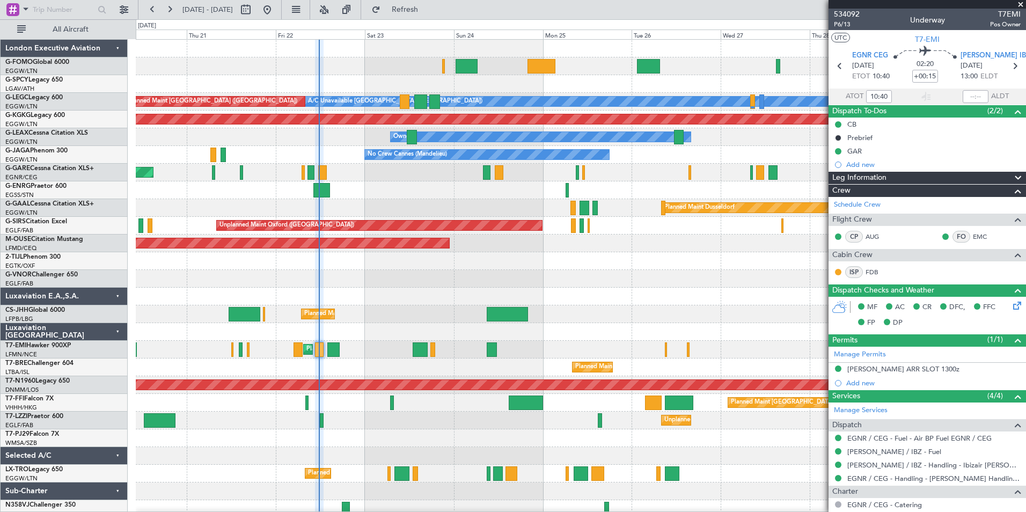
click at [475, 423] on div "Unplanned Maint London (Farnborough) Owner London (Farnborough)" at bounding box center [580, 420] width 889 height 18
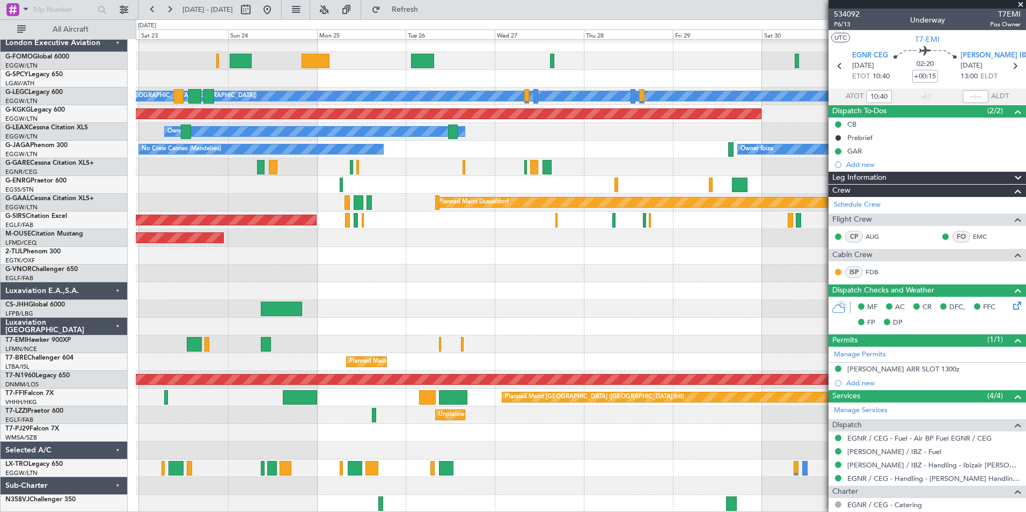
click at [250, 396] on div "A/C Unavailable London (Luton) Planned Maint London (Luton) AOG Maint Istanbul …" at bounding box center [580, 273] width 889 height 478
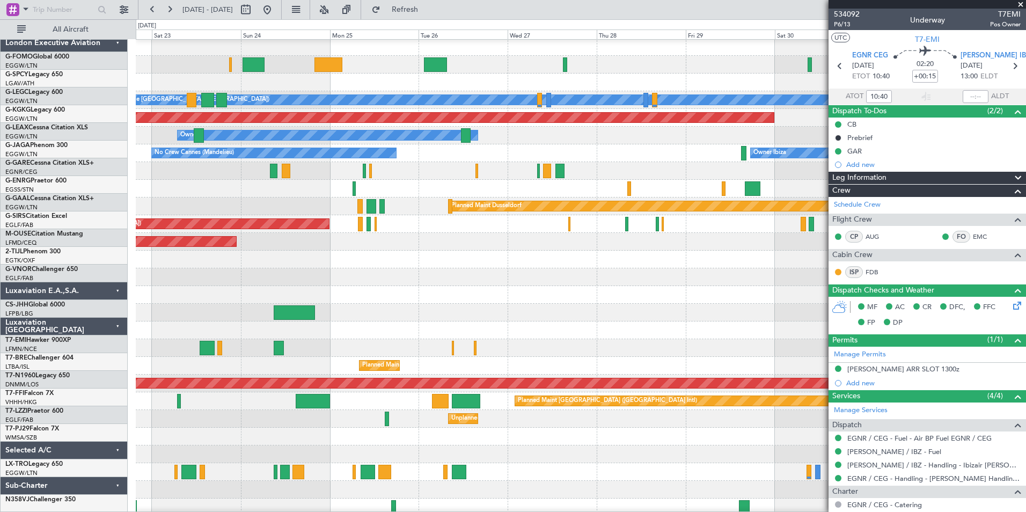
scroll to position [0, 0]
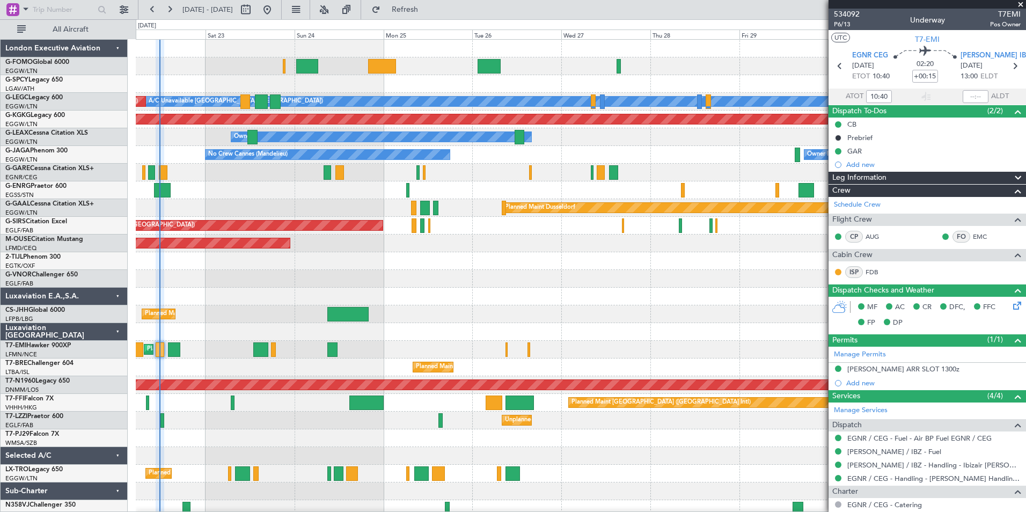
click at [293, 428] on div "Unplanned Maint London (Farnborough) Owner London (Farnborough)" at bounding box center [580, 420] width 889 height 18
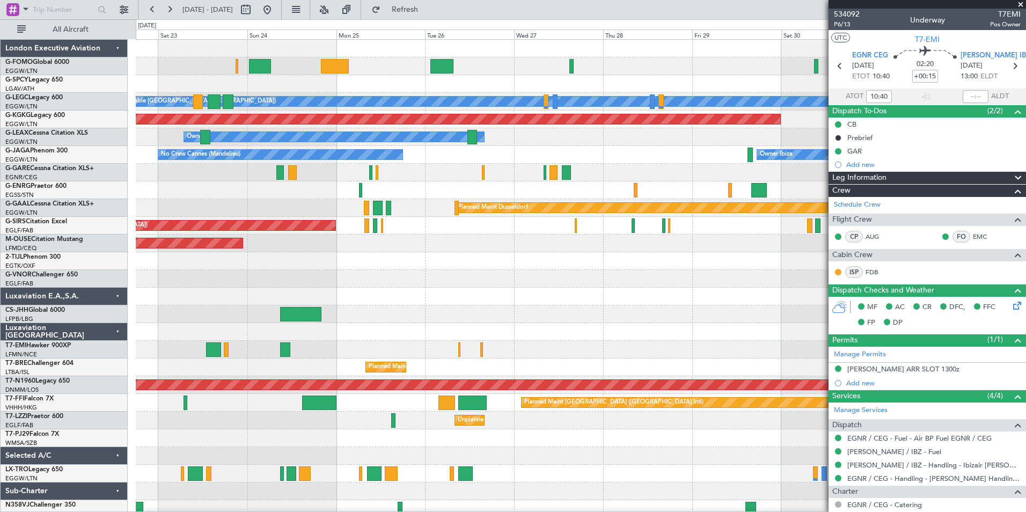
click at [536, 511] on html "22 Aug 2025 - 01 Sep 2025 Refresh Quick Links All Aircraft A/C Unavailable Lond…" at bounding box center [513, 256] width 1026 height 512
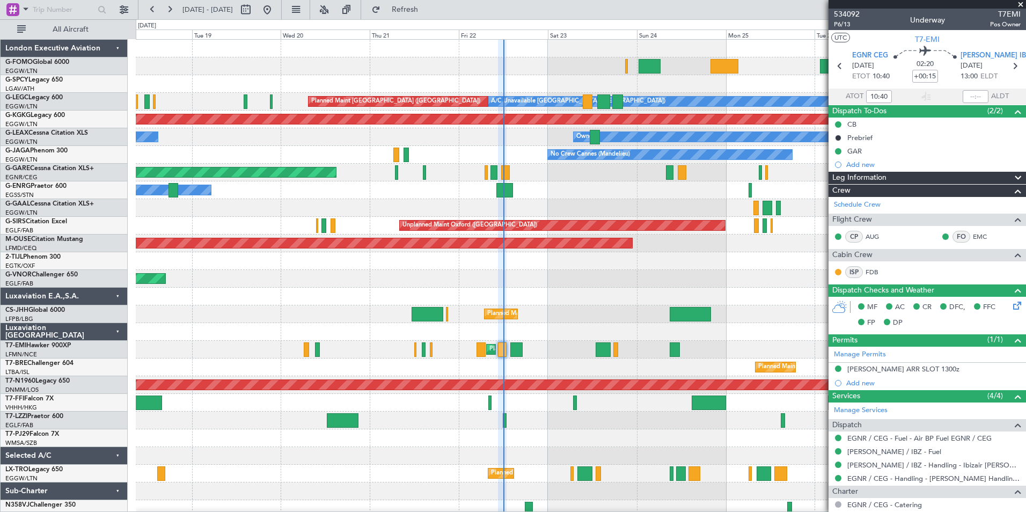
click at [618, 508] on div "Planned Maint Windsor Locks (Bradley Intl) A/C Unavailable London (Luton) Plann…" at bounding box center [580, 279] width 889 height 478
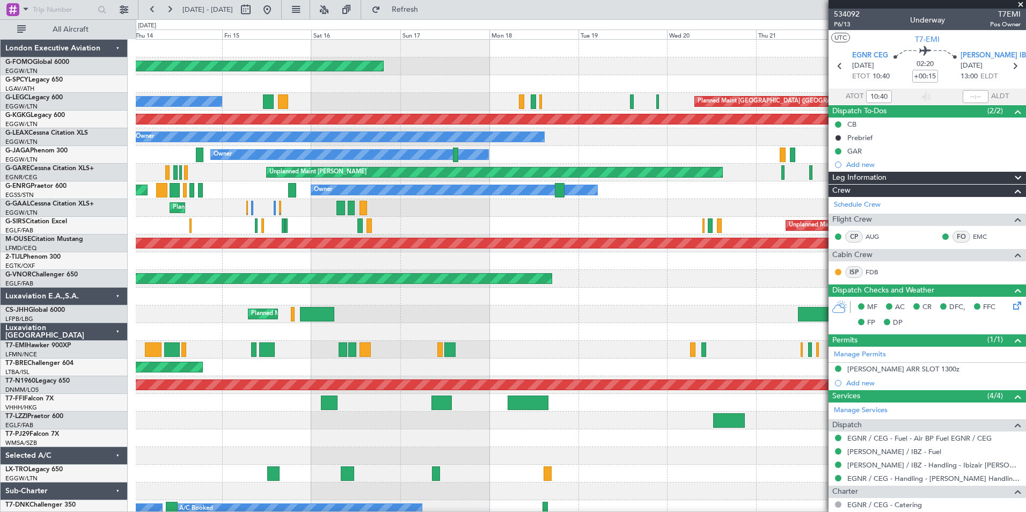
click at [547, 439] on div "Planned Maint Windsor Locks (Bradley Intl) A/C Unavailable London (Luton) Plann…" at bounding box center [580, 288] width 889 height 496
